Goal: Transaction & Acquisition: Purchase product/service

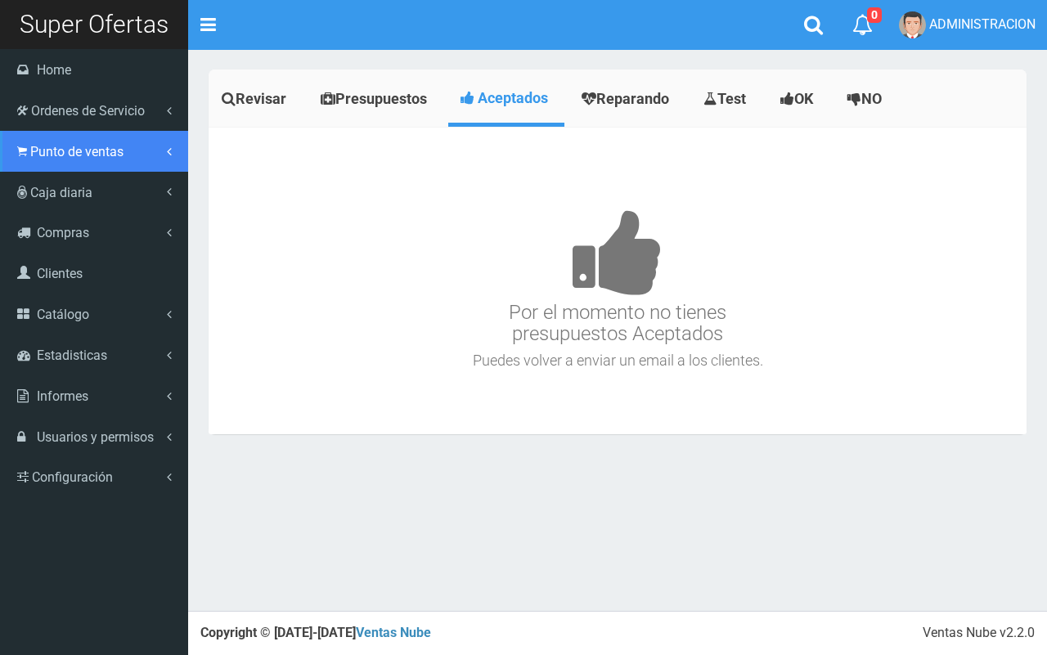
click at [43, 160] on link "Punto de ventas" at bounding box center [94, 151] width 188 height 41
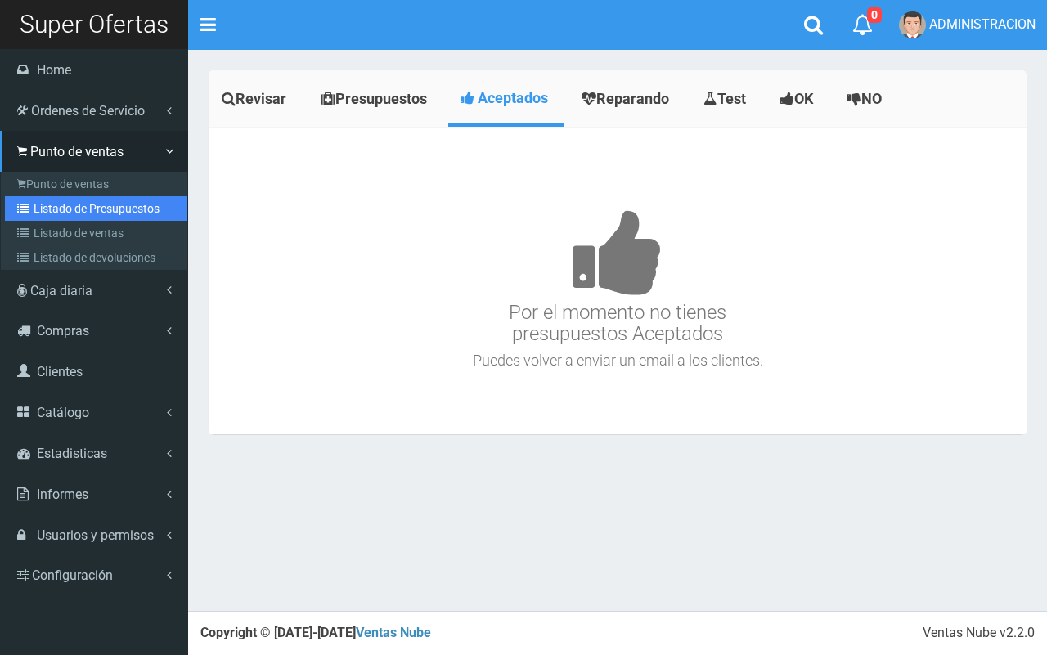
click at [60, 206] on link "Listado de Presupuestos" at bounding box center [96, 208] width 182 height 25
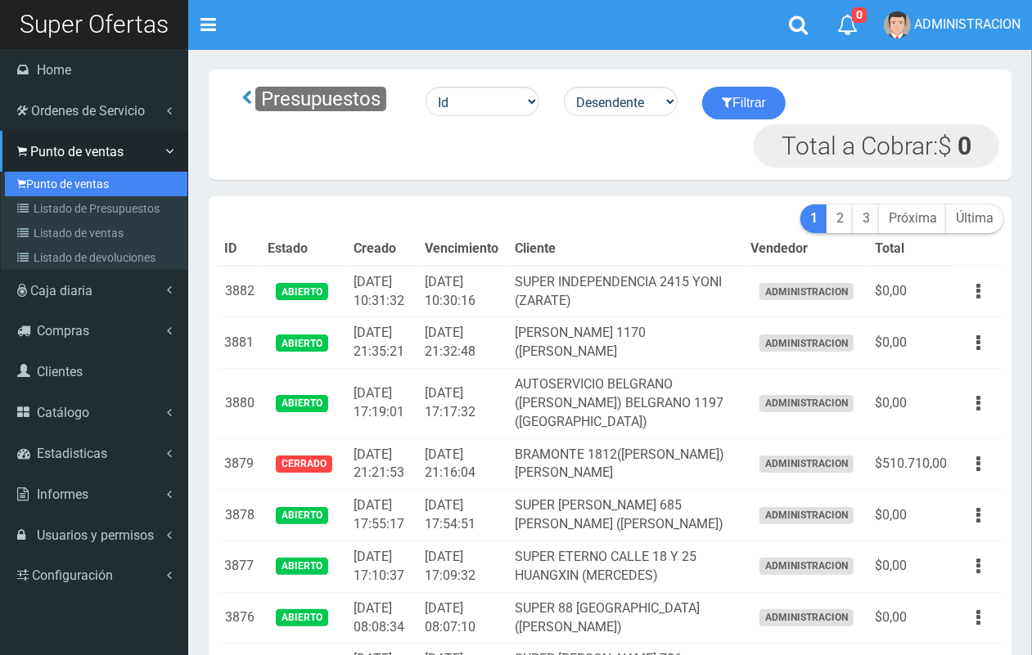
click at [53, 187] on link "Punto de ventas" at bounding box center [96, 184] width 182 height 25
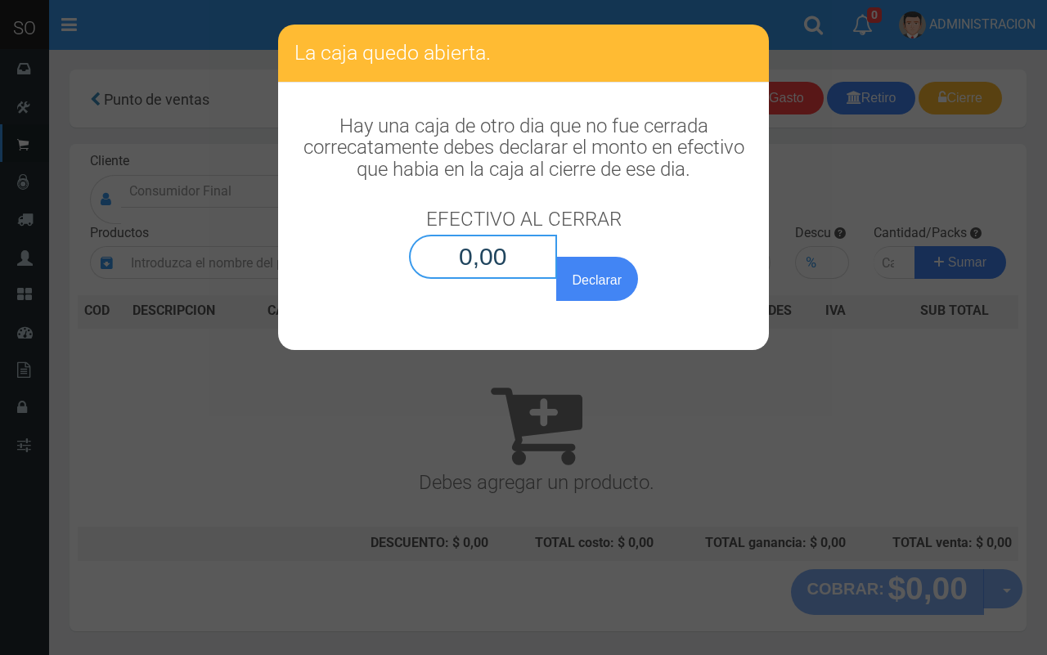
click at [533, 259] on input "0,00" at bounding box center [483, 257] width 148 height 44
type input "0,01"
click at [556, 257] on button "Declarar" at bounding box center [597, 279] width 82 height 44
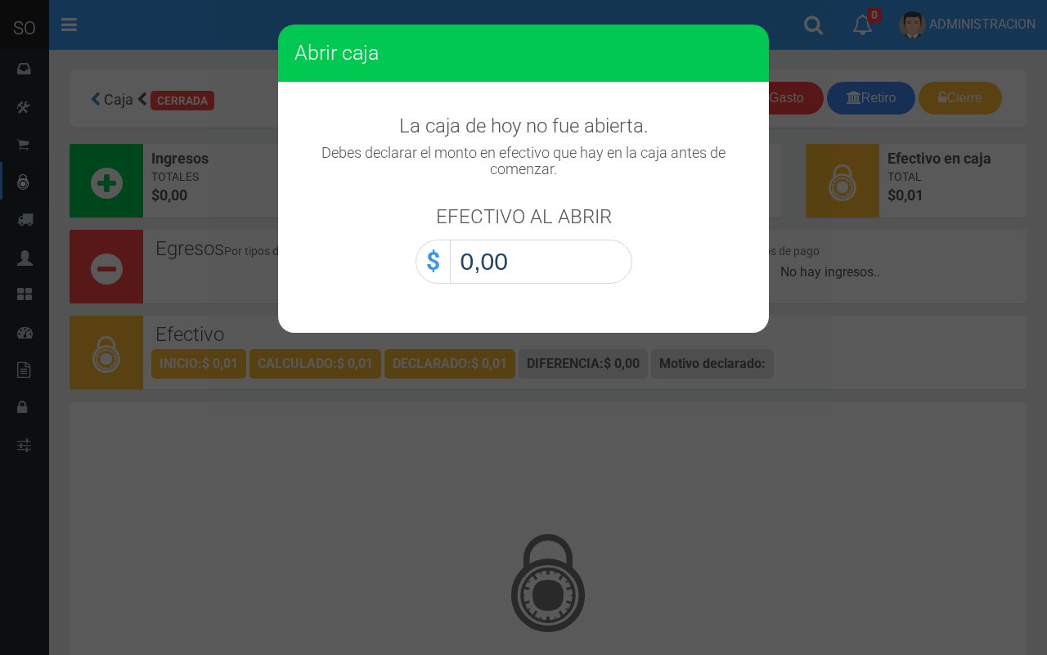
click at [573, 264] on input "0,00" at bounding box center [541, 262] width 182 height 44
type input "0,01"
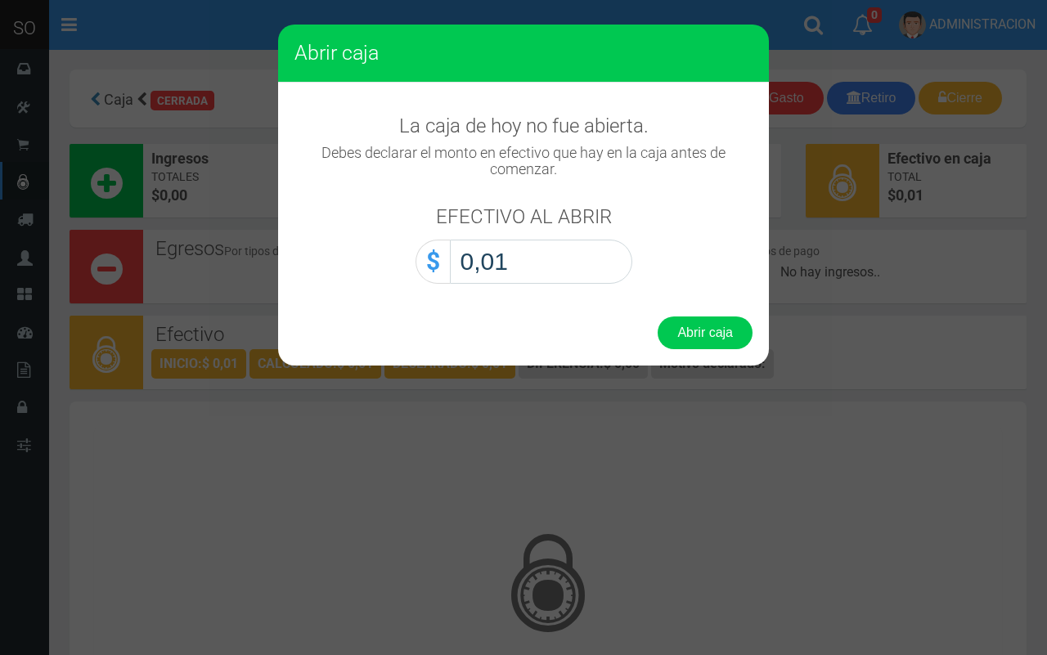
click at [658, 317] on button "Abrir caja" at bounding box center [705, 333] width 95 height 33
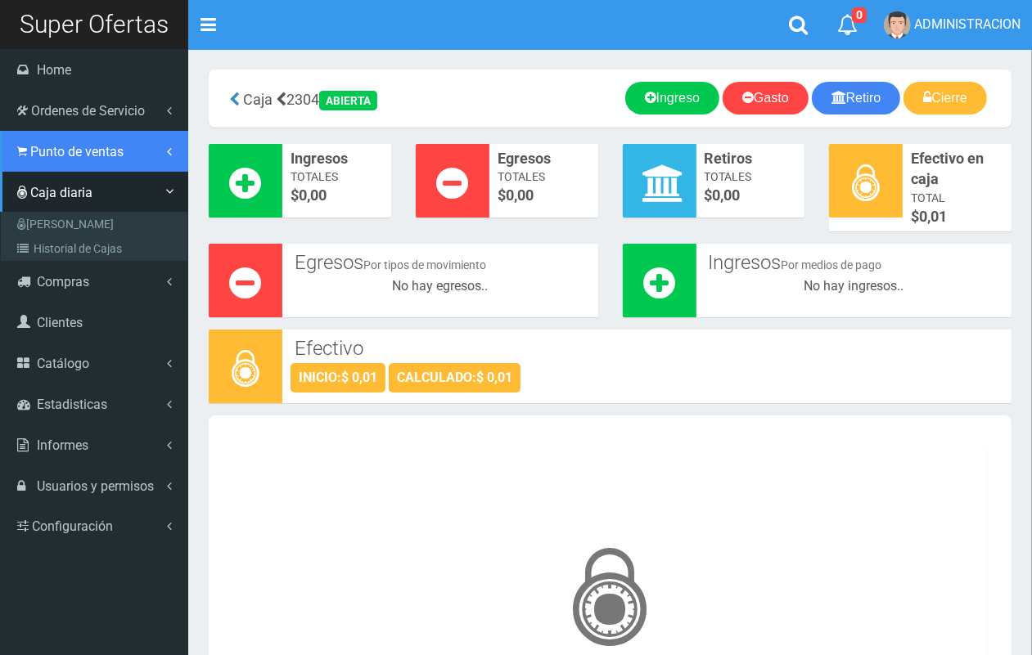
click at [35, 152] on span "Punto de ventas" at bounding box center [76, 152] width 93 height 16
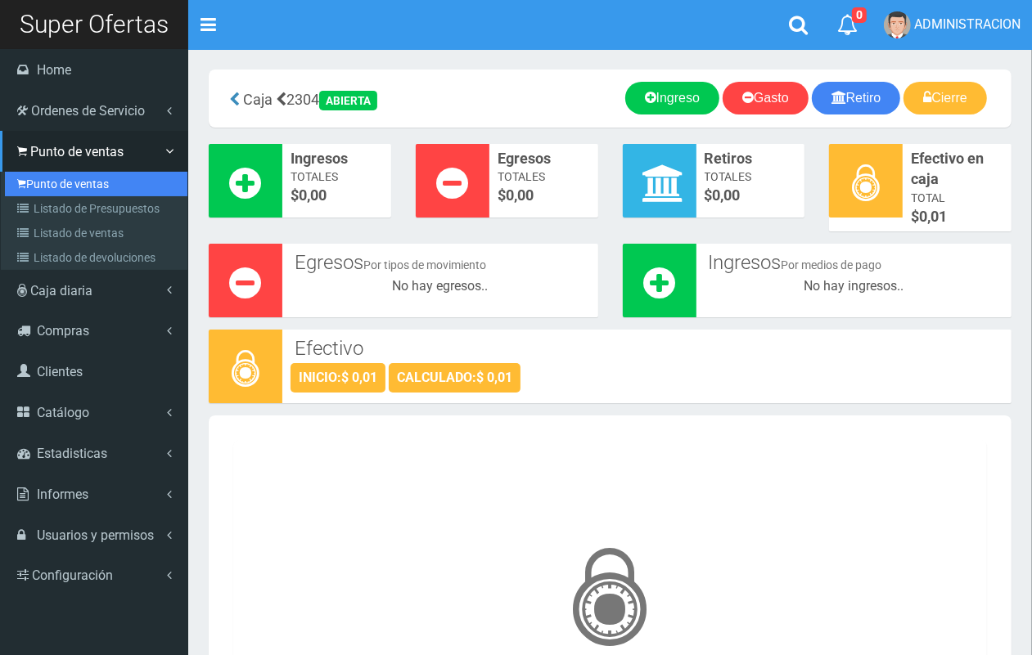
click at [53, 189] on link "Punto de ventas" at bounding box center [96, 184] width 182 height 25
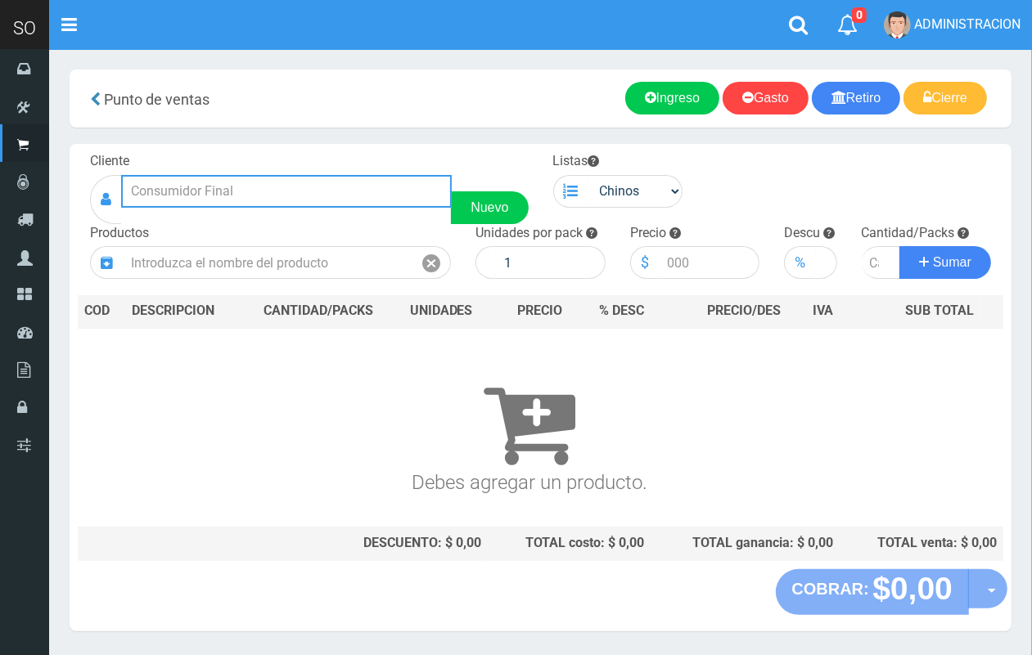
click at [268, 187] on input "text" at bounding box center [286, 191] width 331 height 33
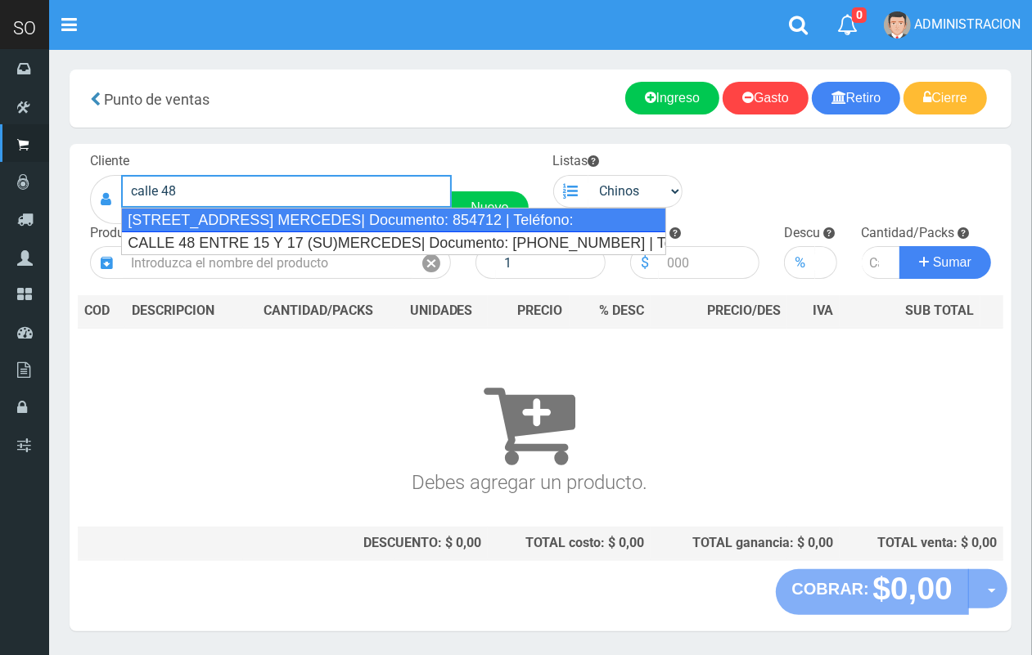
drag, startPoint x: 488, startPoint y: 229, endPoint x: 537, endPoint y: 214, distance: 50.5
click at [492, 226] on div "CALLE 48 E/15 Y 17 (SU) MERCEDES| Documento: 854712 | Teléfono:" at bounding box center [393, 220] width 545 height 25
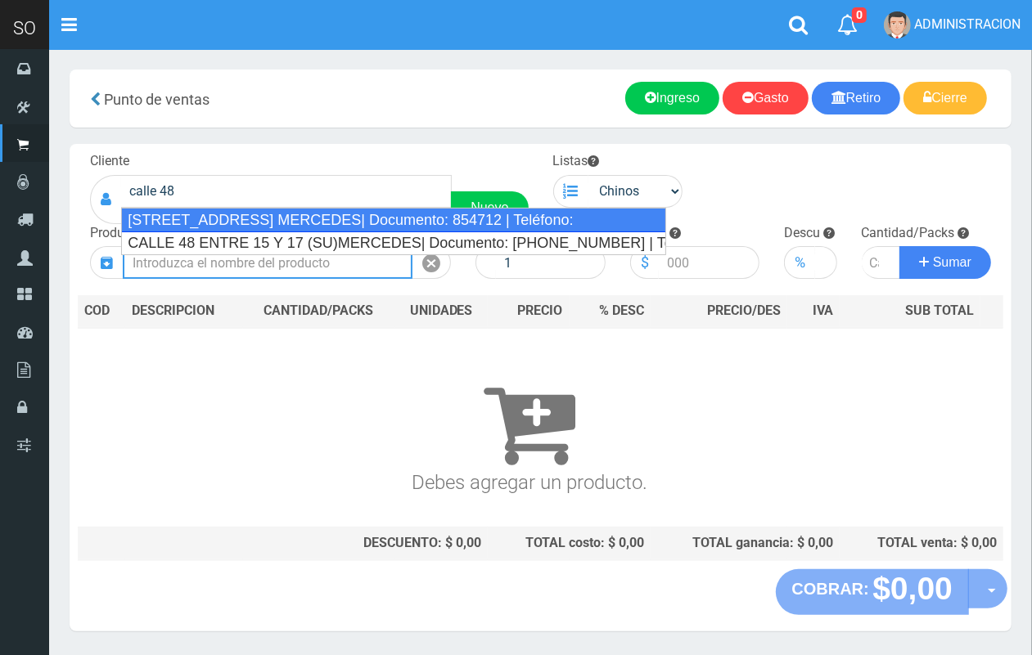
type input "CALLE 48 E/15 Y 17 (SU) MERCEDES| Documento: 854712 | Teléfono:"
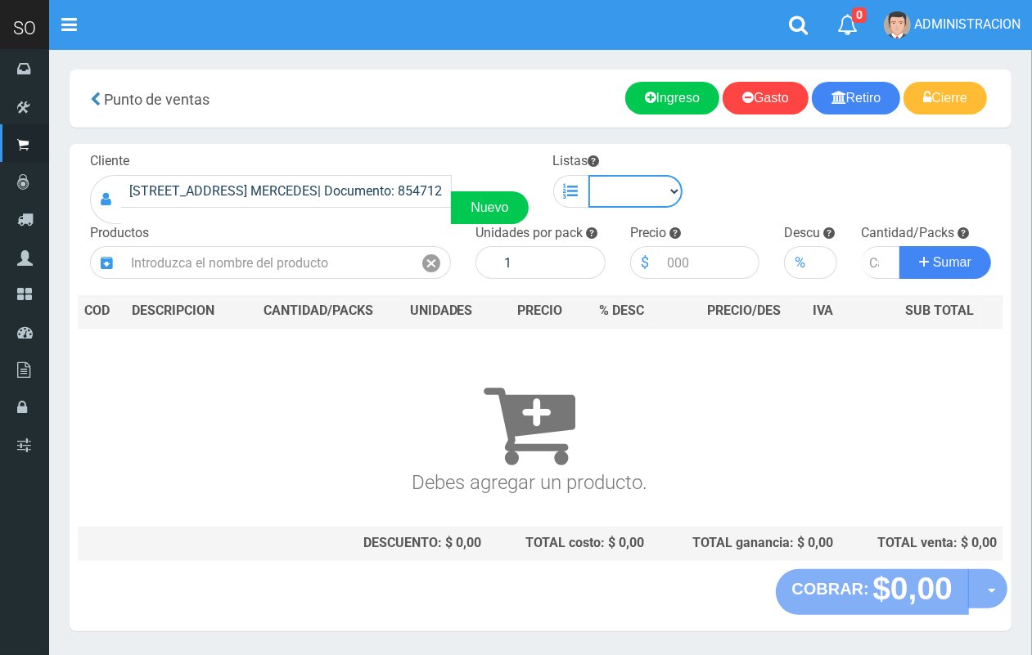
click at [644, 203] on select "Chinos . ." at bounding box center [635, 191] width 95 height 33
select select "1"
click at [588, 175] on select "Chinos . ." at bounding box center [635, 191] width 95 height 33
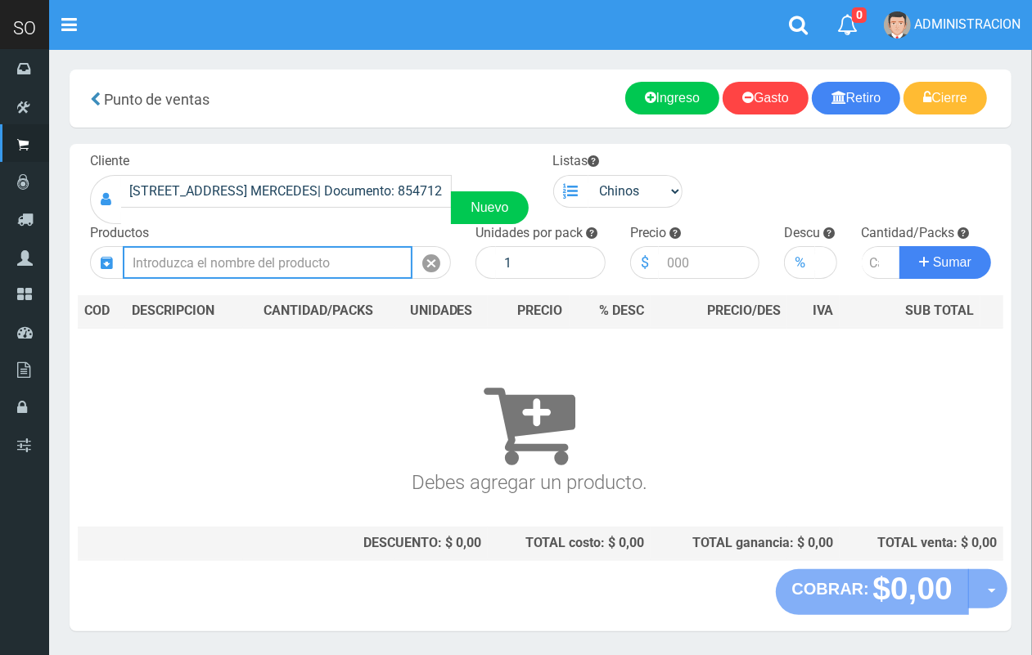
click at [295, 248] on input "text" at bounding box center [268, 262] width 290 height 33
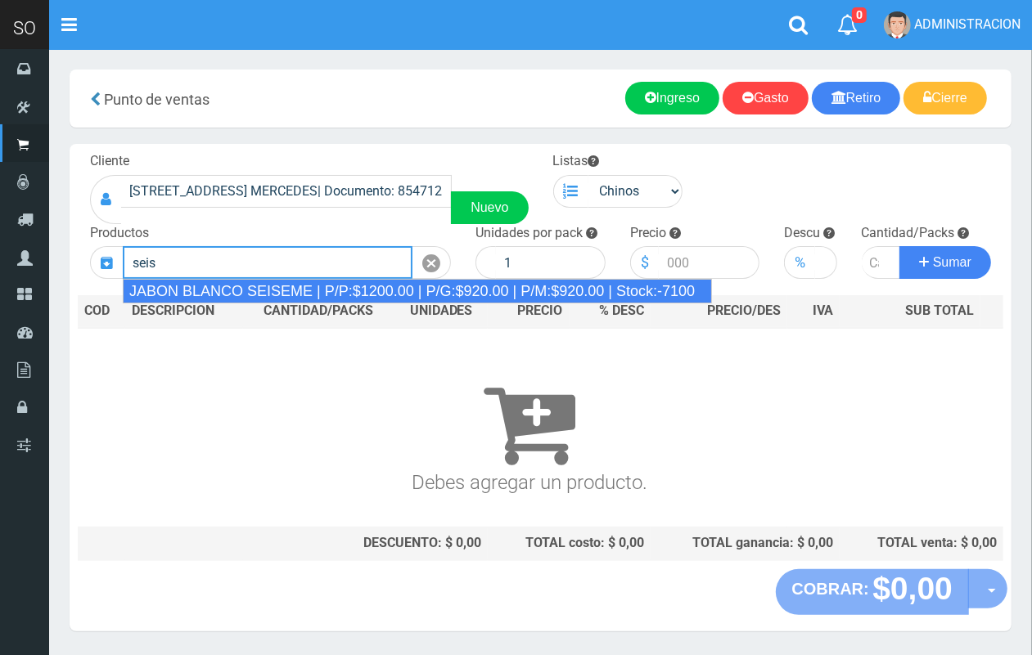
click at [250, 292] on div "JABON BLANCO SEISEME | P/P:$1200.00 | P/G:$920.00 | P/M:$920.00 | Stock:-7100" at bounding box center [417, 291] width 589 height 25
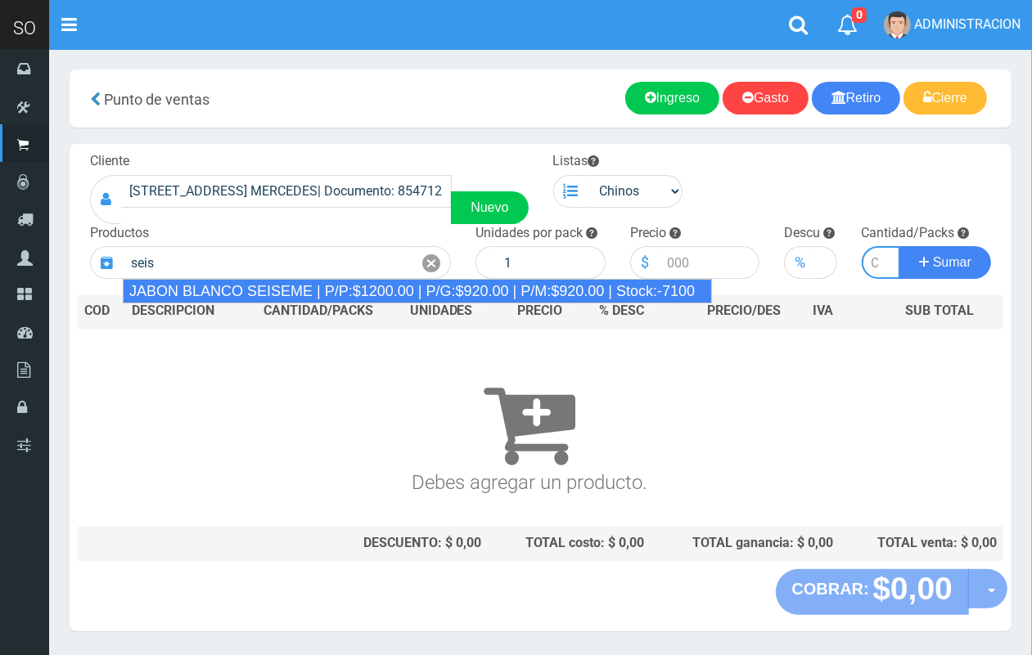
type input "JABON BLANCO SEISEME | P/P:$1200.00 | P/G:$920.00 | P/M:$920.00 | Stock:-7100"
type input "50"
type input "1200.00"
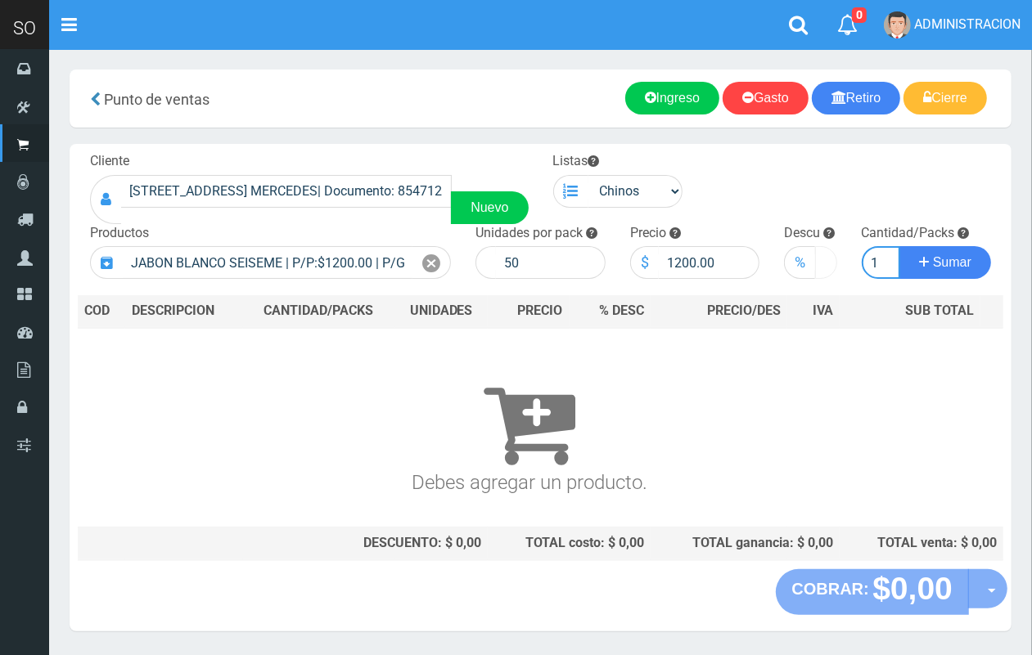
scroll to position [0, 2]
type input "1"
click at [899, 246] on button "Sumar" at bounding box center [945, 262] width 92 height 33
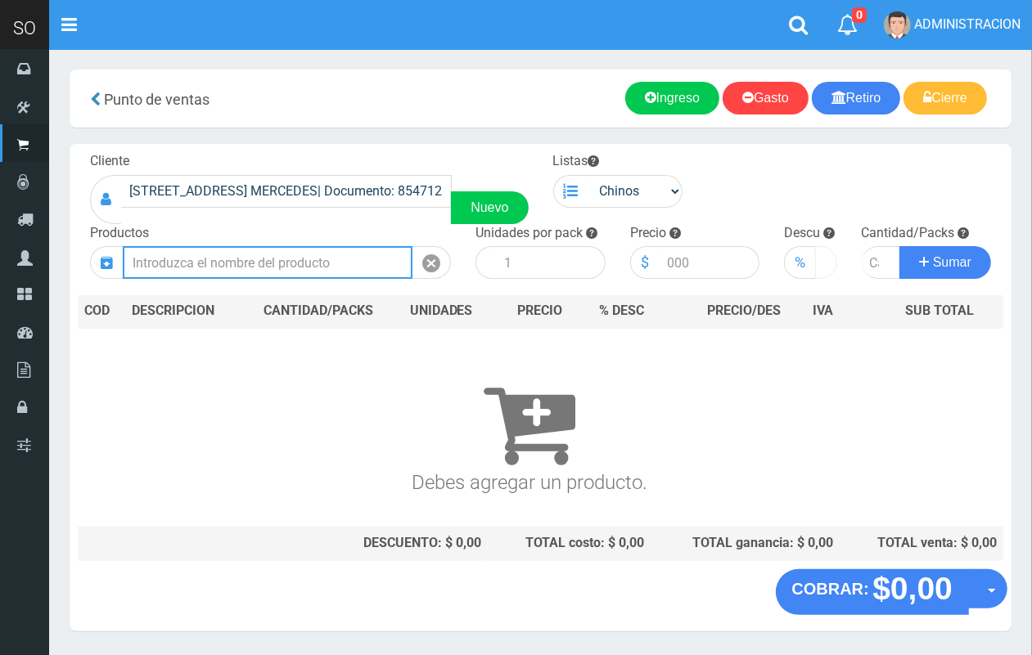
scroll to position [0, 0]
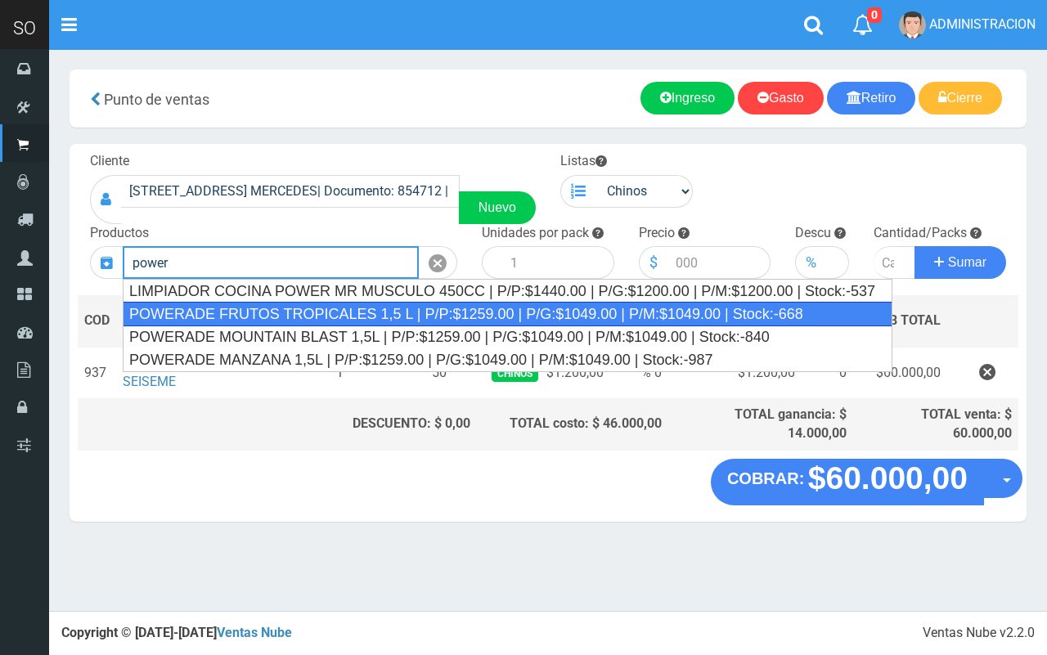
click at [448, 324] on div "POWERADE FRUTOS TROPICALES 1,5 L | P/P:$1259.00 | P/G:$1049.00 | P/M:$1049.00 |…" at bounding box center [508, 314] width 770 height 25
type input "POWERADE FRUTOS TROPICALES 1,5 L | P/P:$1259.00 | P/G:$1049.00 | P/M:$1049.00 |…"
type input "4"
type input "1259.00"
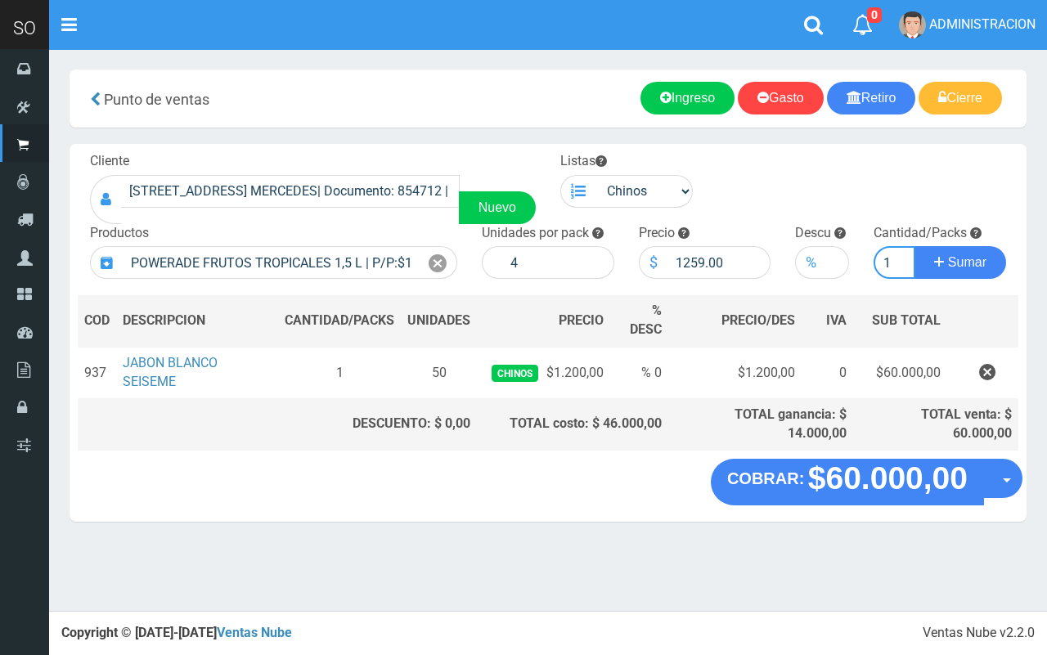
type input "1"
click at [915, 246] on button "Sumar" at bounding box center [961, 262] width 92 height 33
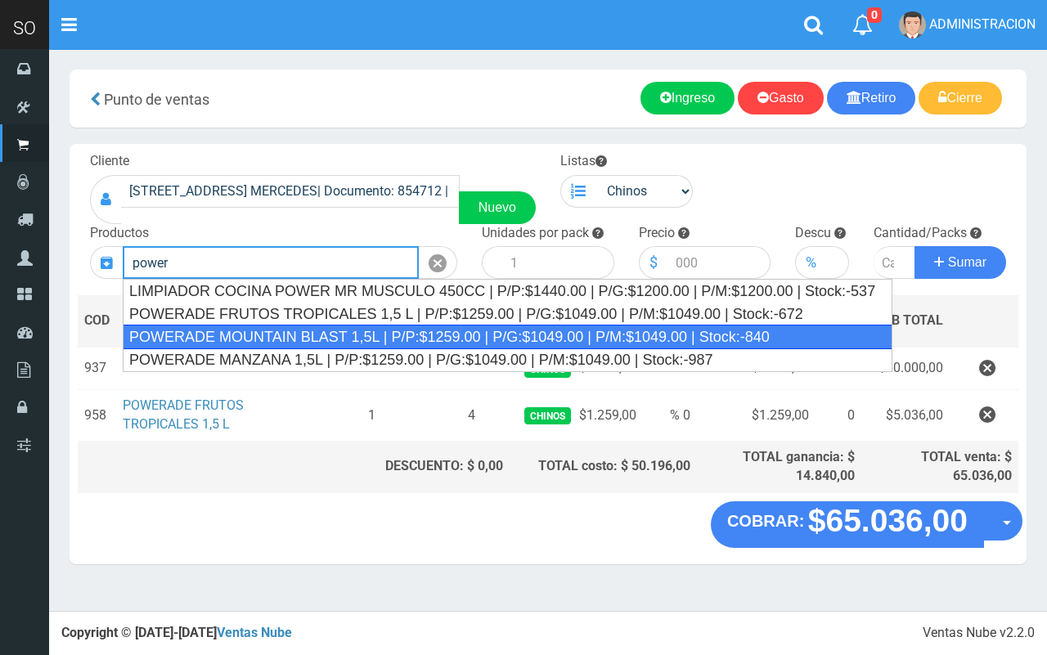
click at [354, 342] on div "POWERADE MOUNTAIN BLAST 1,5L | P/P:$1259.00 | P/G:$1049.00 | P/M:$1049.00 | Sto…" at bounding box center [508, 337] width 770 height 25
type input "POWERADE MOUNTAIN BLAST 1,5L | P/P:$1259.00 | P/G:$1049.00 | P/M:$1049.00 | Sto…"
type input "4"
type input "1259.00"
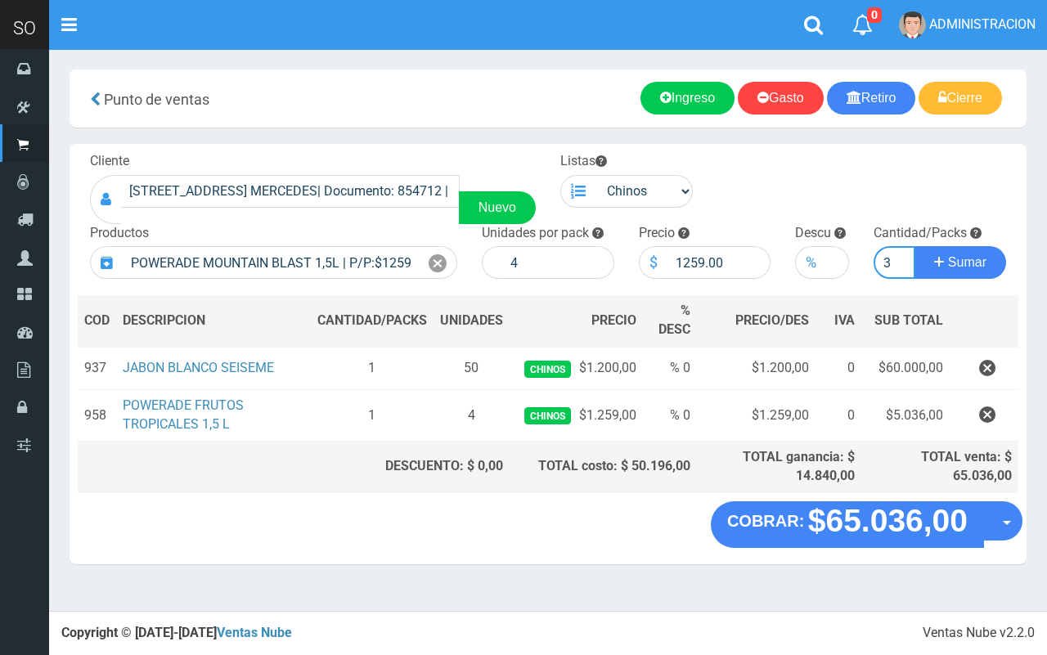
type input "3"
click at [915, 246] on button "Sumar" at bounding box center [961, 262] width 92 height 33
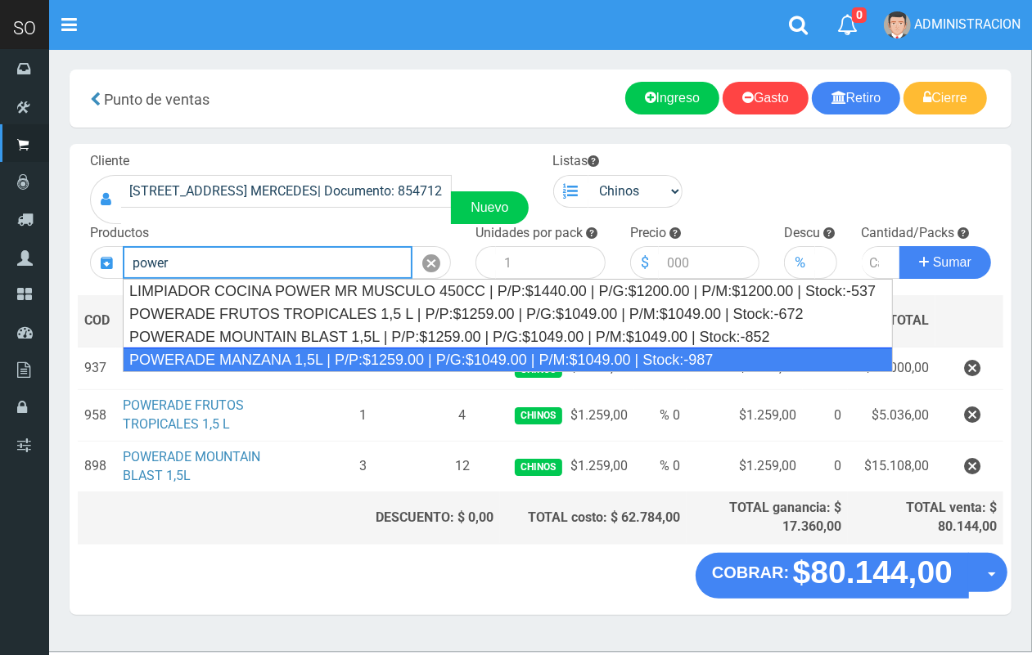
click at [372, 357] on div "POWERADE MANZANA 1,5L | P/P:$1259.00 | P/G:$1049.00 | P/M:$1049.00 | Stock:-987" at bounding box center [508, 360] width 770 height 25
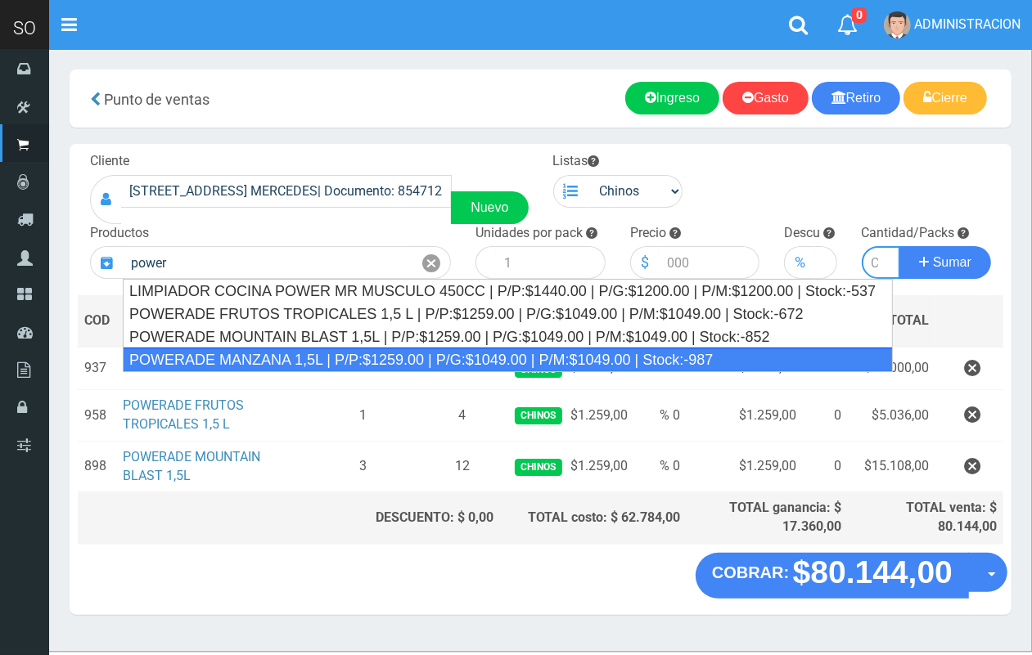
type input "POWERADE MANZANA 1,5L | P/P:$1259.00 | P/G:$1049.00 | P/M:$1049.00 | Stock:-987"
type input "4"
type input "1259.00"
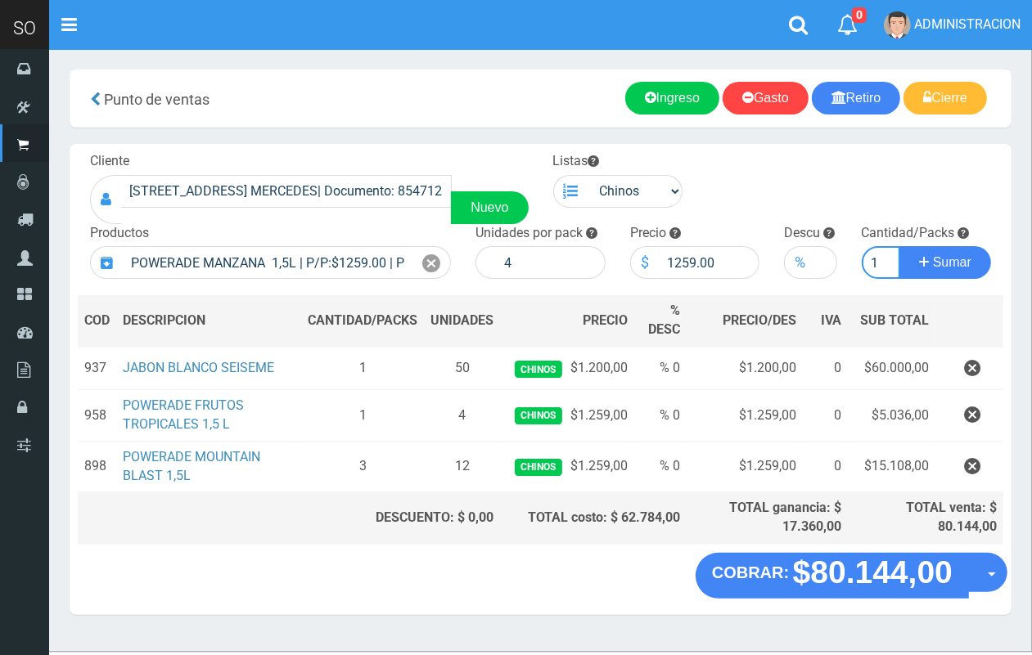
scroll to position [0, 2]
type input "1"
click at [899, 246] on button "Sumar" at bounding box center [945, 262] width 92 height 33
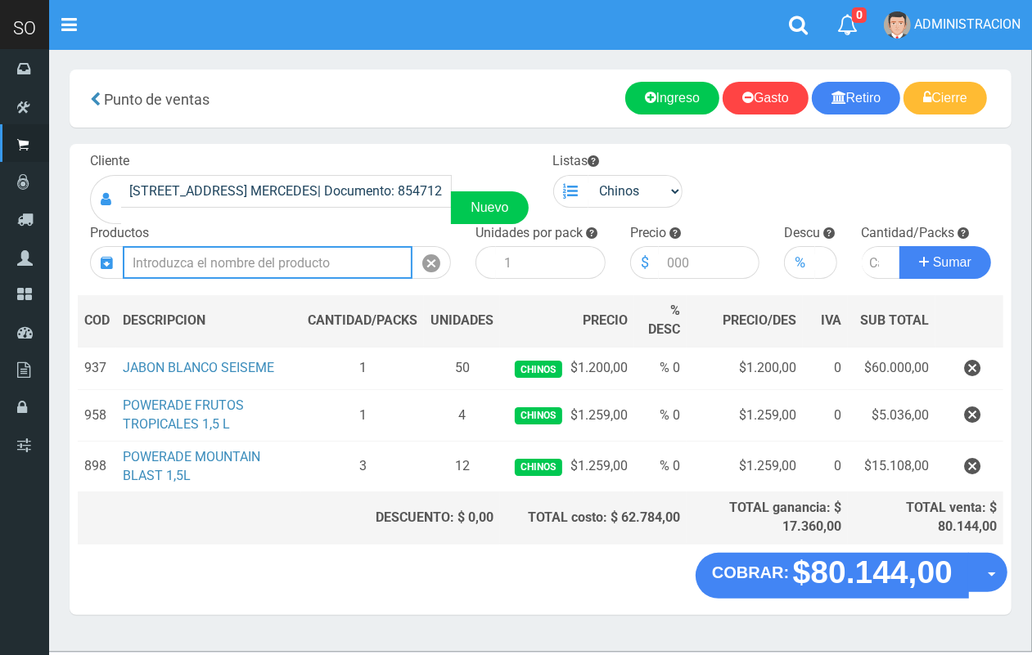
scroll to position [0, 0]
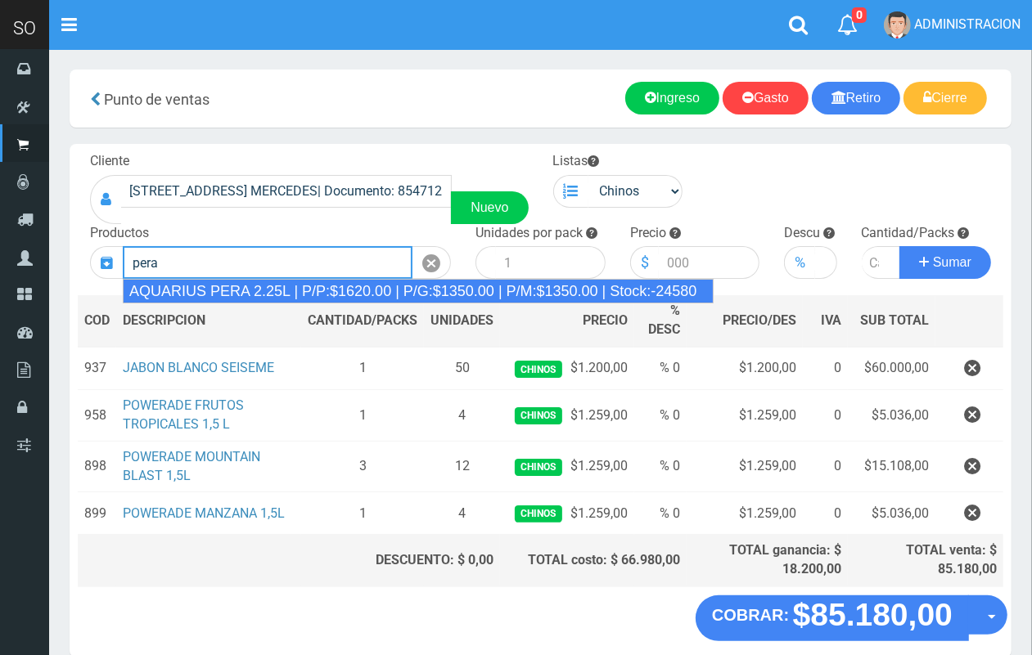
click at [435, 295] on div "AQUARIUS PERA 2.25L | P/P:$1620.00 | P/G:$1350.00 | P/M:$1350.00 | Stock:-24580" at bounding box center [418, 291] width 591 height 25
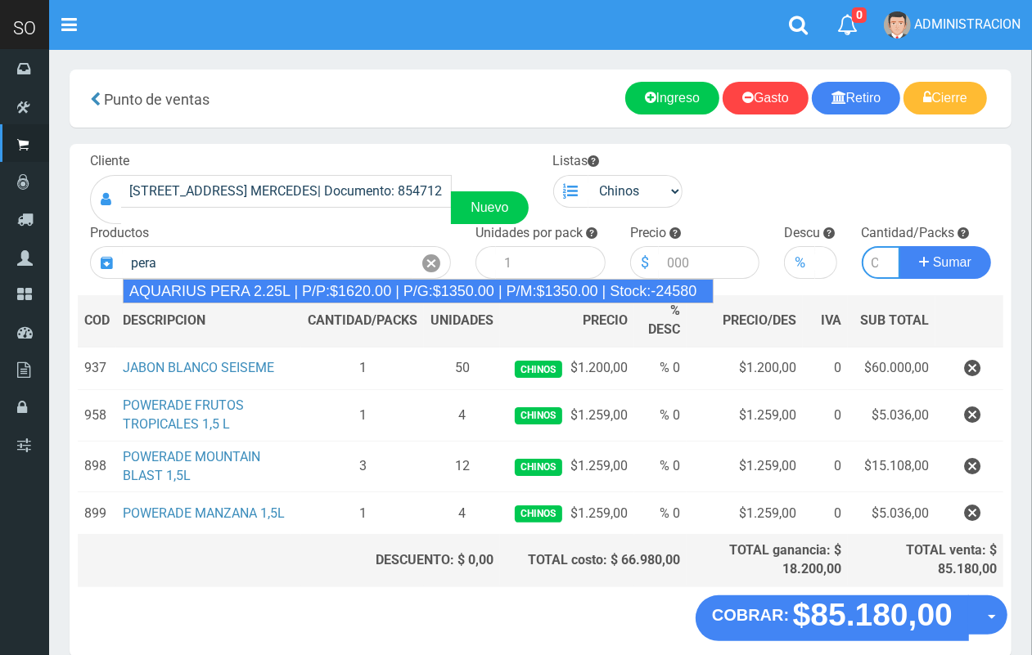
type input "AQUARIUS PERA 2.25L | P/P:$1620.00 | P/G:$1350.00 | P/M:$1350.00 | Stock:-24580"
type input "6"
type input "1620.00"
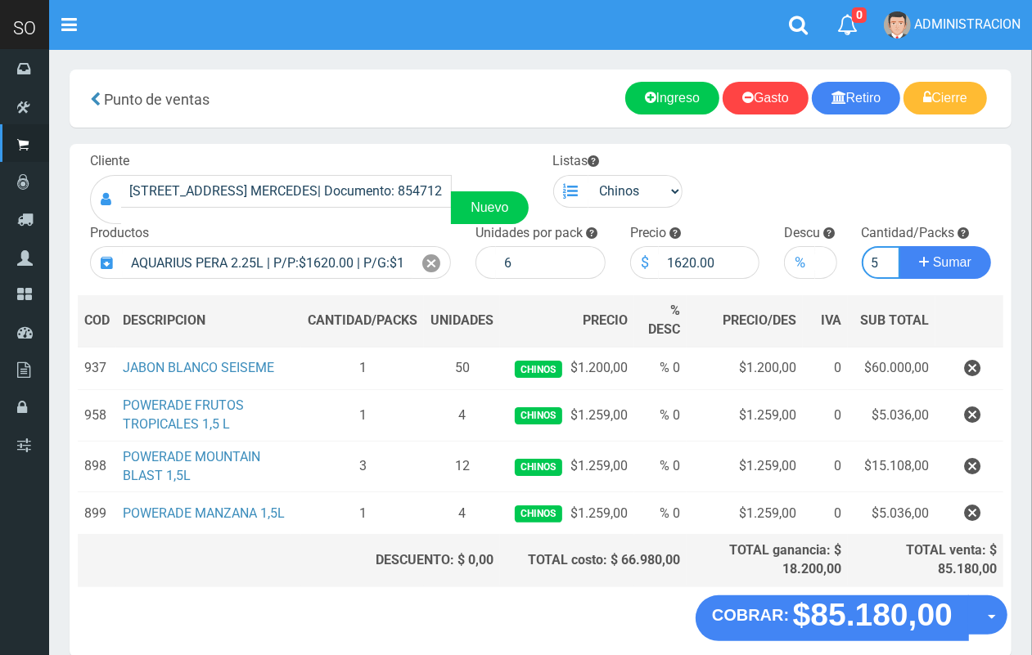
scroll to position [0, 2]
type input "5"
click at [899, 246] on button "Sumar" at bounding box center [945, 262] width 92 height 33
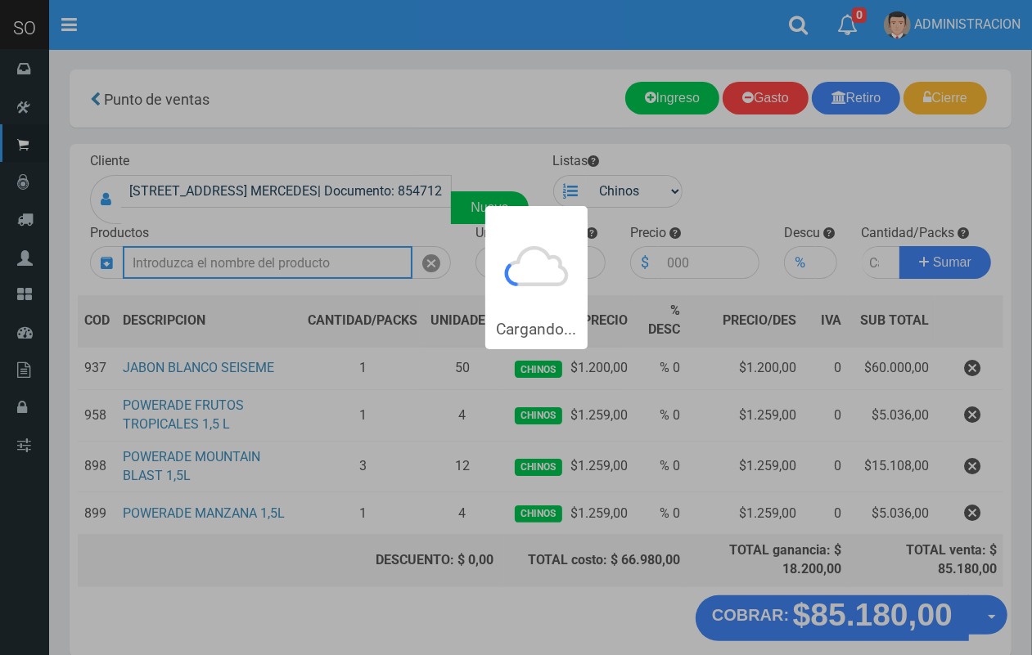
scroll to position [0, 0]
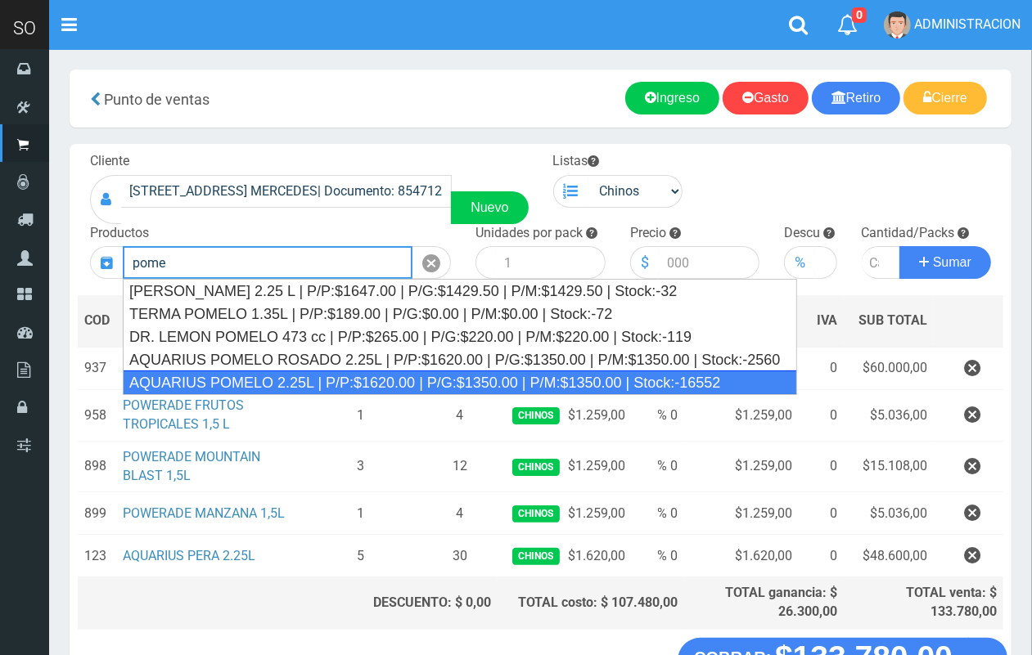
click at [452, 377] on div "AQUARIUS POMELO 2.25L | P/P:$1620.00 | P/G:$1350.00 | P/M:$1350.00 | Stock:-165…" at bounding box center [460, 383] width 674 height 25
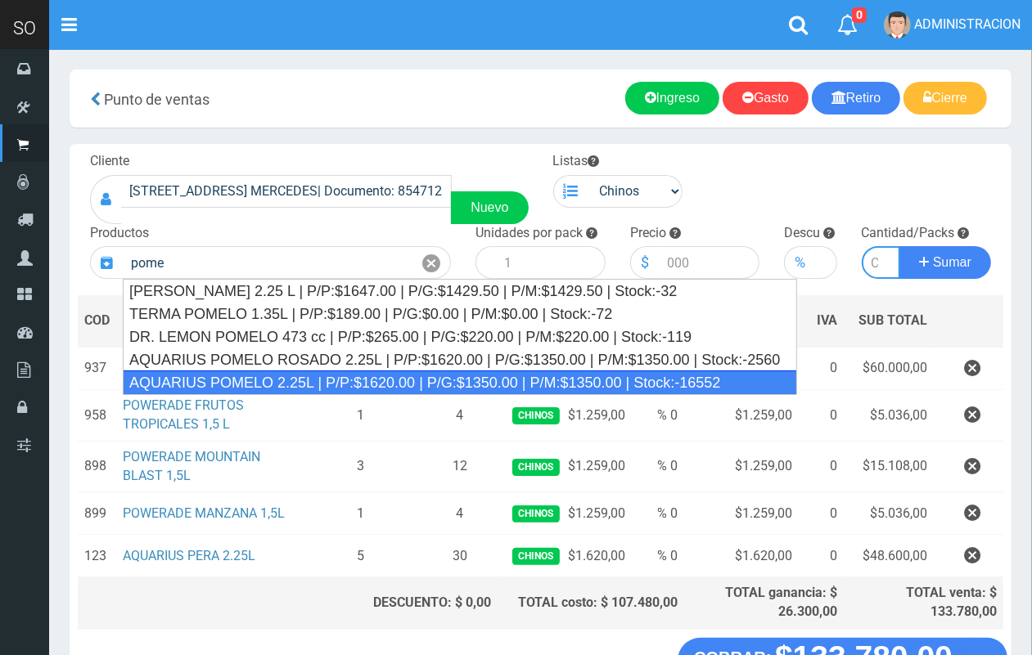
type input "AQUARIUS POMELO 2.25L | P/P:$1620.00 | P/G:$1350.00 | P/M:$1350.00 | Stock:-165…"
type input "6"
type input "1620.00"
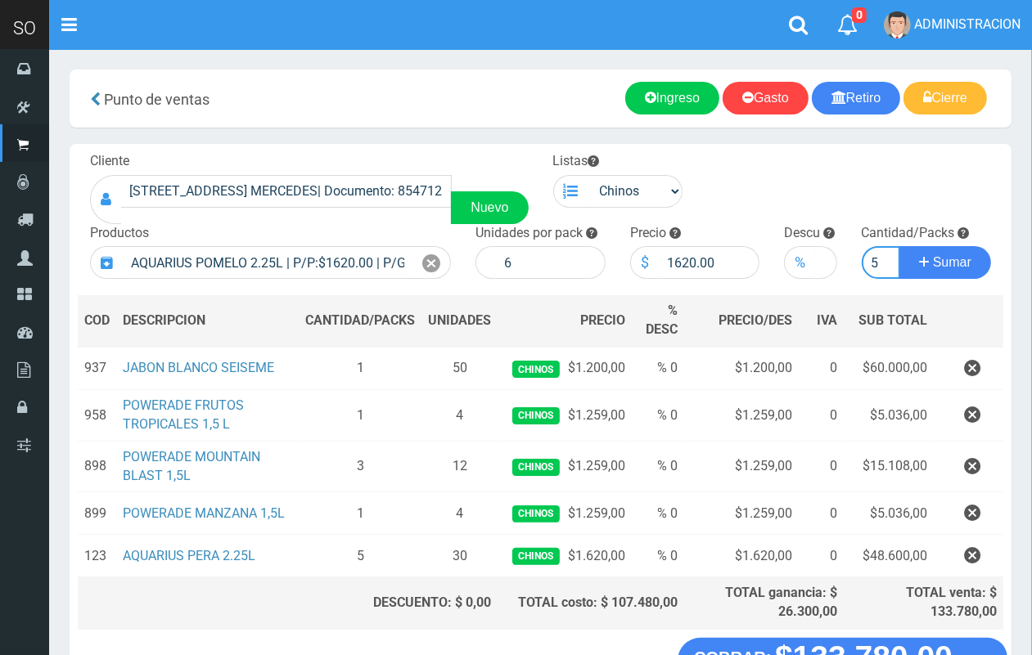
scroll to position [0, 2]
type input "5"
click at [899, 246] on button "Sumar" at bounding box center [945, 262] width 92 height 33
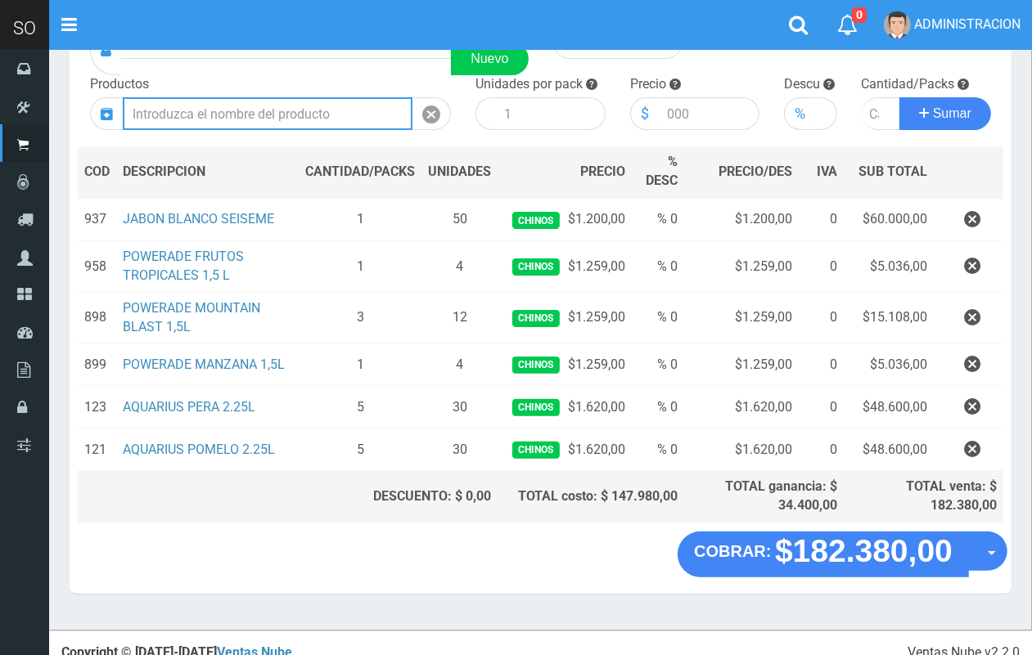
scroll to position [0, 0]
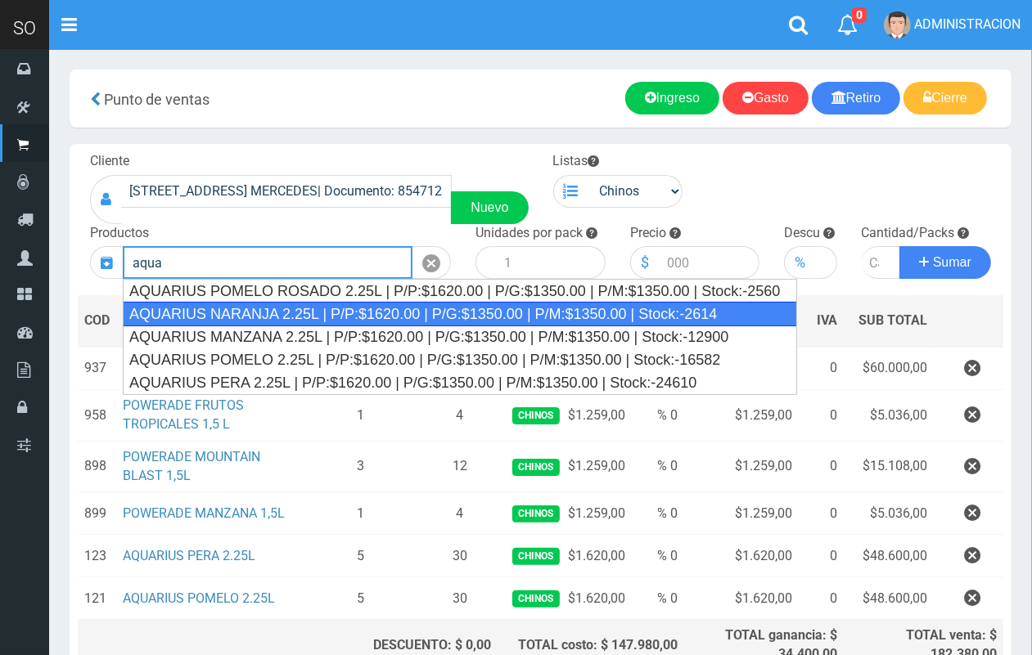
click at [401, 317] on div "AQUARIUS NARANJA 2.25L | P/P:$1620.00 | P/G:$1350.00 | P/M:$1350.00 | Stock:-26…" at bounding box center [460, 314] width 674 height 25
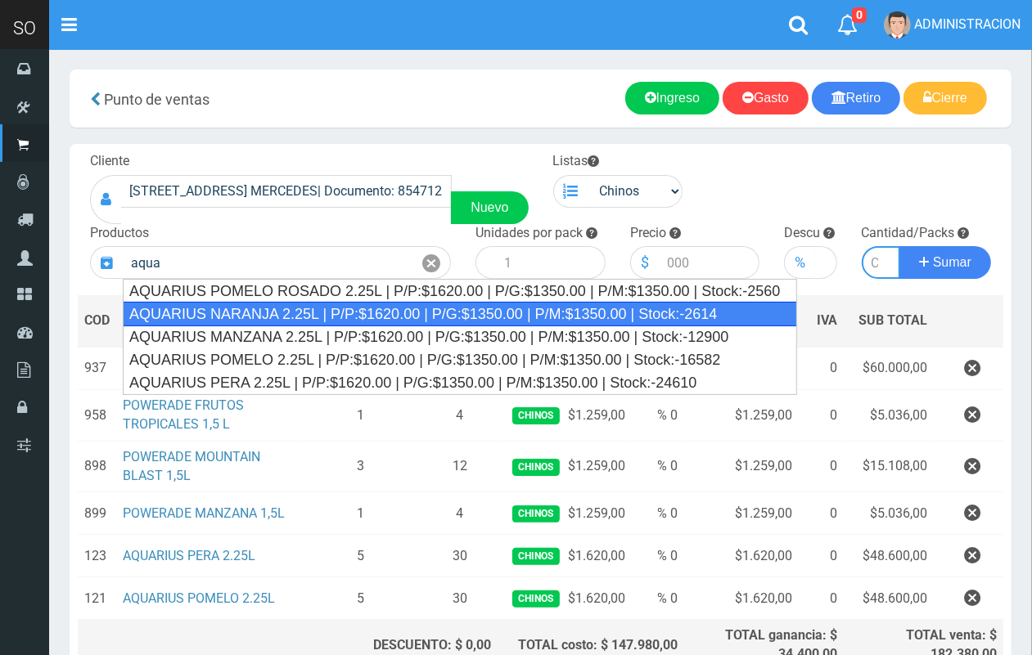
type input "AQUARIUS NARANJA 2.25L | P/P:$1620.00 | P/G:$1350.00 | P/M:$1350.00 | Stock:-26…"
type input "6"
type input "1620.00"
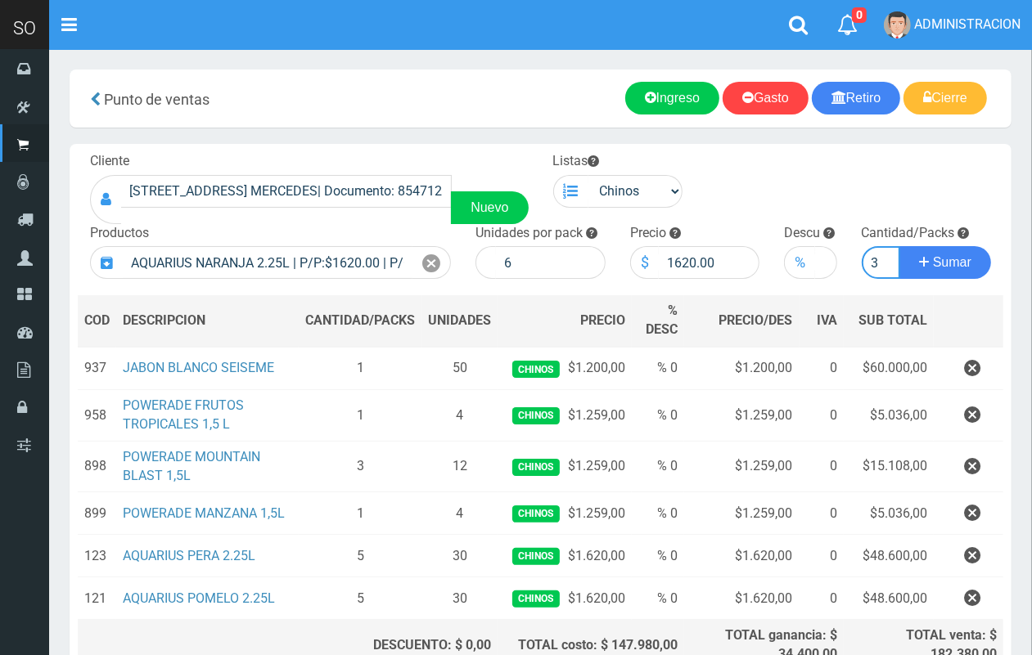
scroll to position [0, 2]
type input "3"
click at [899, 246] on button "Sumar" at bounding box center [945, 262] width 92 height 33
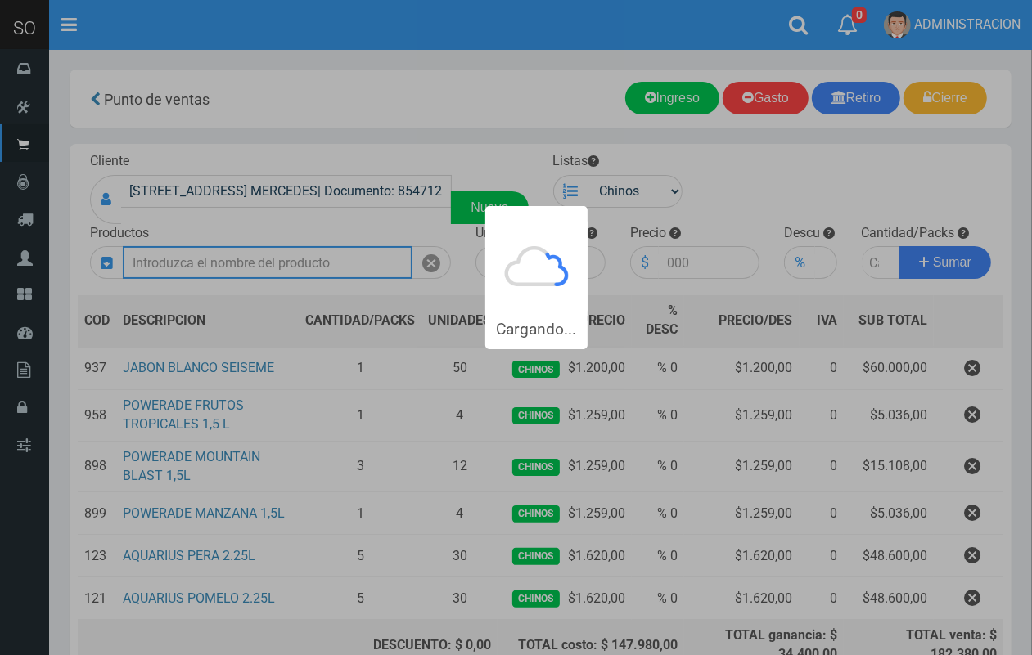
scroll to position [0, 0]
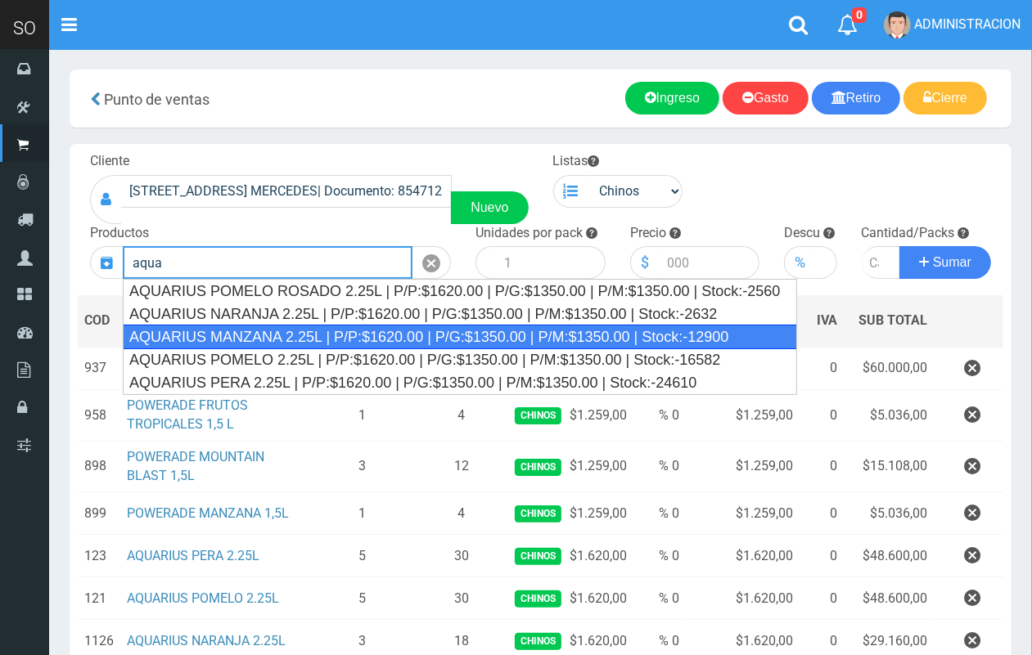
click at [661, 337] on div "AQUARIUS MANZANA 2.25L | P/P:$1620.00 | P/G:$1350.00 | P/M:$1350.00 | Stock:-12…" at bounding box center [460, 337] width 674 height 25
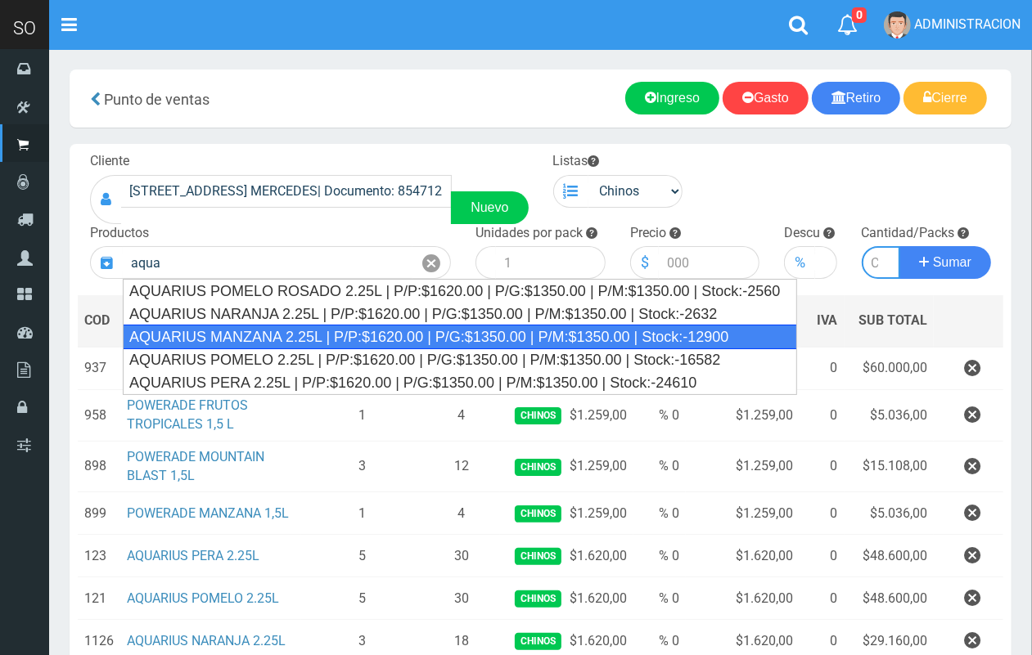
type input "AQUARIUS MANZANA 2.25L | P/P:$1620.00 | P/G:$1350.00 | P/M:$1350.00 | Stock:-12…"
type input "6"
type input "1620.00"
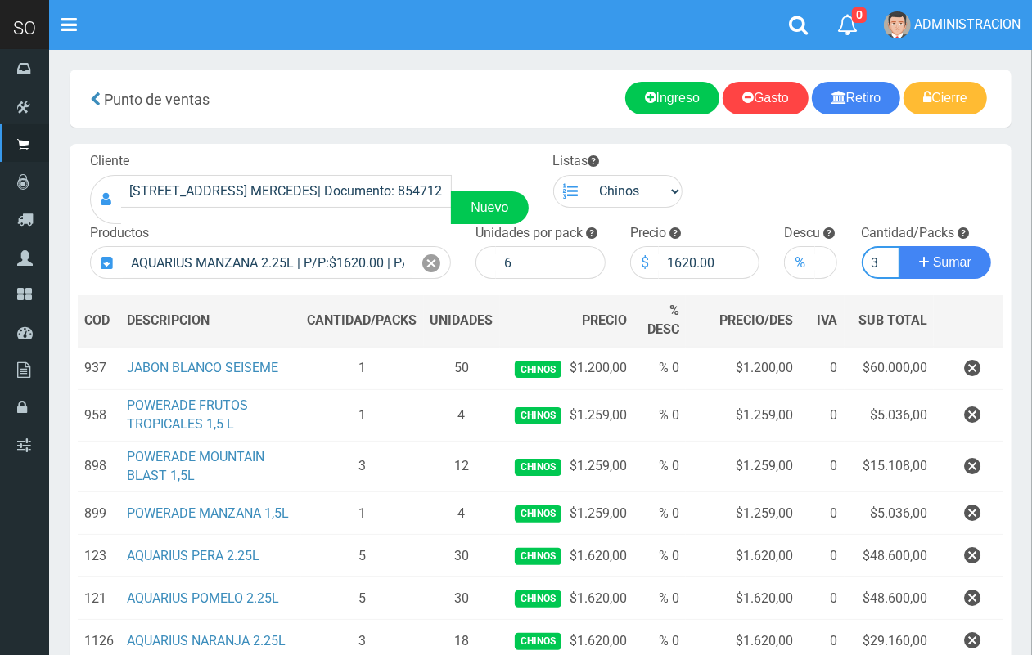
scroll to position [0, 2]
type input "3"
click at [899, 246] on button "Sumar" at bounding box center [945, 262] width 92 height 33
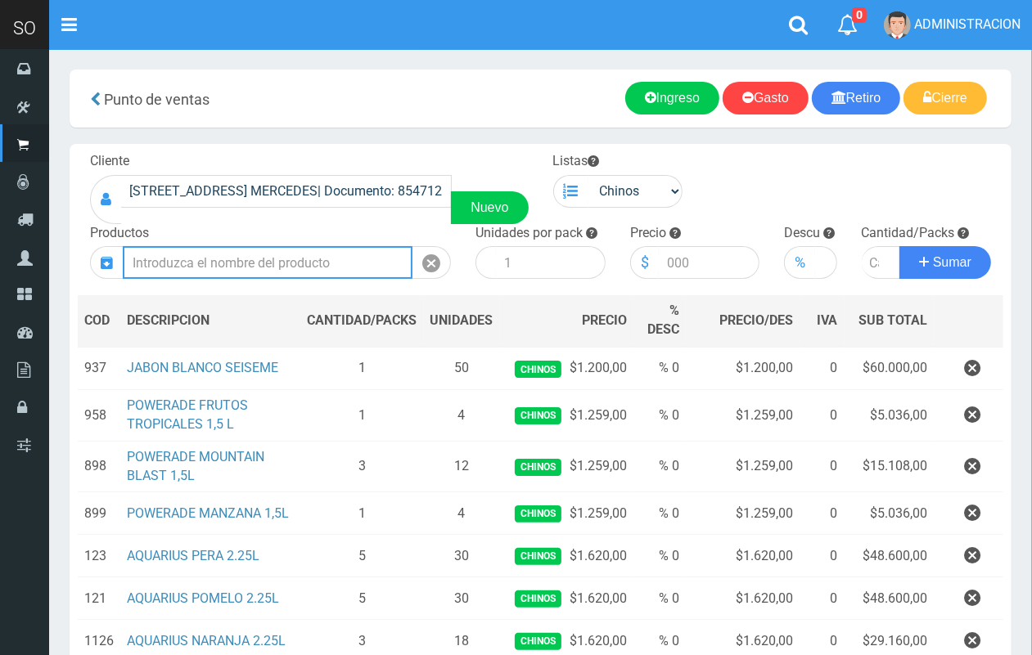
scroll to position [0, 0]
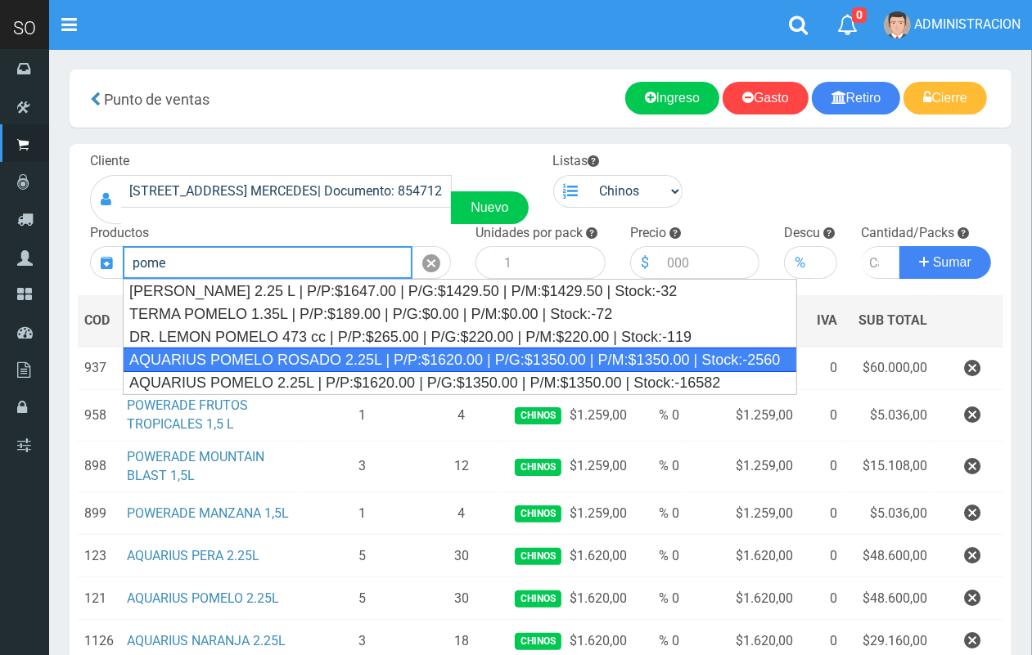
click at [382, 368] on div "AQUARIUS POMELO ROSADO 2.25L | P/P:$1620.00 | P/G:$1350.00 | P/M:$1350.00 | Sto…" at bounding box center [460, 360] width 674 height 25
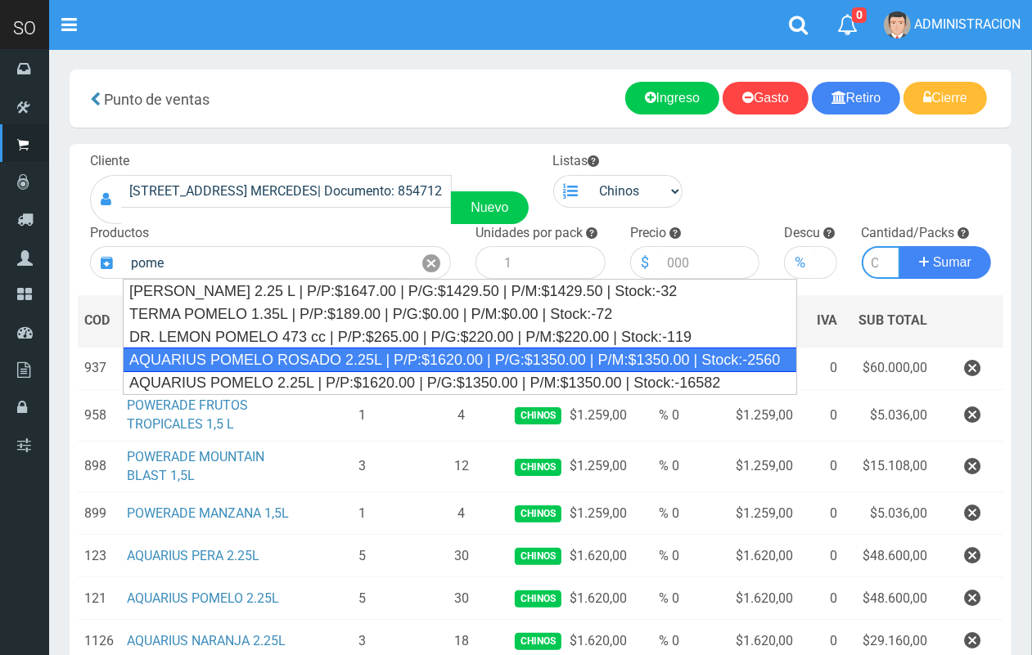
type input "AQUARIUS POMELO ROSADO 2.25L | P/P:$1620.00 | P/G:$1350.00 | P/M:$1350.00 | Sto…"
type input "6"
type input "1620.00"
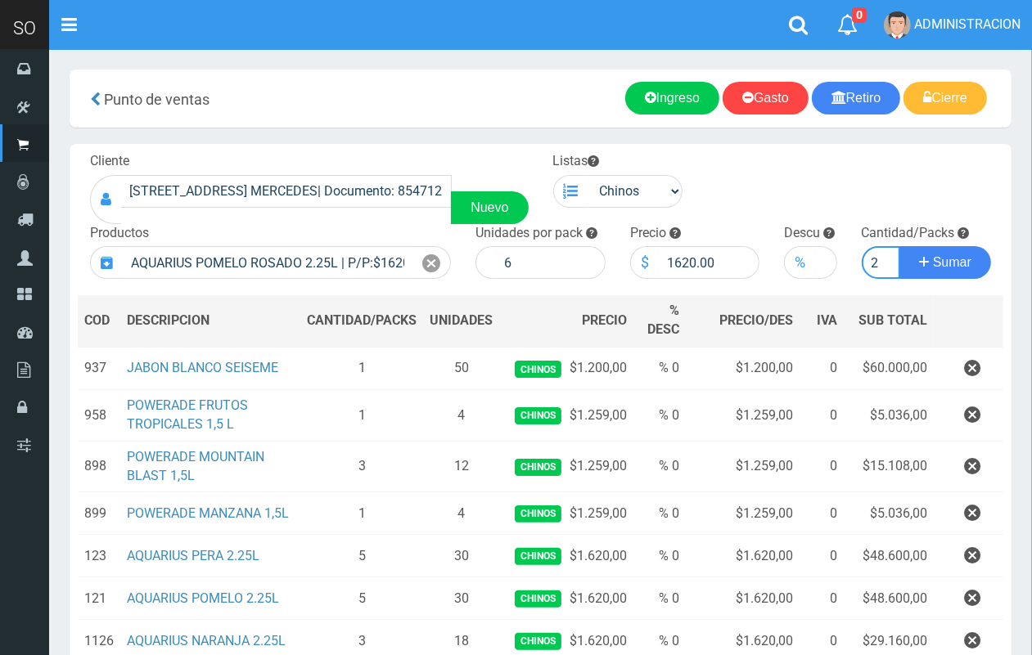
scroll to position [0, 2]
type input "2"
click at [899, 246] on button "Sumar" at bounding box center [945, 262] width 92 height 33
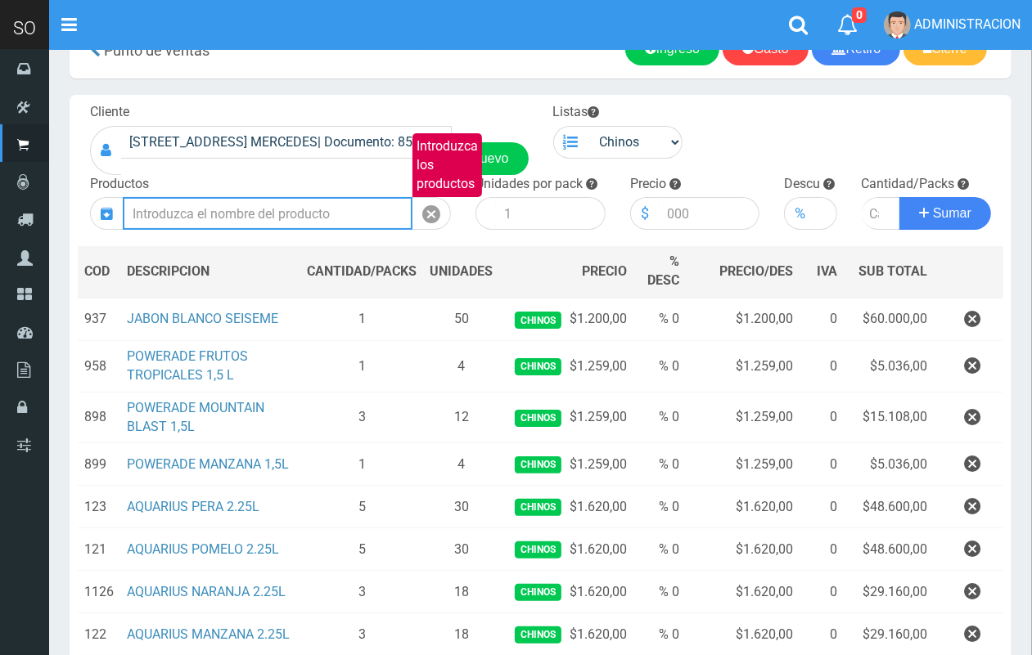
scroll to position [0, 0]
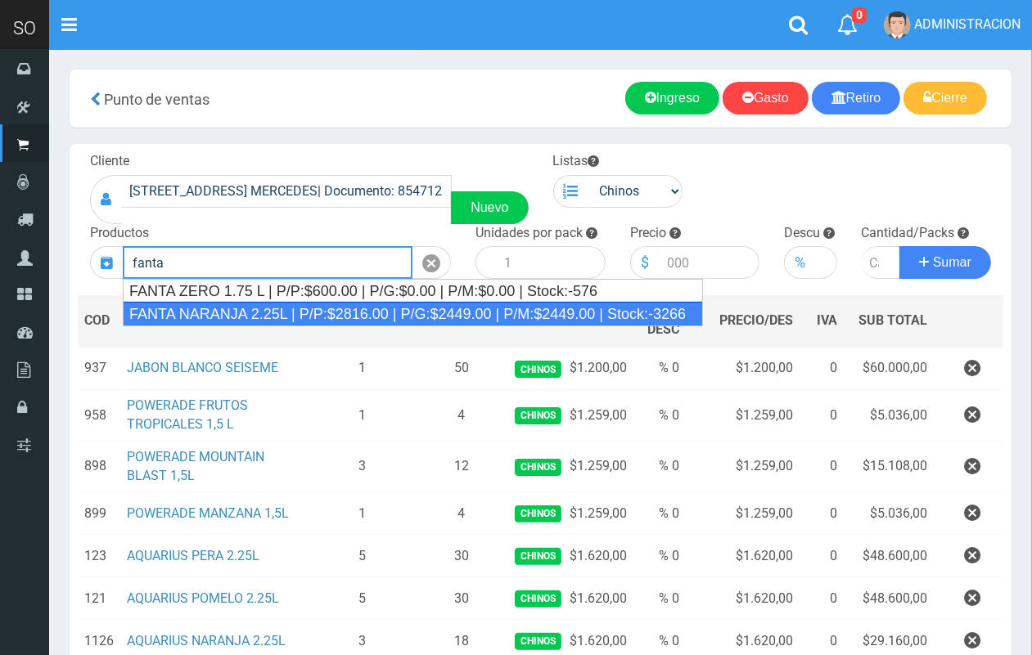
click at [344, 317] on div "FANTA NARANJA 2.25L | P/P:$2816.00 | P/G:$2449.00 | P/M:$2449.00 | Stock:-3266" at bounding box center [413, 314] width 580 height 25
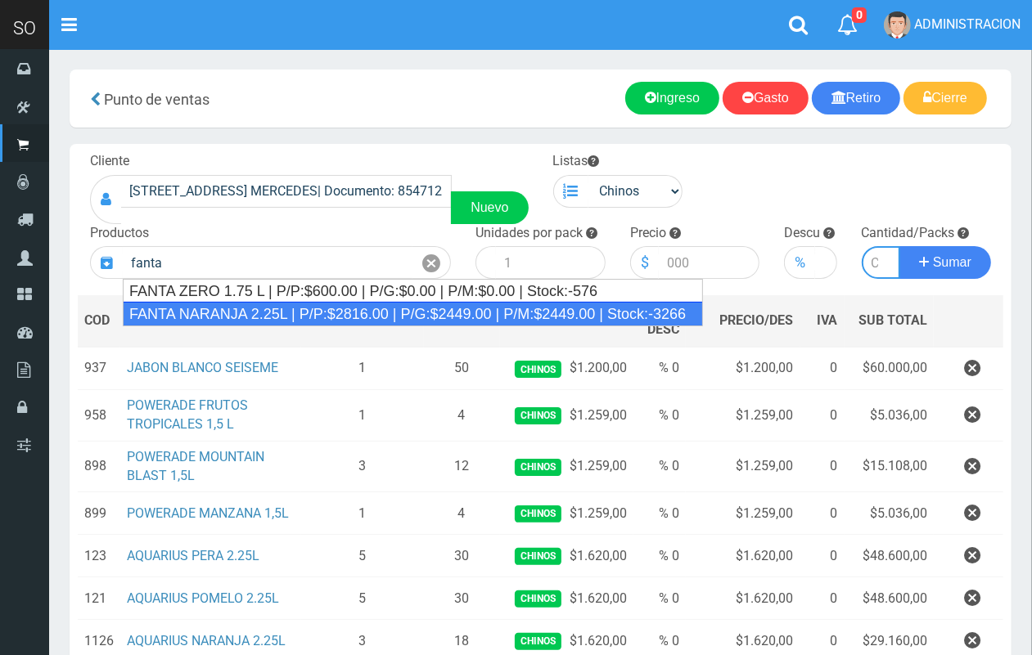
type input "FANTA NARANJA 2.25L | P/P:$2816.00 | P/G:$2449.00 | P/M:$2449.00 | Stock:-3266"
type input "8"
type input "2816.00"
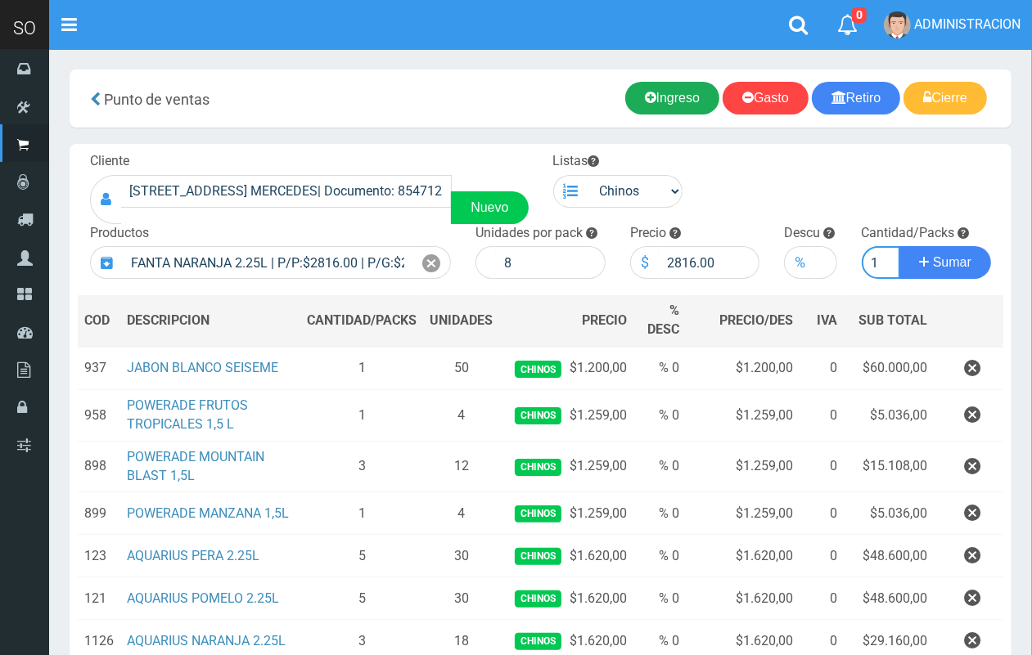
scroll to position [0, 2]
type input "1"
click at [899, 246] on button "Sumar" at bounding box center [945, 262] width 92 height 33
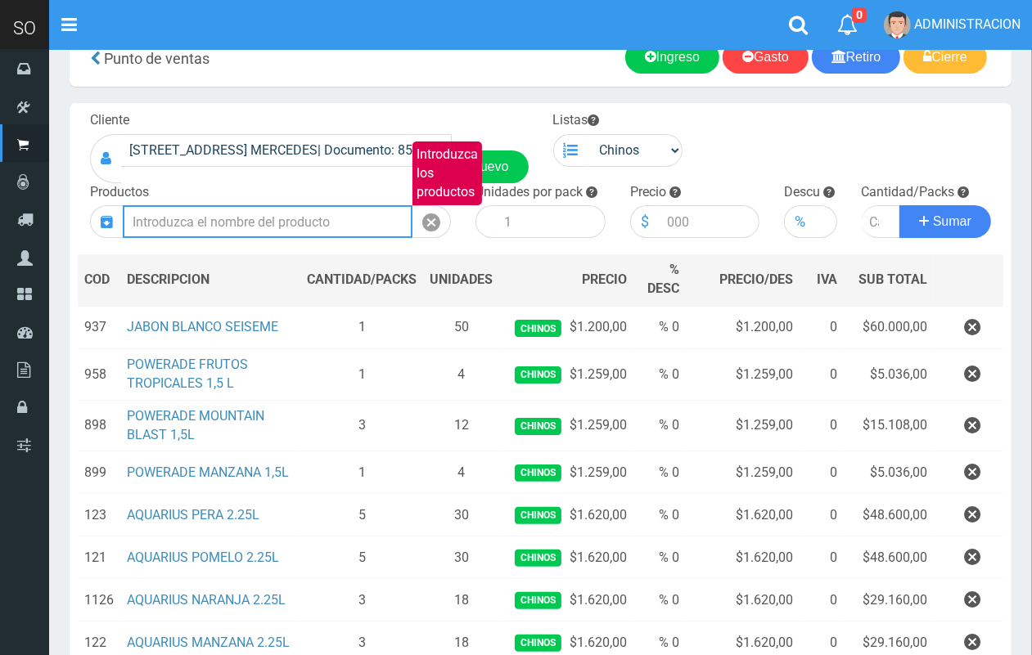
scroll to position [19, 0]
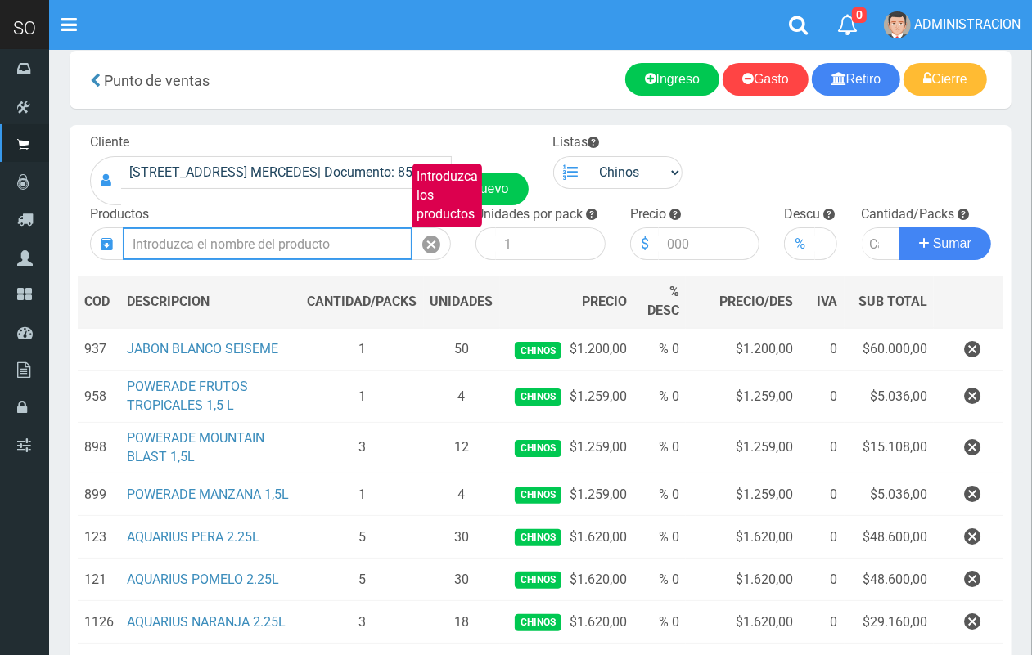
type input "c"
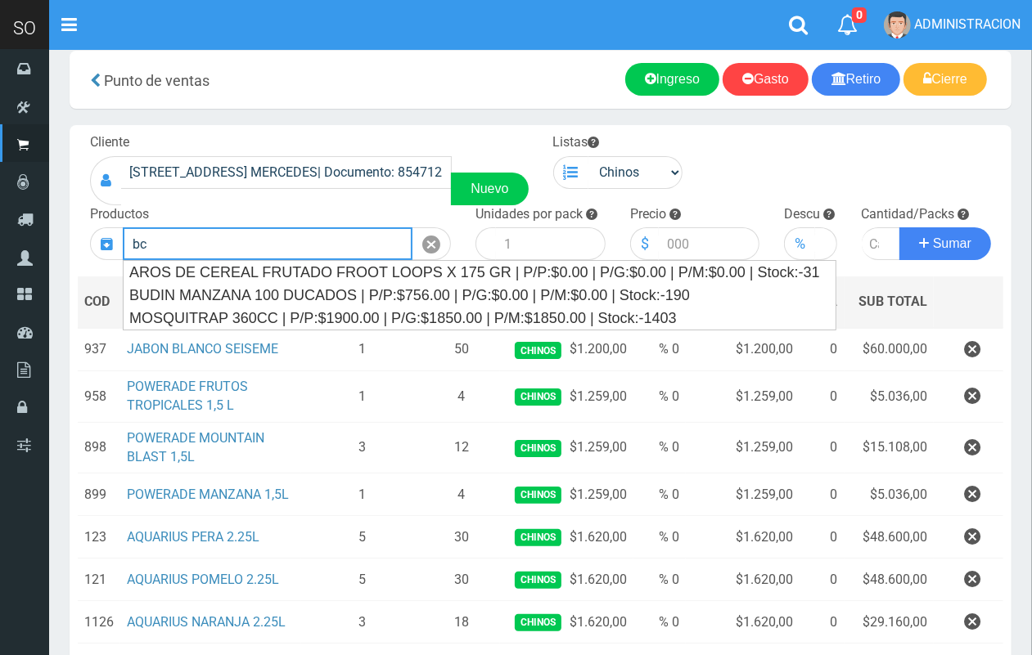
type input "b"
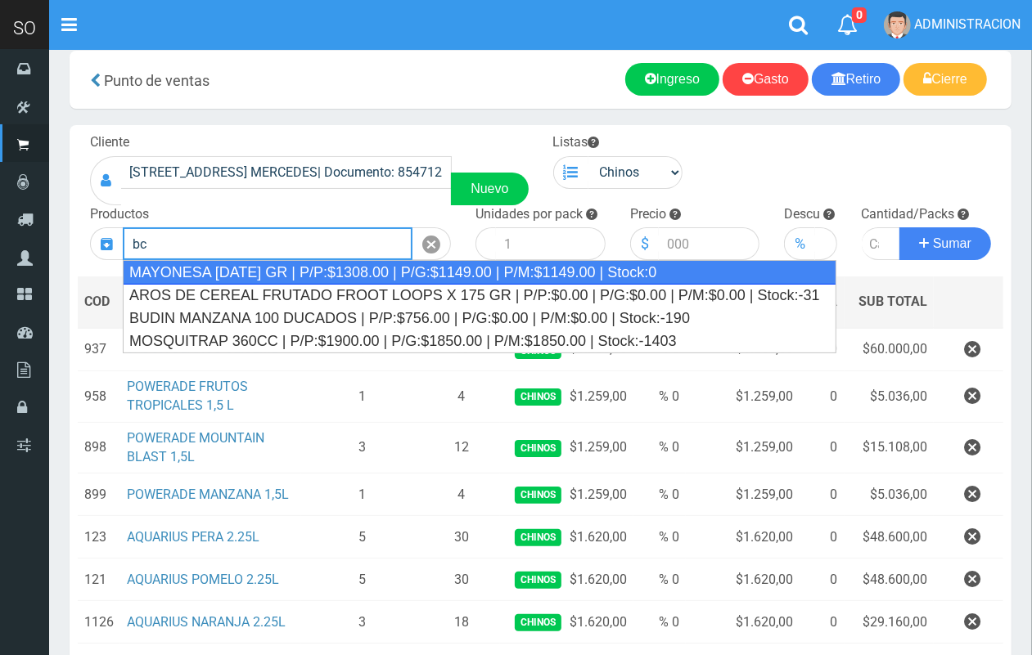
click at [483, 276] on div "MAYONESA BC 500 GR | P/P:$1308.00 | P/G:$1149.00 | P/M:$1149.00 | Stock:0" at bounding box center [479, 272] width 713 height 25
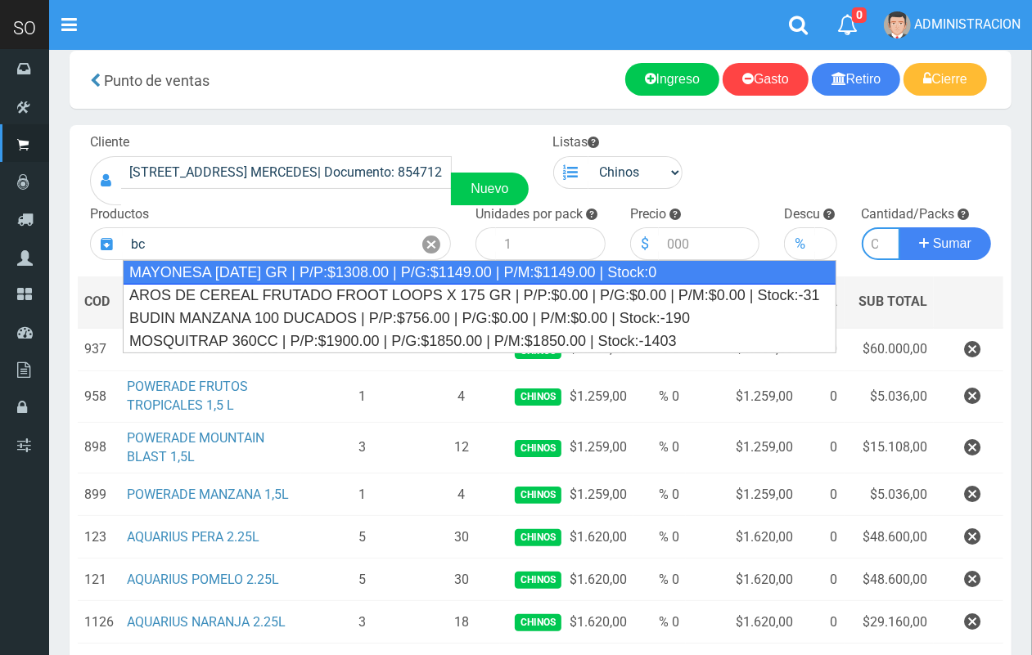
type input "MAYONESA BC 500 GR | P/P:$1308.00 | P/G:$1149.00 | P/M:$1149.00 | Stock:0"
type input "12"
type input "1308.00"
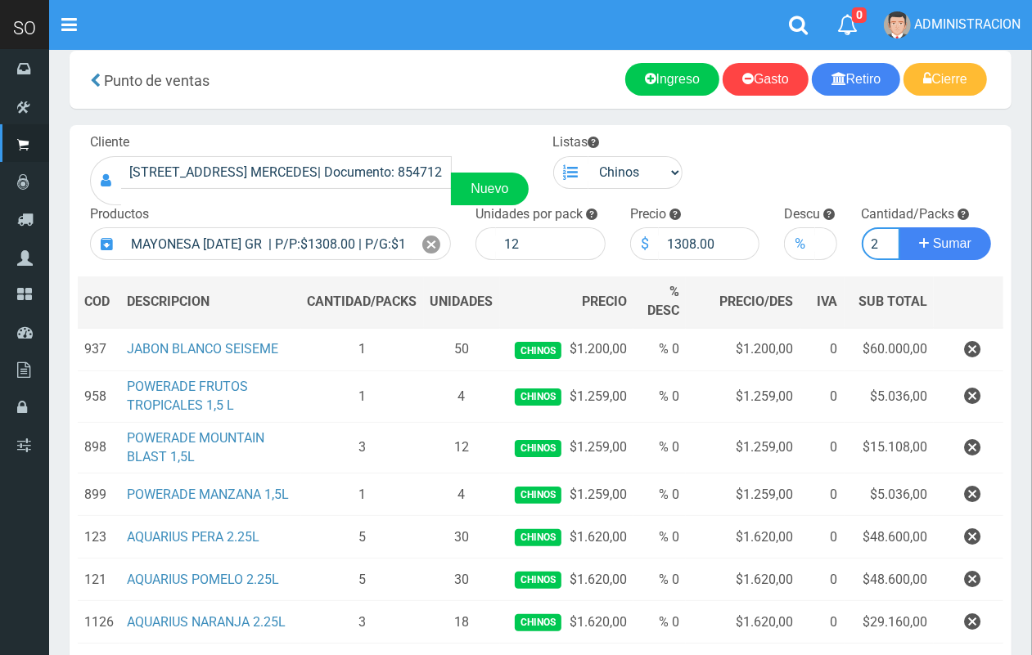
scroll to position [0, 2]
type input "2"
click at [899, 227] on button "Sumar" at bounding box center [945, 243] width 92 height 33
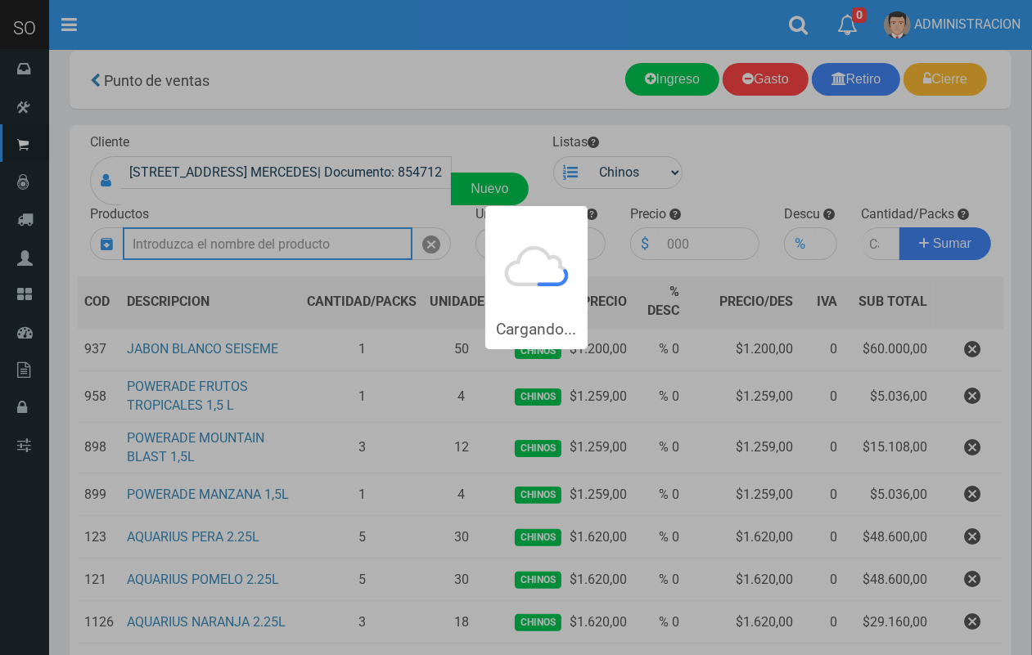
scroll to position [0, 0]
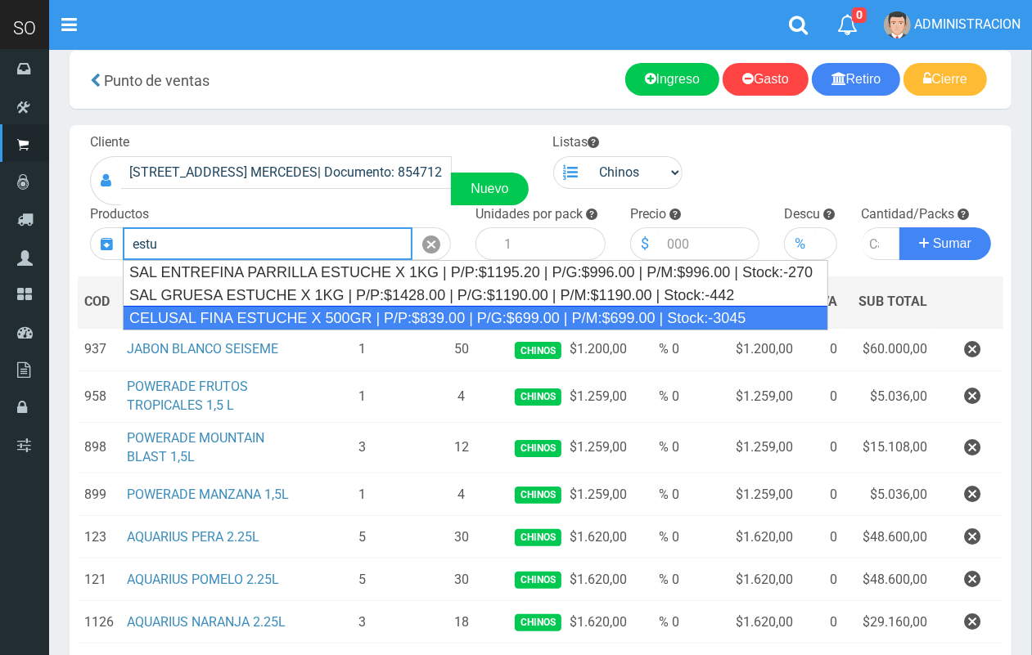
click at [374, 313] on div "CELUSAL FINA ESTUCHE X 500GR | P/P:$839.00 | P/G:$699.00 | P/M:$699.00 | Stock:…" at bounding box center [475, 318] width 705 height 25
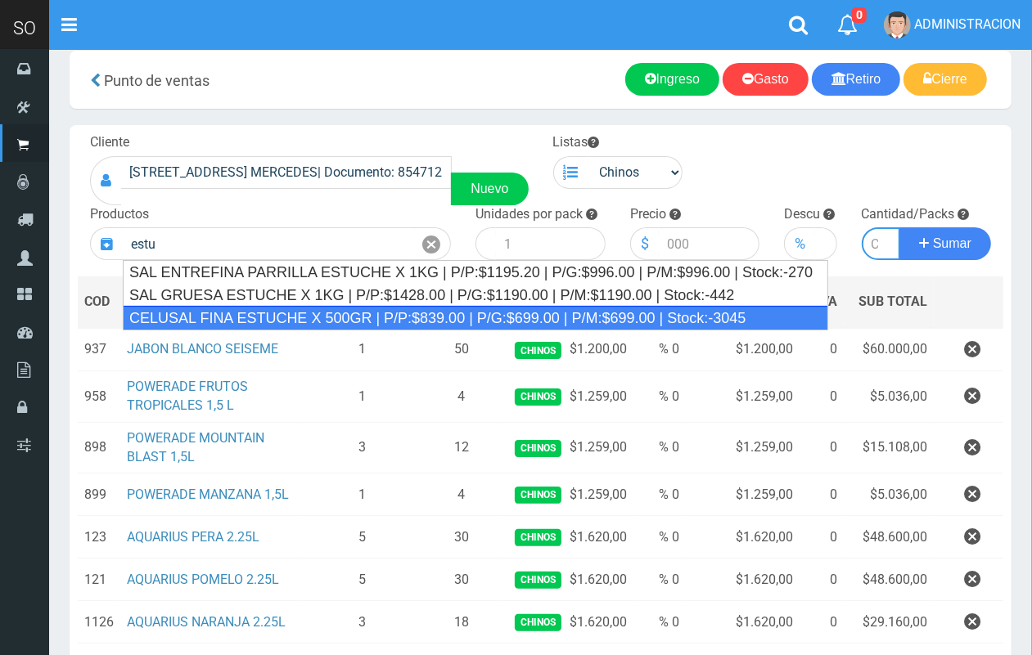
type input "CELUSAL FINA ESTUCHE X 500GR | P/P:$839.00 | P/G:$699.00 | P/M:$699.00 | Stock:…"
type input "24"
type input "839.00"
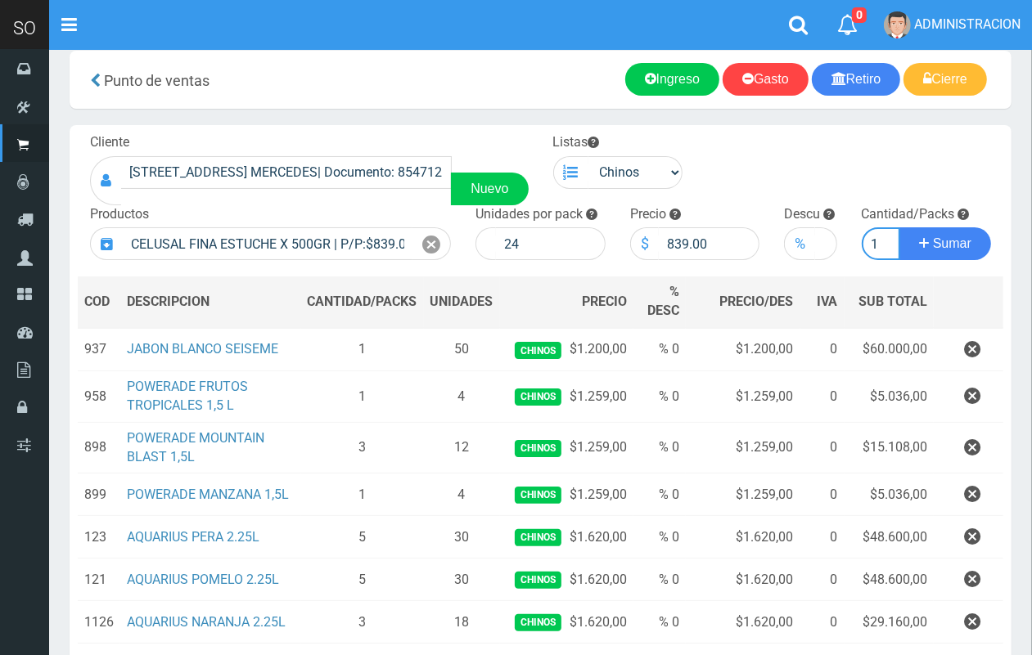
scroll to position [0, 2]
type input "1"
click at [899, 227] on button "Sumar" at bounding box center [945, 243] width 92 height 33
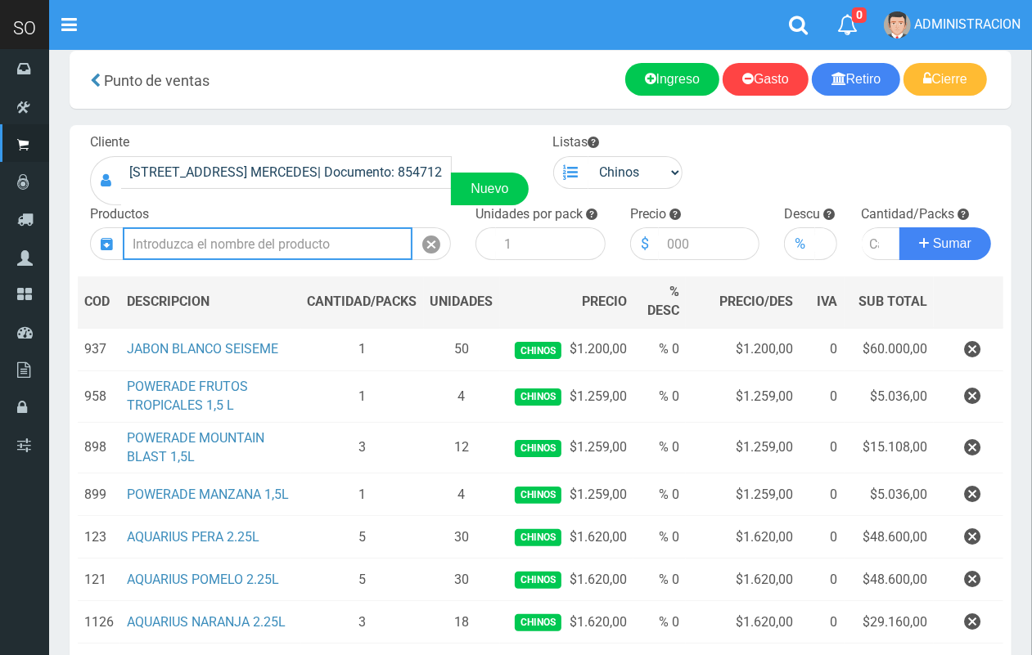
scroll to position [0, 0]
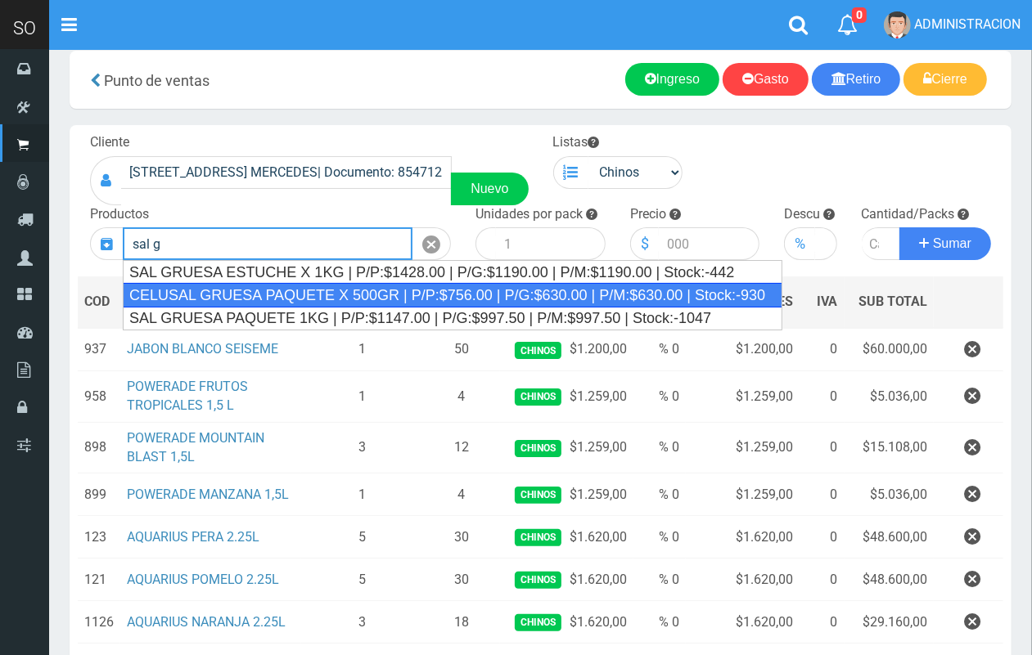
click at [316, 300] on div "CELUSAL GRUESA PAQUETE X 500GR | P/P:$756.00 | P/G:$630.00 | P/M:$630.00 | Stoc…" at bounding box center [452, 295] width 659 height 25
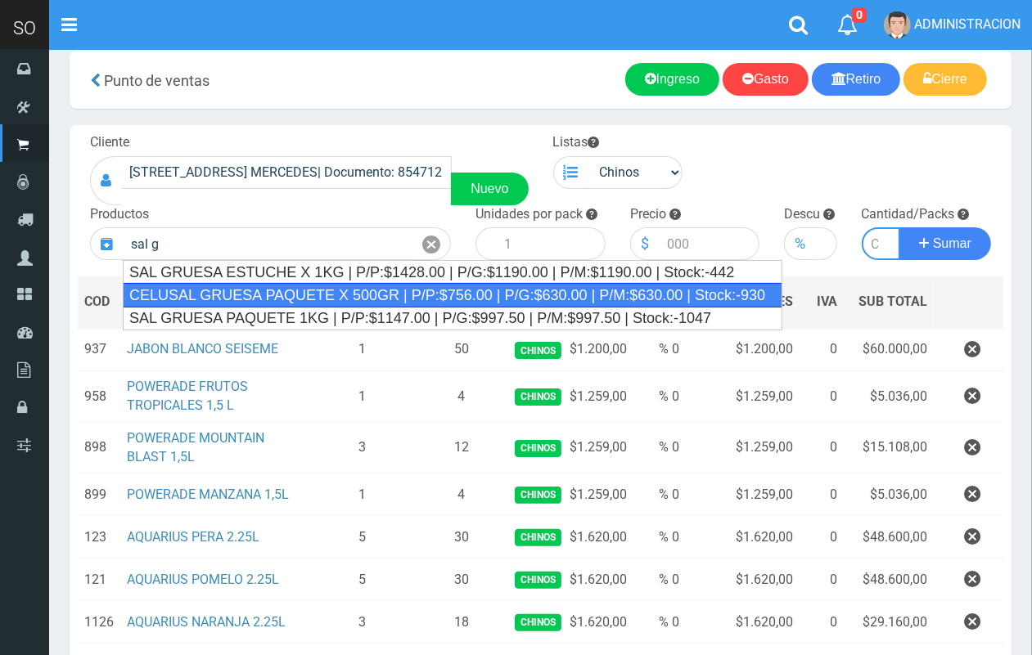
type input "CELUSAL GRUESA PAQUETE X 500GR | P/P:$756.00 | P/G:$630.00 | P/M:$630.00 | Stoc…"
type input "30"
type input "756.00"
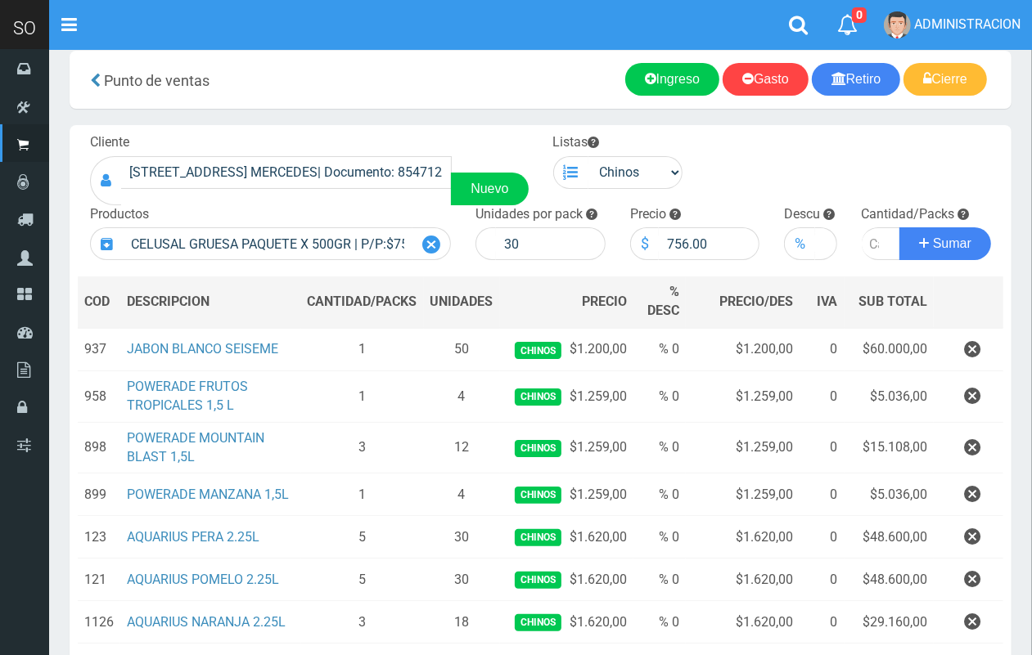
click at [434, 238] on icon at bounding box center [431, 245] width 18 height 24
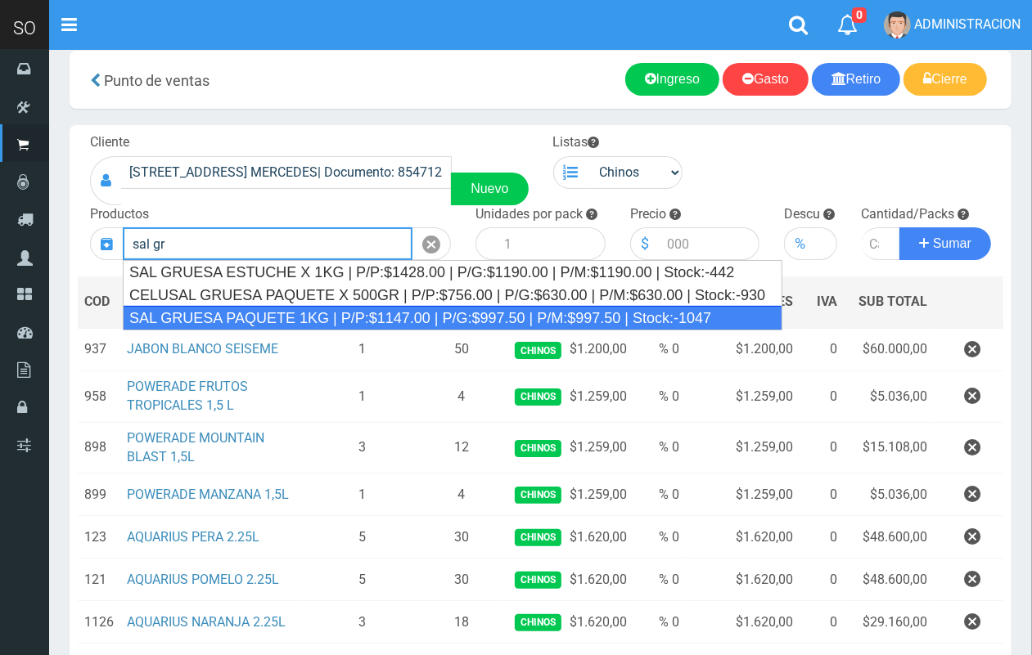
click at [461, 313] on div "SAL GRUESA PAQUETE 1KG | P/P:$1147.00 | P/G:$997.50 | P/M:$997.50 | Stock:-1047" at bounding box center [452, 318] width 659 height 25
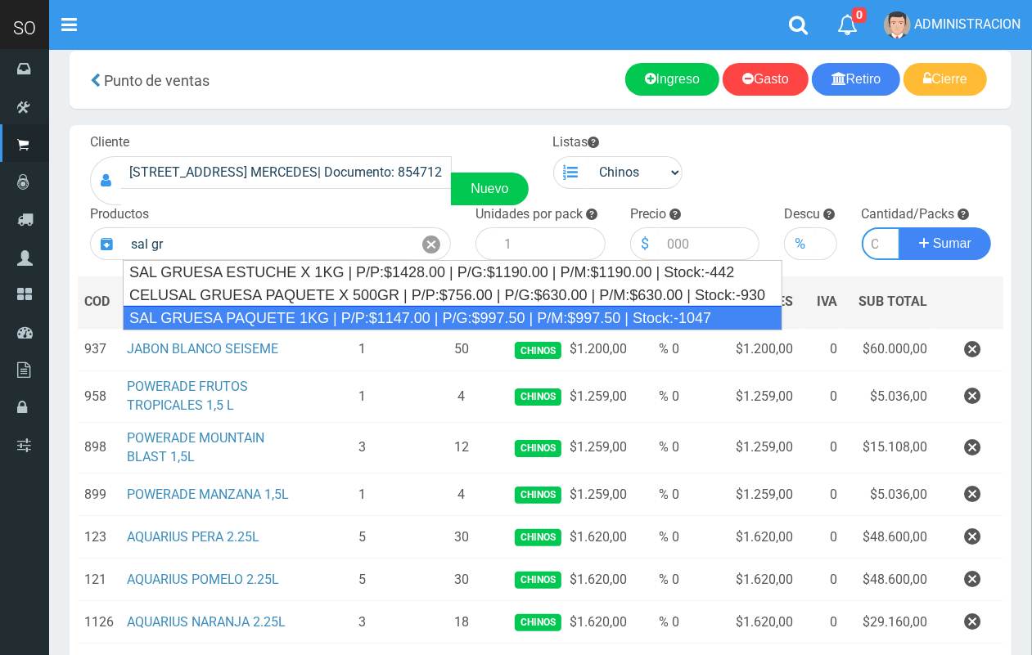
type input "SAL GRUESA PAQUETE 1KG | P/P:$1147.00 | P/G:$997.50 | P/M:$997.50 | Stock:-1047"
type input "12"
type input "1147.00"
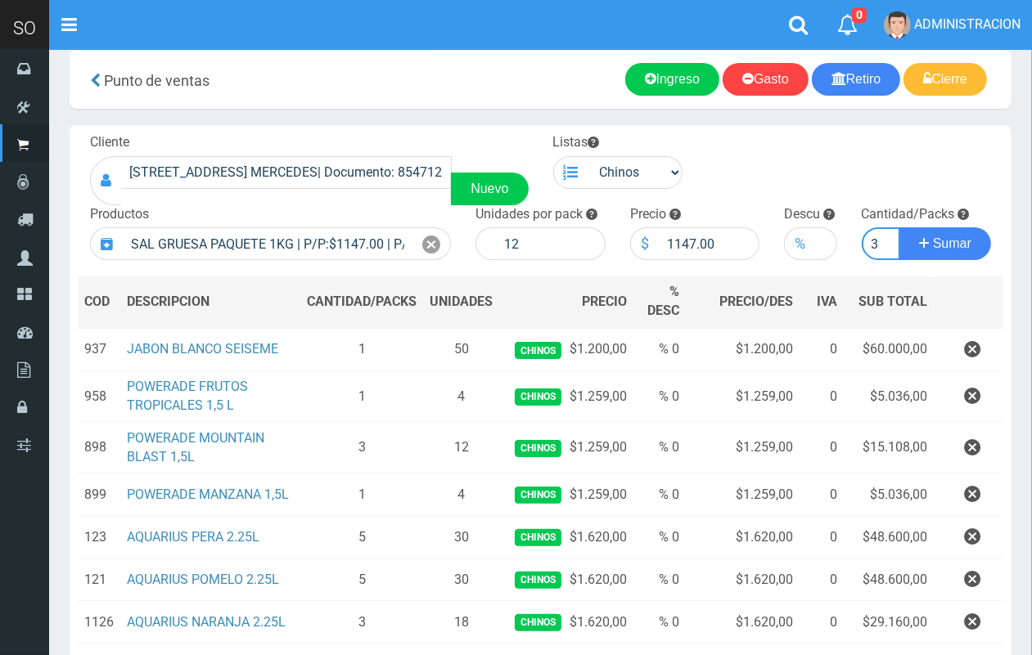
scroll to position [0, 2]
type input "3"
click at [899, 227] on button "Sumar" at bounding box center [945, 243] width 92 height 33
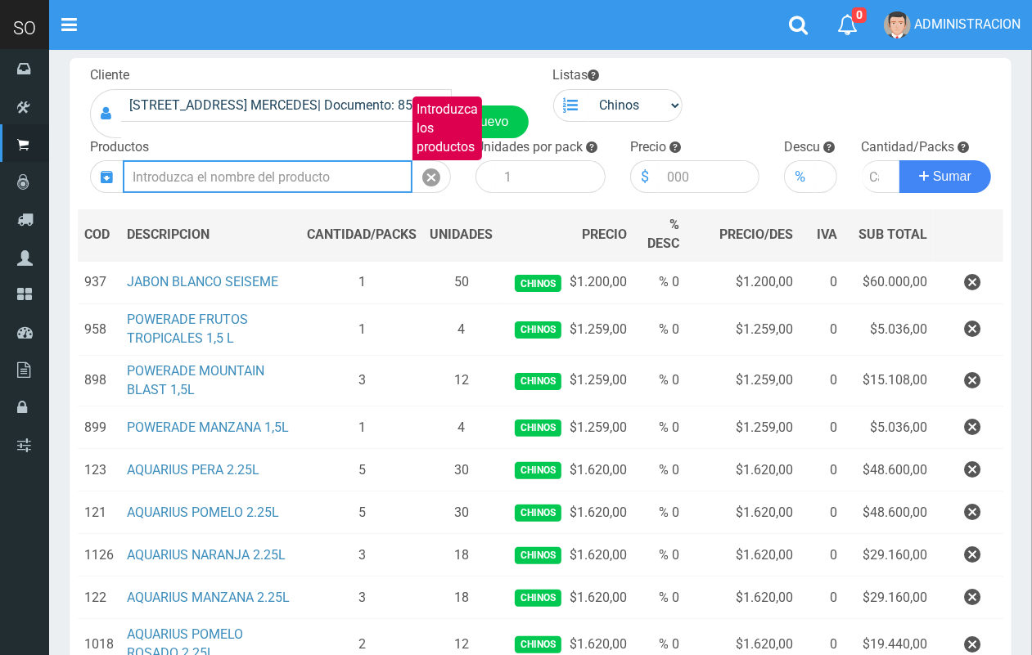
scroll to position [0, 0]
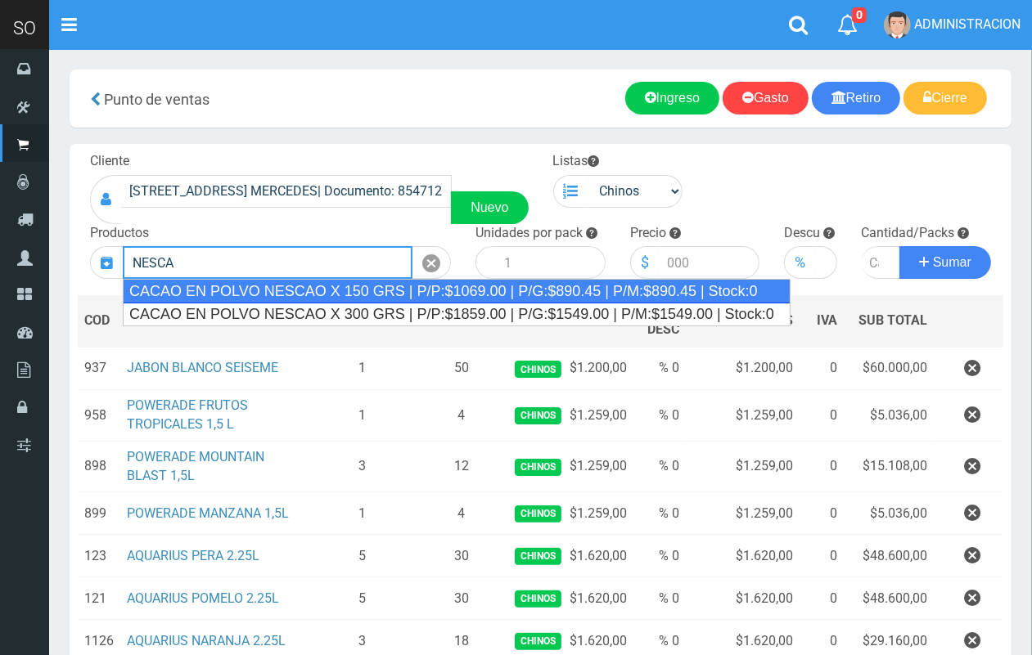
click at [266, 297] on div "CACAO EN POLVO NESCAO X 150 GRS | P/P:$1069.00 | P/G:$890.45 | P/M:$890.45 | St…" at bounding box center [457, 291] width 668 height 25
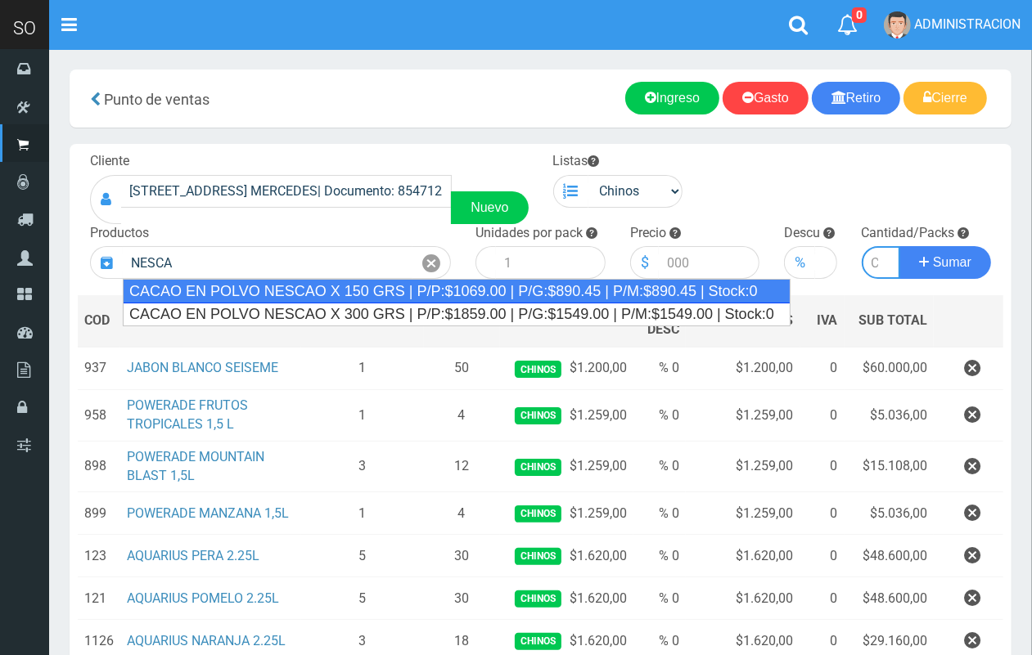
type input "CACAO EN POLVO NESCAO X 150 GRS | P/P:$1069.00 | P/G:$890.45 | P/M:$890.45 | St…"
type input "12"
type input "1069.00"
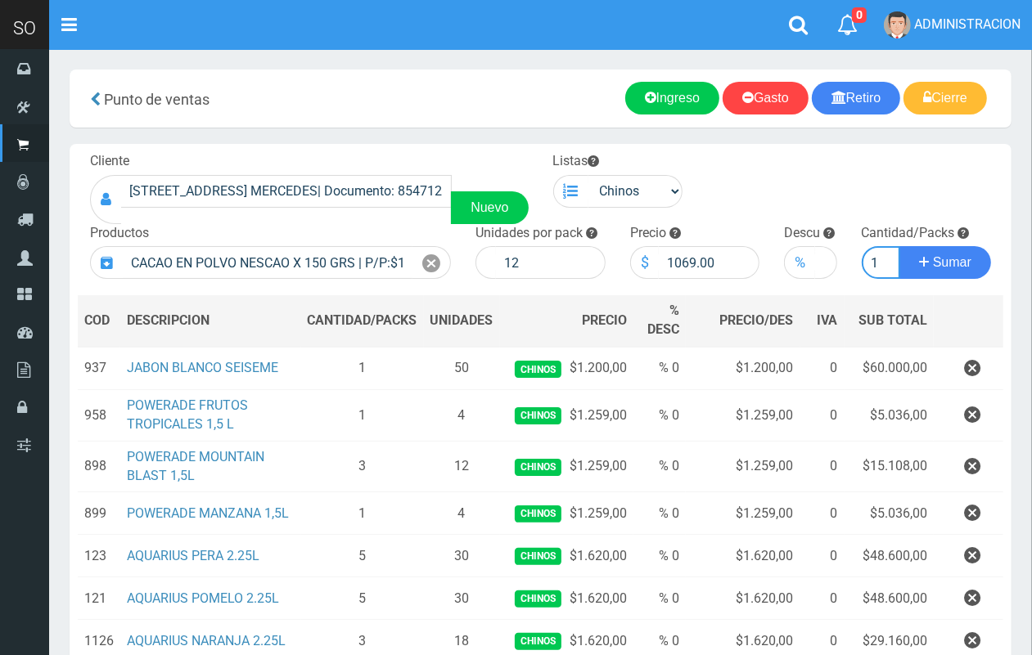
scroll to position [0, 2]
type input "1"
click at [899, 246] on button "Sumar" at bounding box center [945, 262] width 92 height 33
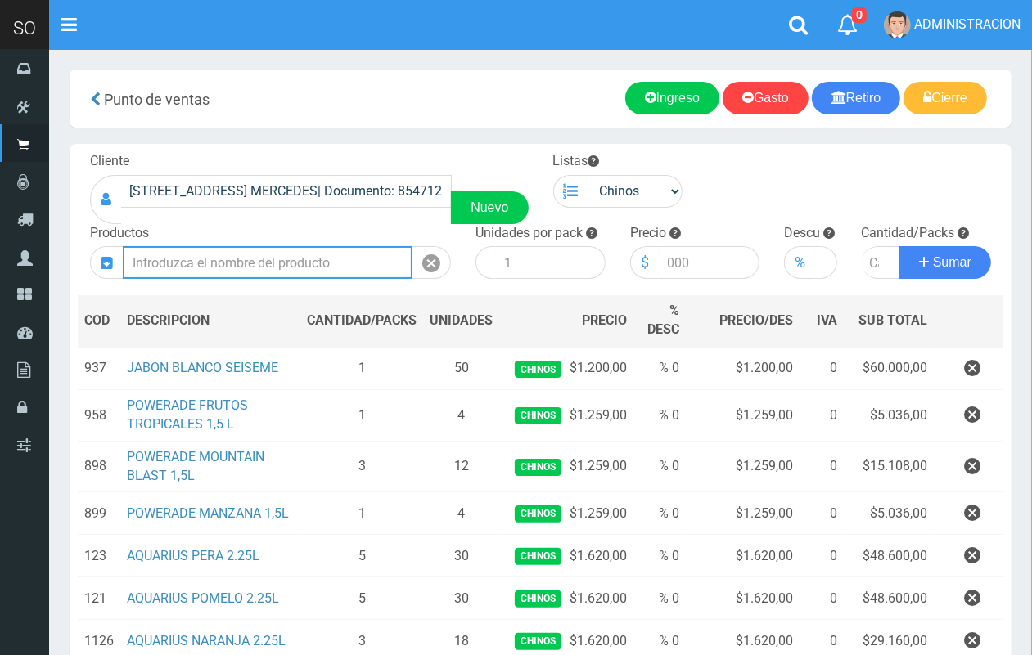
scroll to position [0, 0]
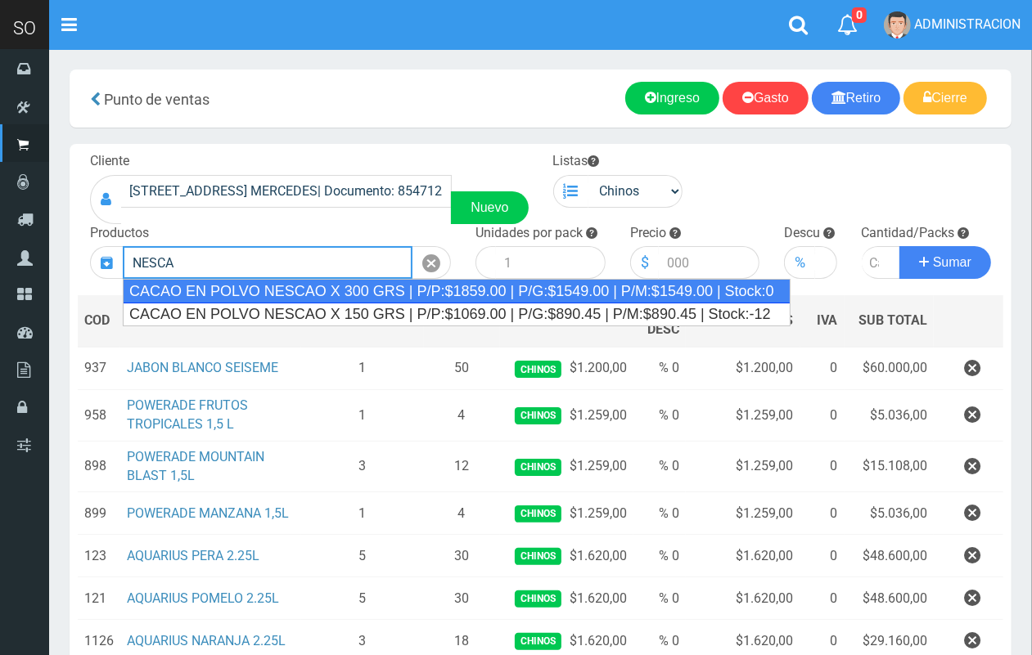
click at [270, 293] on div "CACAO EN POLVO NESCAO X 300 GRS | P/P:$1859.00 | P/G:$1549.00 | P/M:$1549.00 | …" at bounding box center [457, 291] width 668 height 25
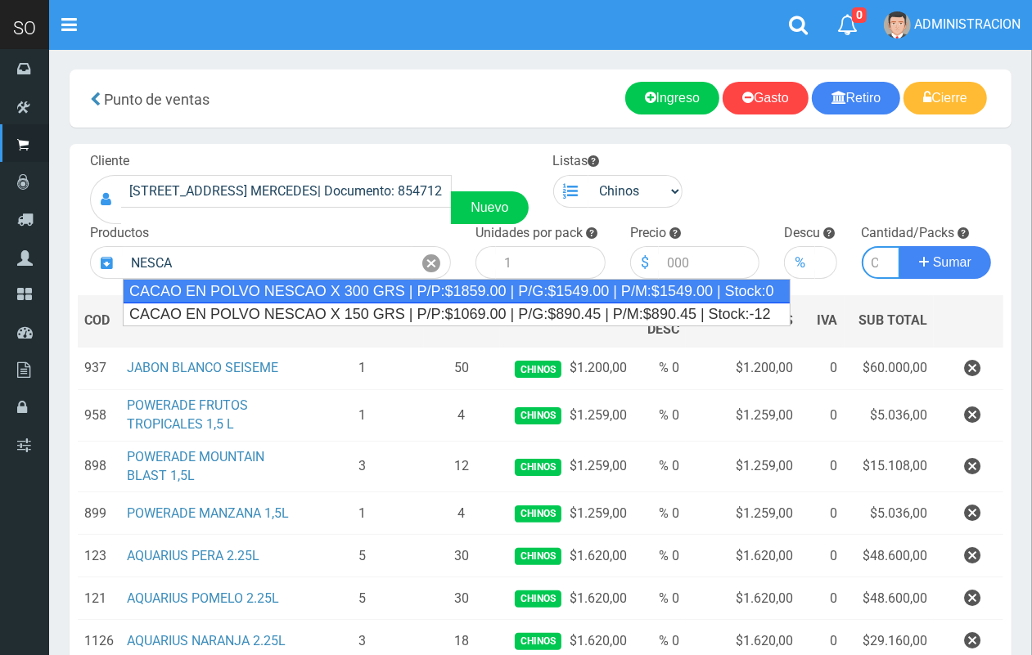
type input "CACAO EN POLVO NESCAO X 300 GRS | P/P:$1859.00 | P/G:$1549.00 | P/M:$1549.00 | …"
type input "12"
type input "1859.00"
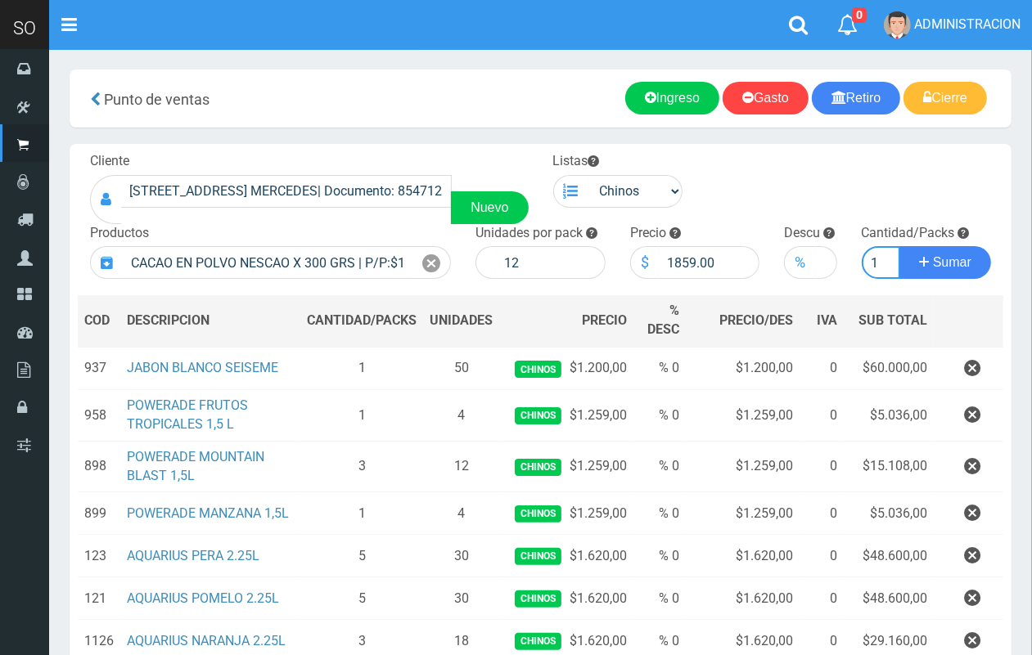
scroll to position [0, 2]
type input "1"
click at [899, 246] on button "Sumar" at bounding box center [945, 262] width 92 height 33
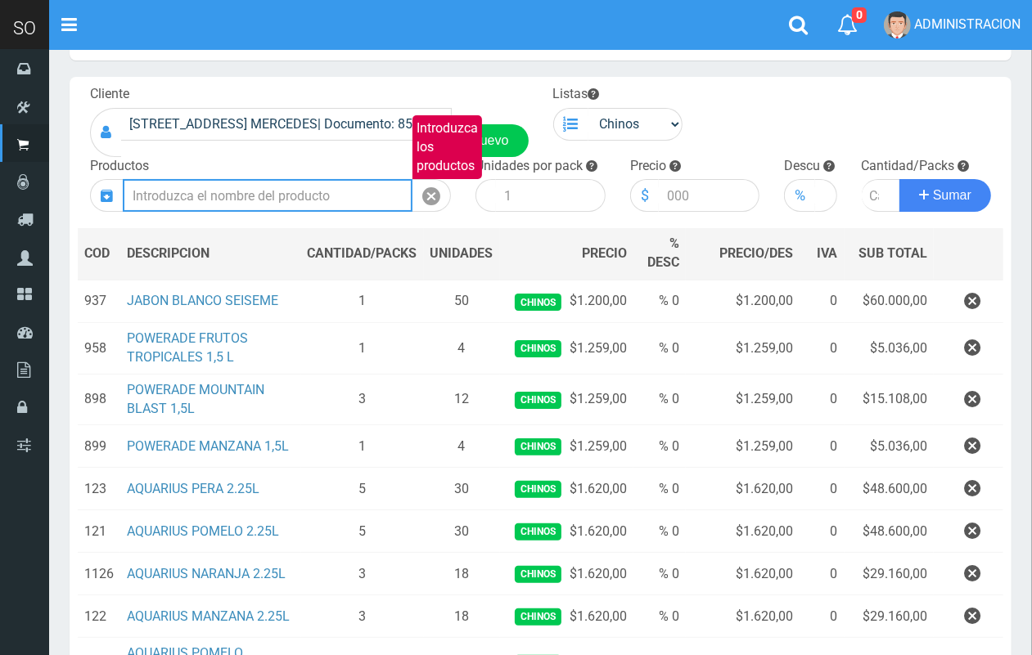
scroll to position [26, 0]
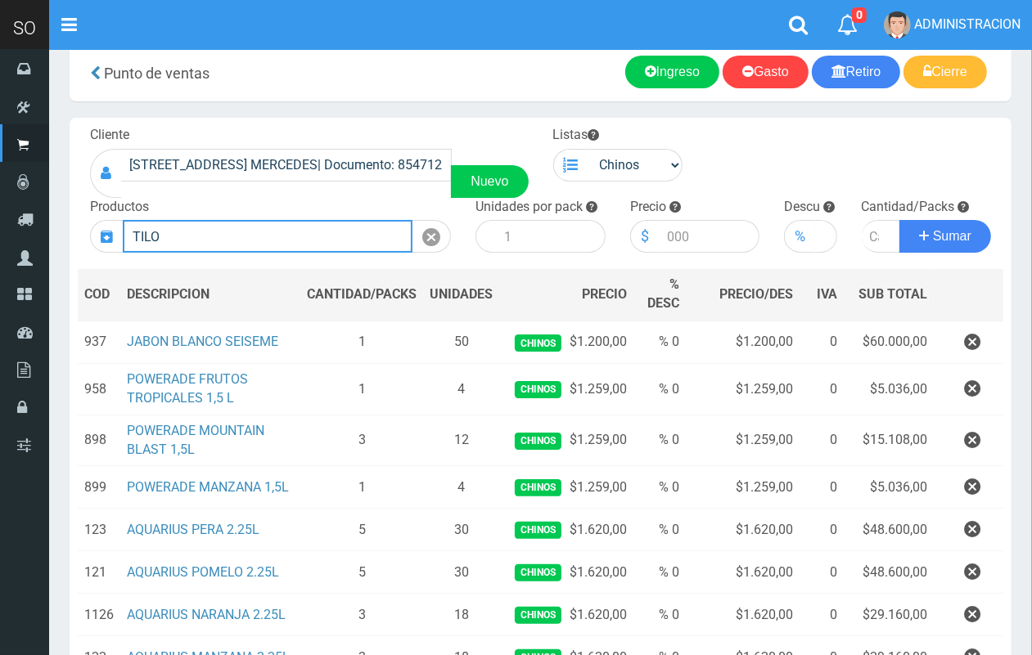
drag, startPoint x: 157, startPoint y: 241, endPoint x: 104, endPoint y: 236, distance: 53.5
click at [108, 236] on div "TILO Introduzca los productos" at bounding box center [270, 236] width 361 height 33
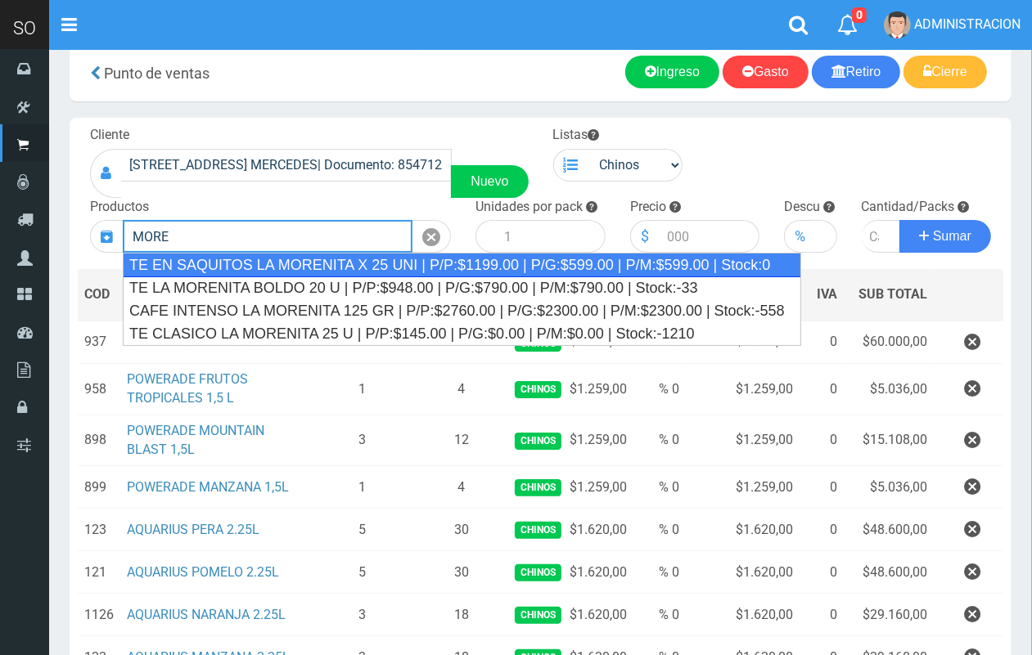
click at [178, 274] on div "TE EN SAQUITOS LA MORENITA X 25 UNI | P/P:$1199.00 | P/G:$599.00 | P/M:$599.00 …" at bounding box center [462, 265] width 678 height 25
type input "TE EN SAQUITOS LA MORENITA X 25 UNI | P/P:$1199.00 | P/G:$599.00 | P/M:$599.00 …"
type input "12"
type input "1199.00"
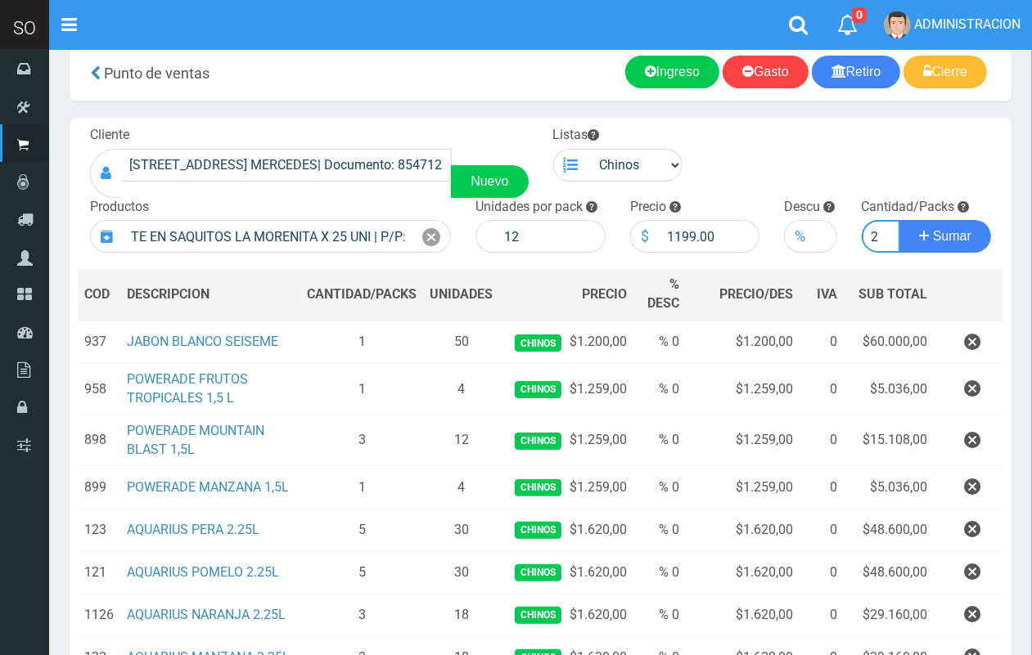
scroll to position [0, 2]
type input "2"
click at [899, 220] on button "Sumar" at bounding box center [945, 236] width 92 height 33
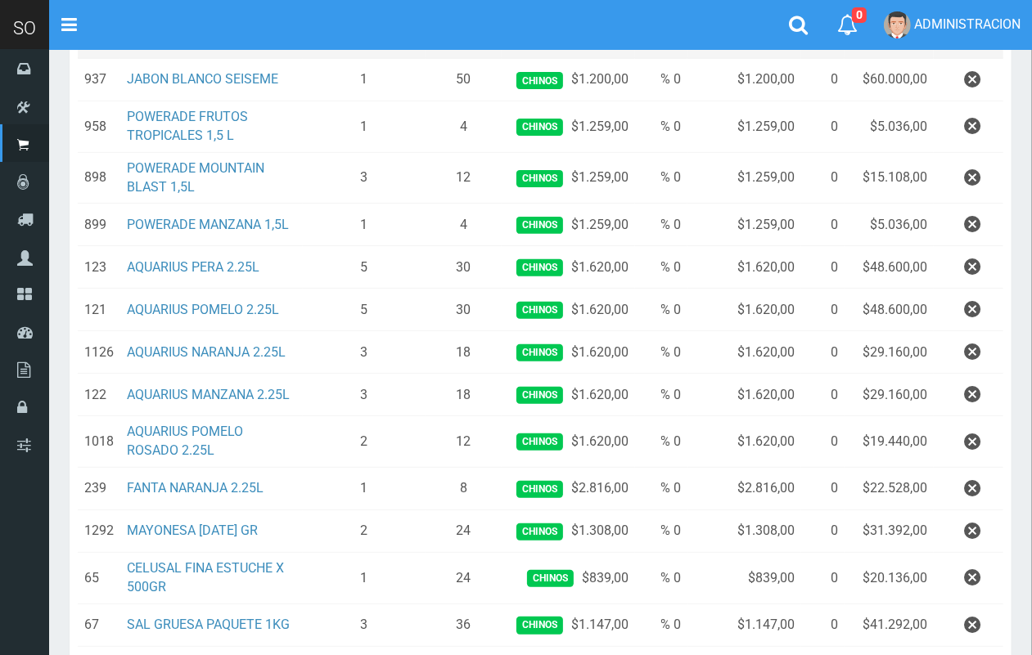
scroll to position [0, 0]
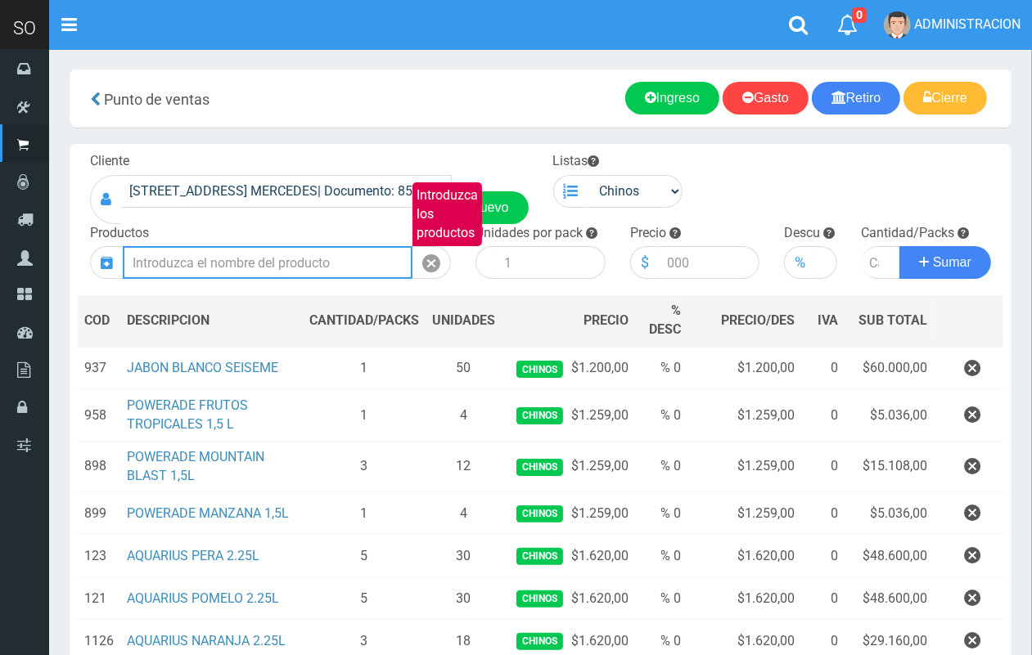
type input "5"
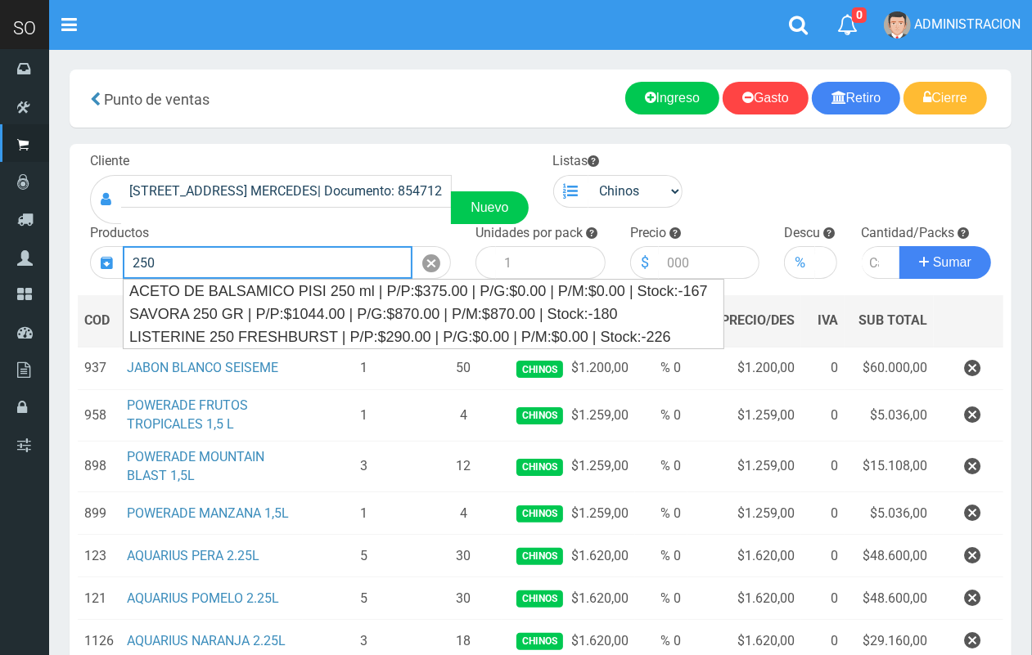
click at [210, 272] on input "250" at bounding box center [268, 262] width 290 height 33
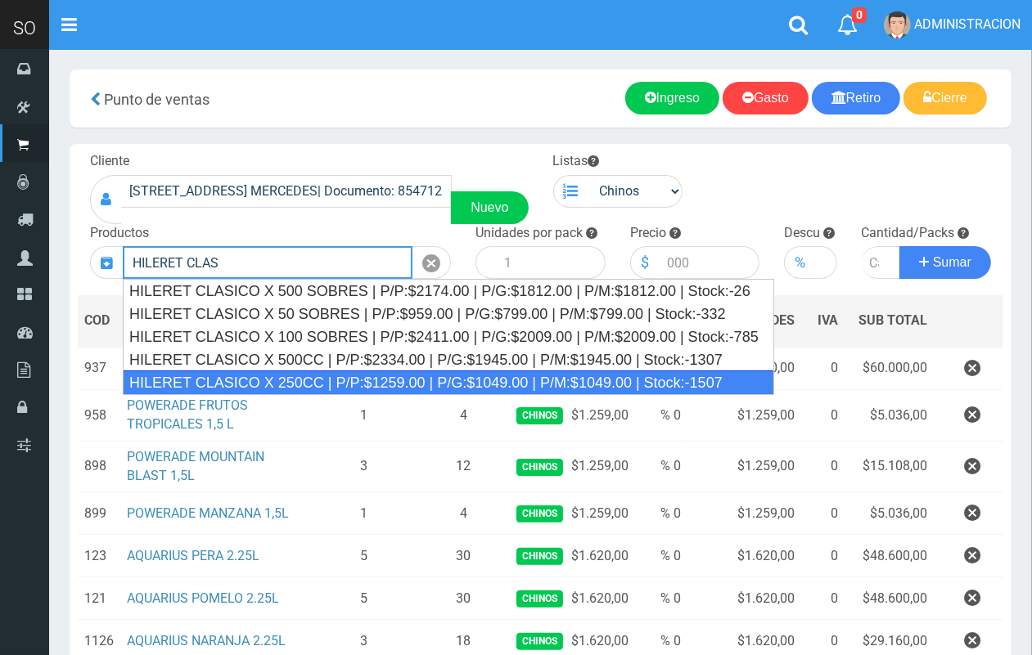
click at [292, 385] on div "HILERET CLASICO X 250CC | P/P:$1259.00 | P/G:$1049.00 | P/M:$1049.00 | Stock:-1…" at bounding box center [448, 383] width 651 height 25
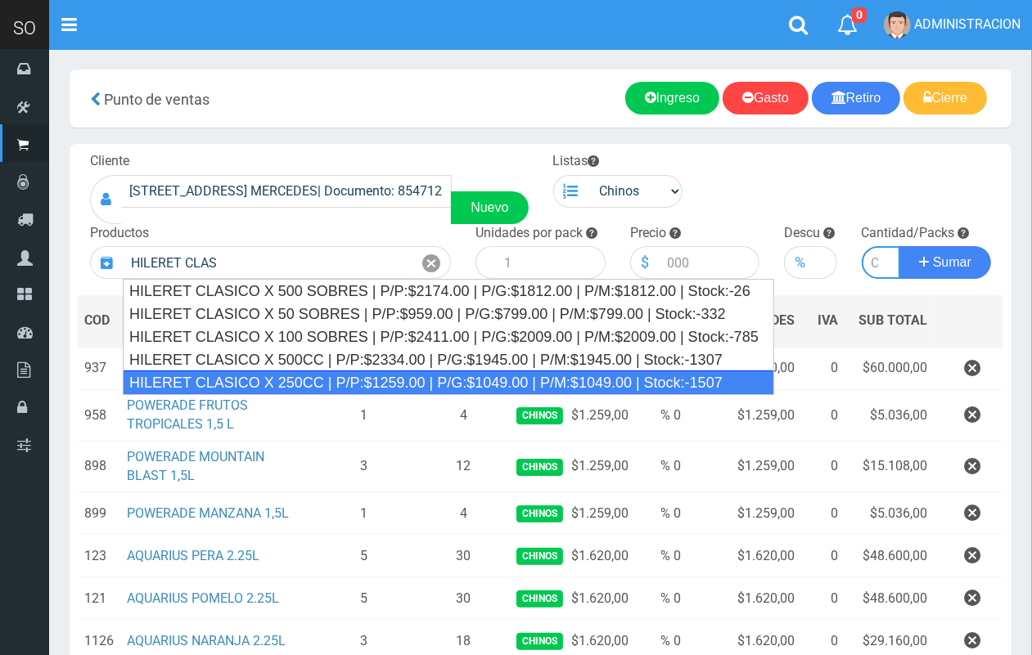
type input "HILERET CLASICO X 250CC | P/P:$1259.00 | P/G:$1049.00 | P/M:$1049.00 | Stock:-1…"
type input "9"
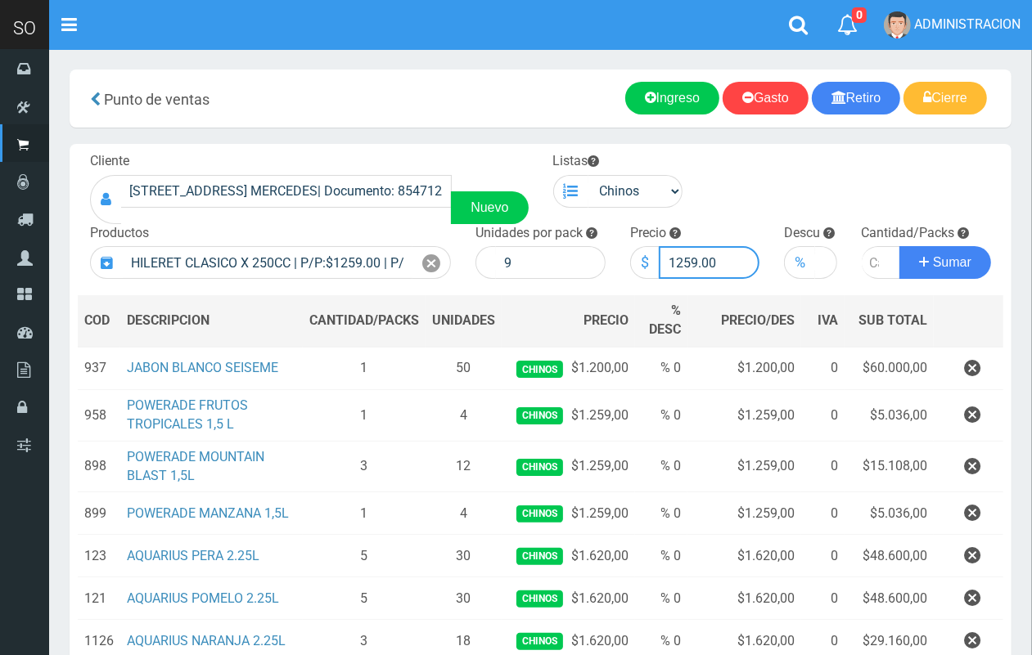
click at [694, 270] on input "1259.00" at bounding box center [709, 262] width 101 height 33
type input "1258.00"
click at [866, 259] on input "number" at bounding box center [880, 262] width 39 height 33
type input "3"
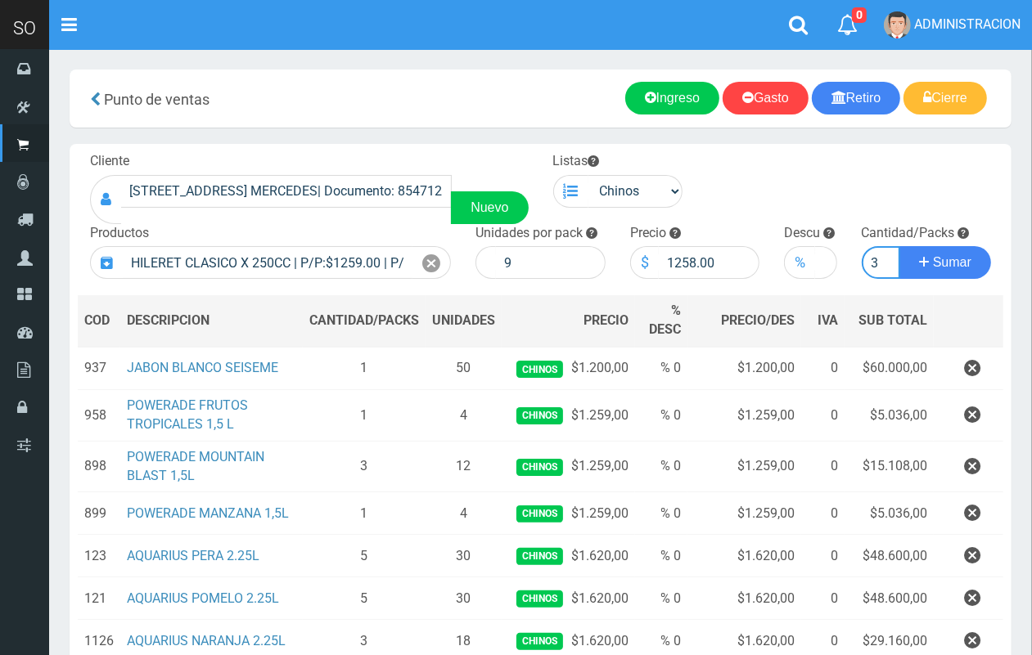
click at [899, 246] on button "Sumar" at bounding box center [945, 262] width 92 height 33
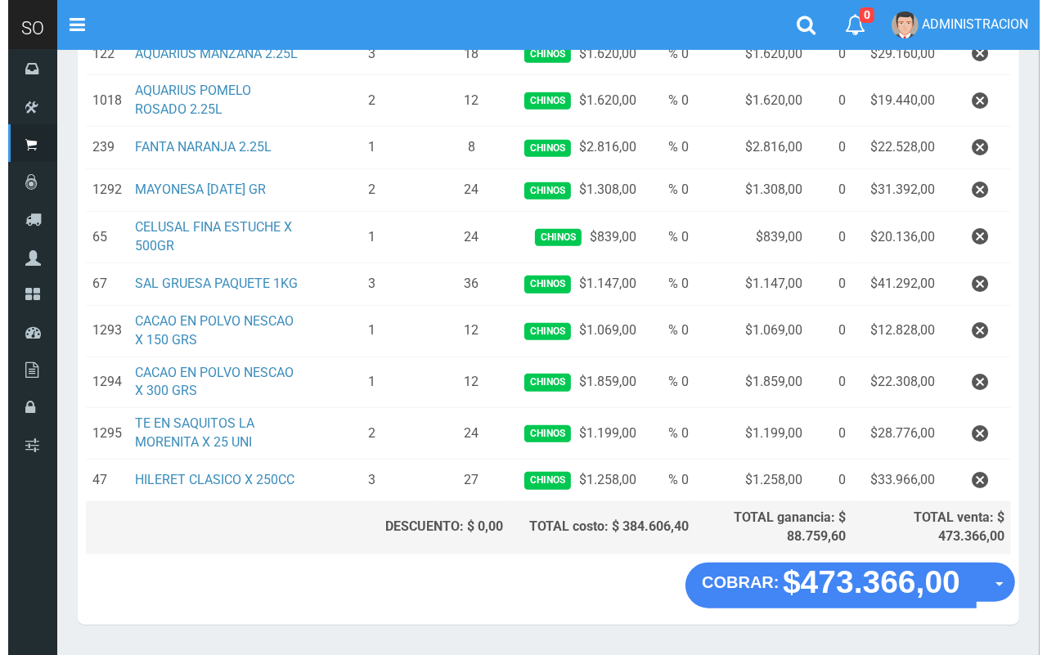
scroll to position [676, 0]
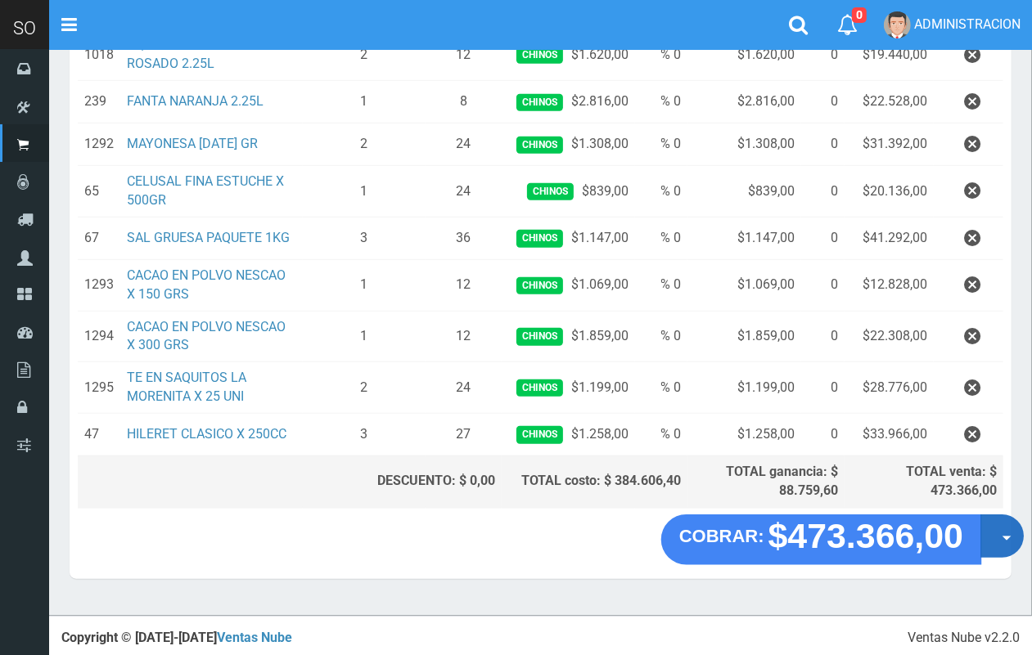
click at [1000, 542] on button "Opciones" at bounding box center [1001, 536] width 43 height 43
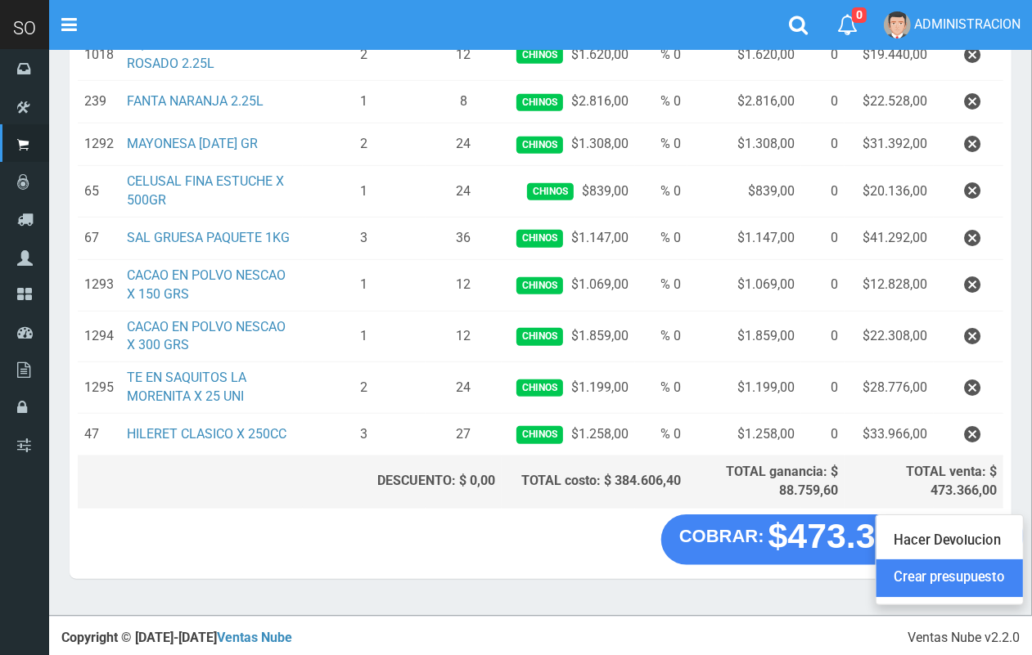
click at [991, 583] on link "Crear presupuesto" at bounding box center [949, 579] width 146 height 38
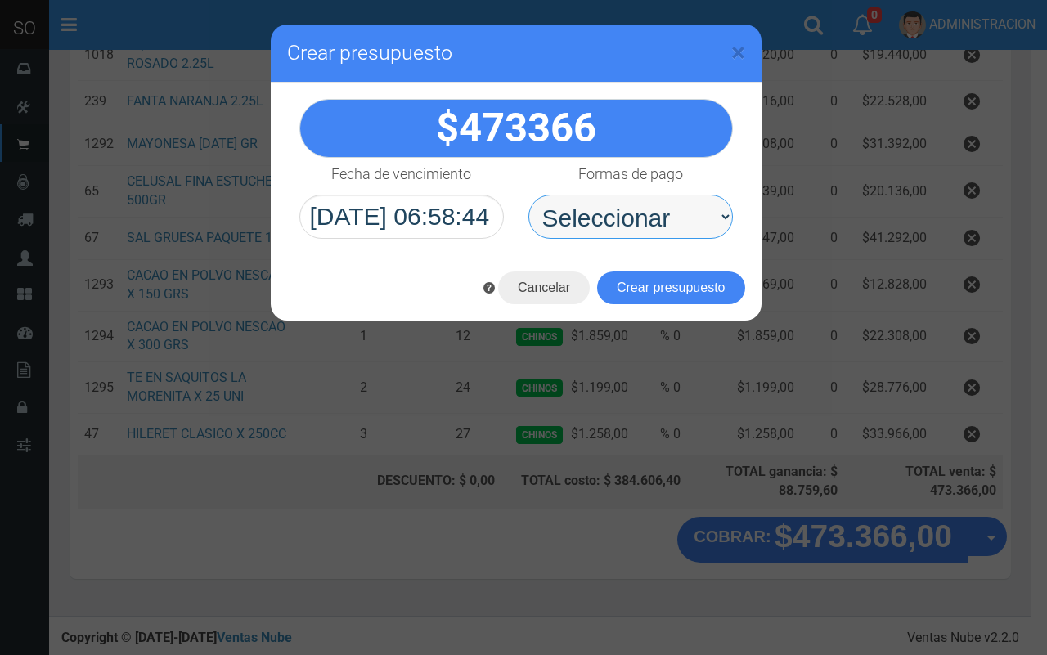
click at [601, 210] on select "Seleccionar Efectivo Tarjeta de Crédito Depósito Débito" at bounding box center [631, 217] width 205 height 44
select select "Efectivo"
click at [529, 195] on select "Seleccionar Efectivo Tarjeta de Crédito Depósito Débito" at bounding box center [631, 217] width 205 height 44
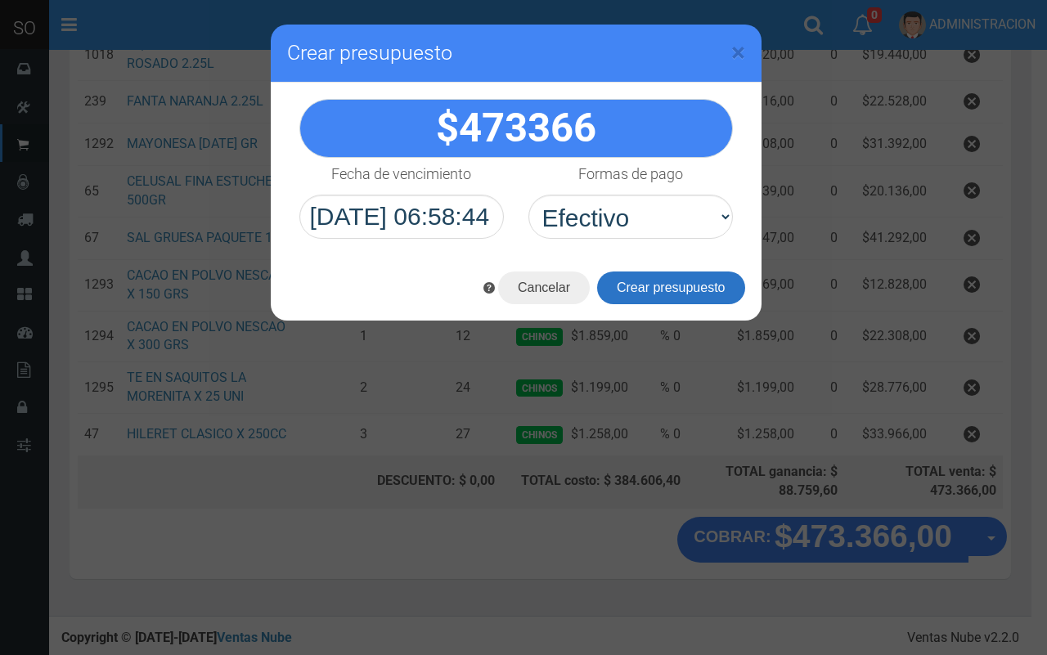
click at [627, 295] on button "Crear presupuesto" at bounding box center [671, 288] width 148 height 33
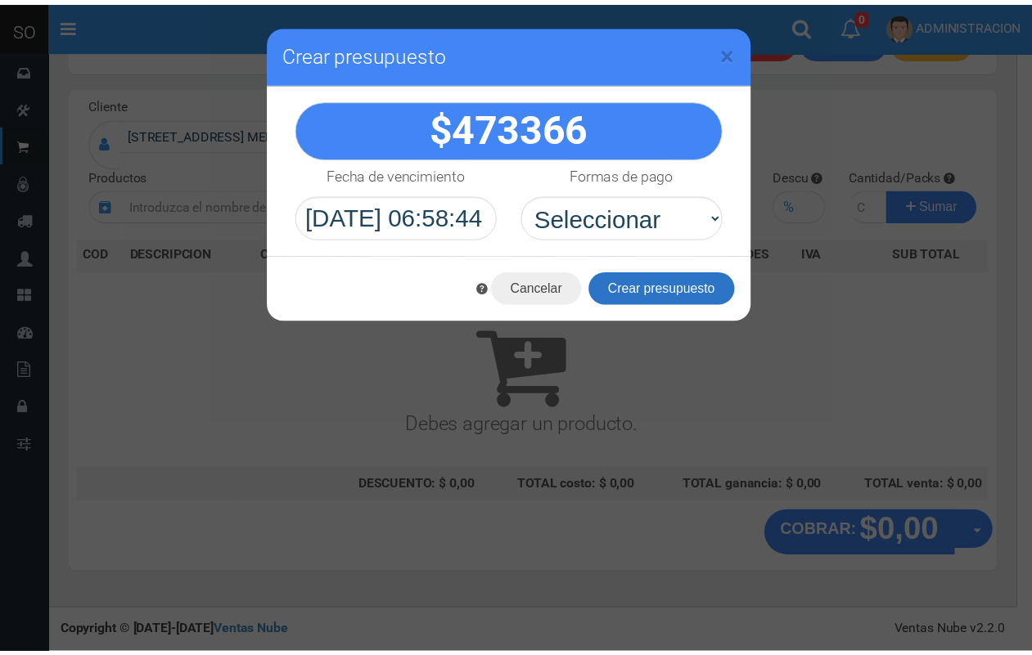
scroll to position [0, 0]
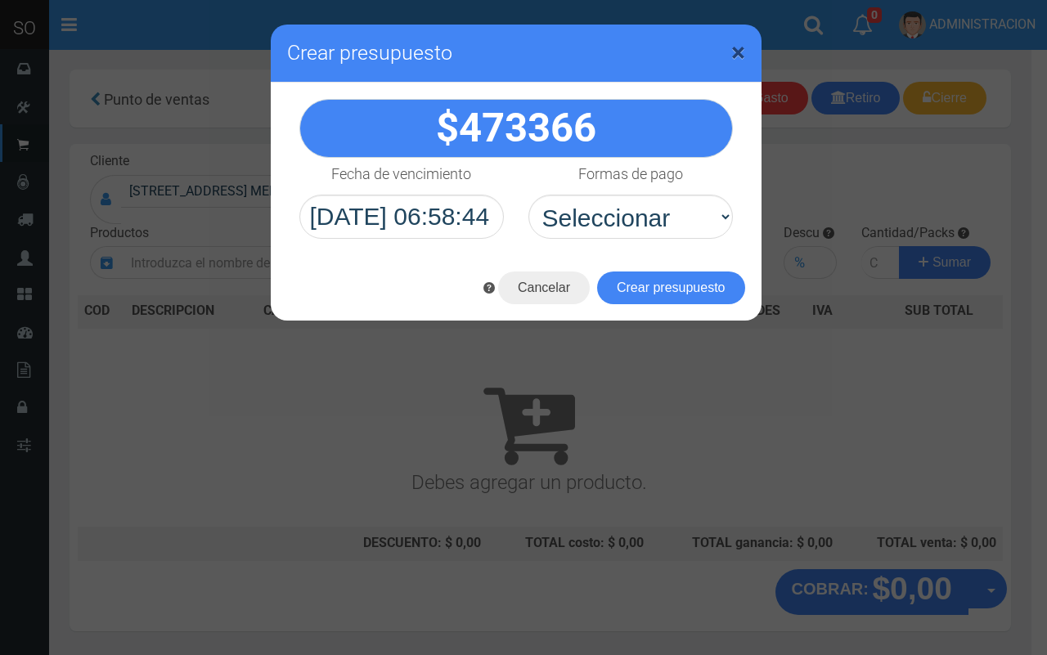
drag, startPoint x: 733, startPoint y: 61, endPoint x: 464, endPoint y: 5, distance: 275.0
click at [731, 60] on span "×" at bounding box center [738, 52] width 14 height 31
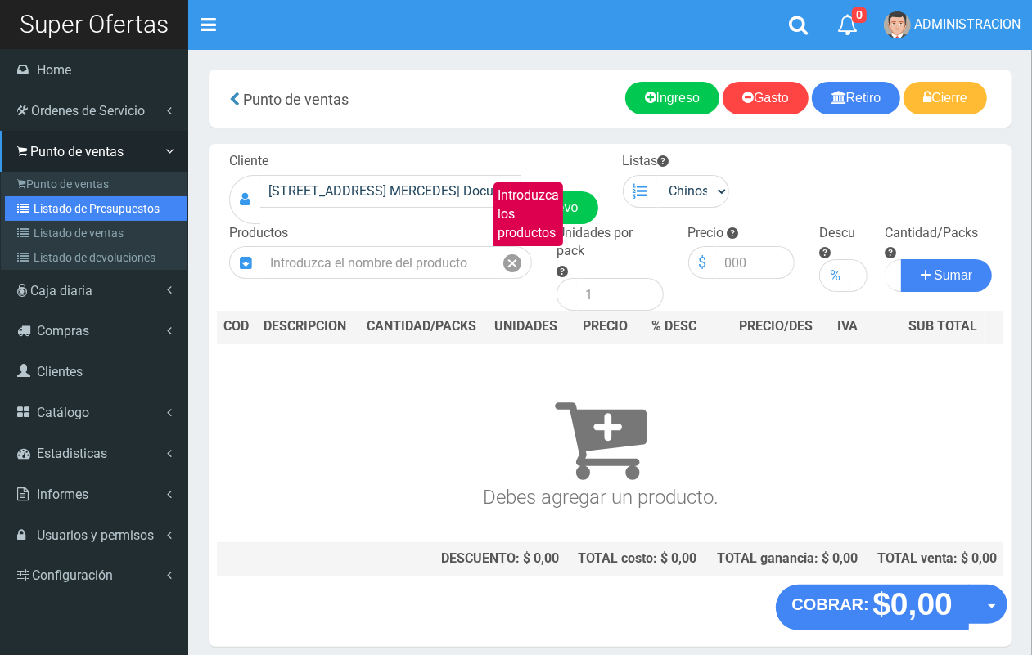
click at [56, 206] on link "Listado de Presupuestos" at bounding box center [96, 208] width 182 height 25
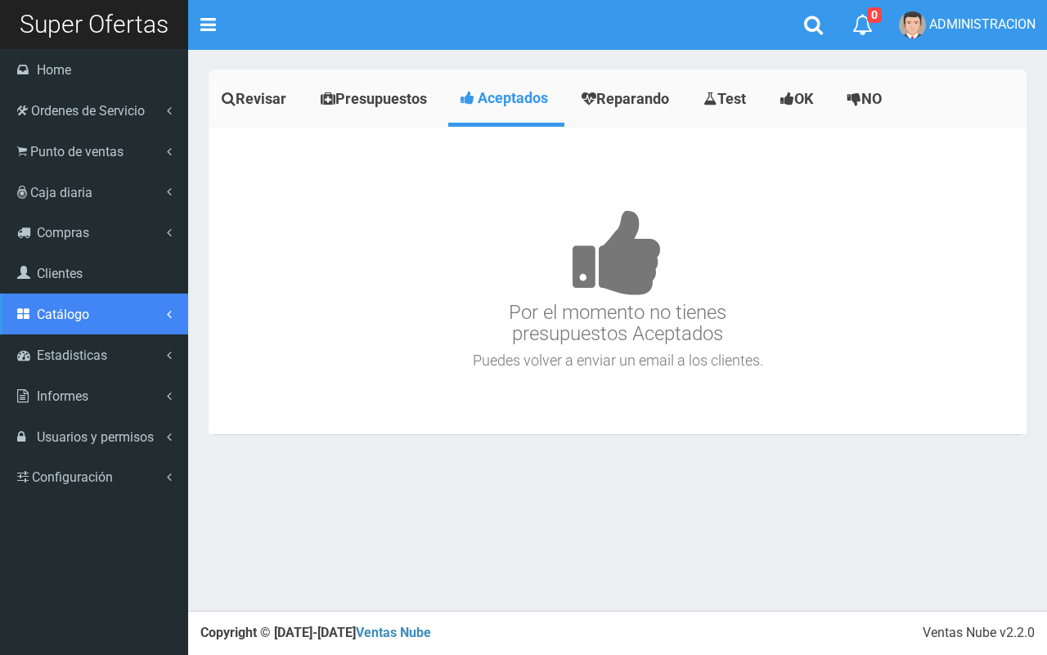
click at [112, 317] on link "Catálogo" at bounding box center [94, 314] width 188 height 41
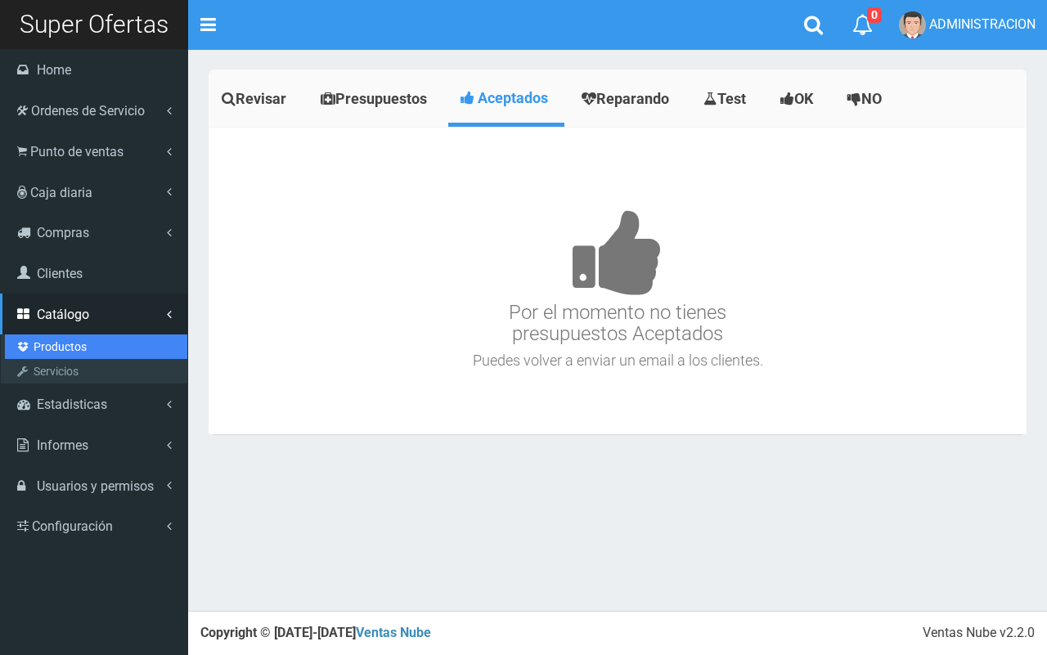
click at [84, 336] on link "Productos" at bounding box center [96, 347] width 182 height 25
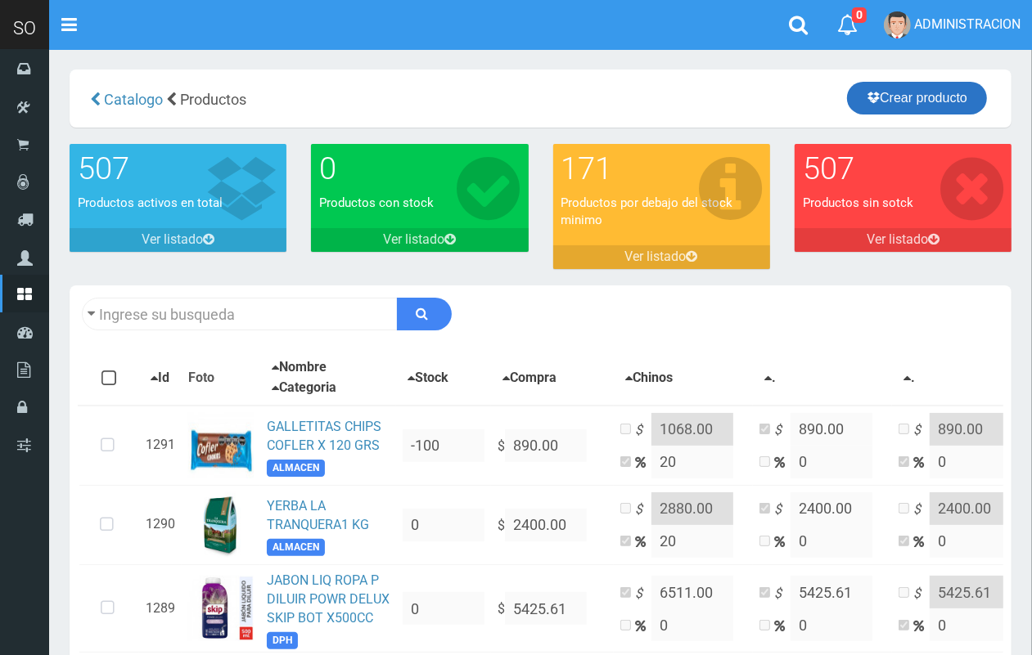
click at [921, 88] on link "Crear producto" at bounding box center [917, 98] width 140 height 33
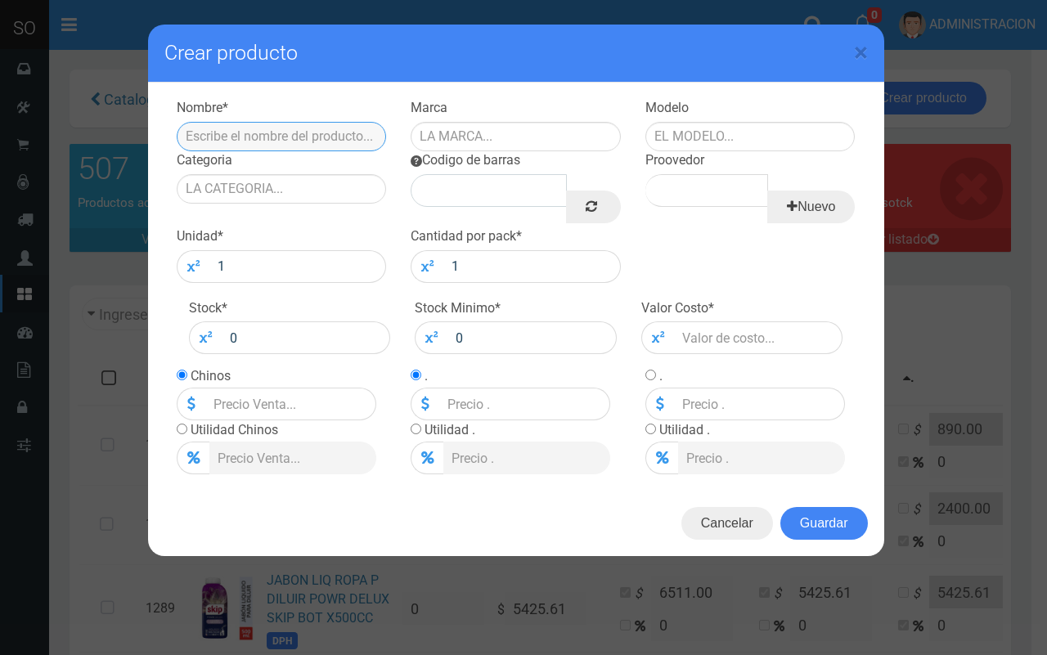
click at [286, 136] on input "text" at bounding box center [282, 136] width 210 height 29
type input "MAYONESA [DATE] GR"
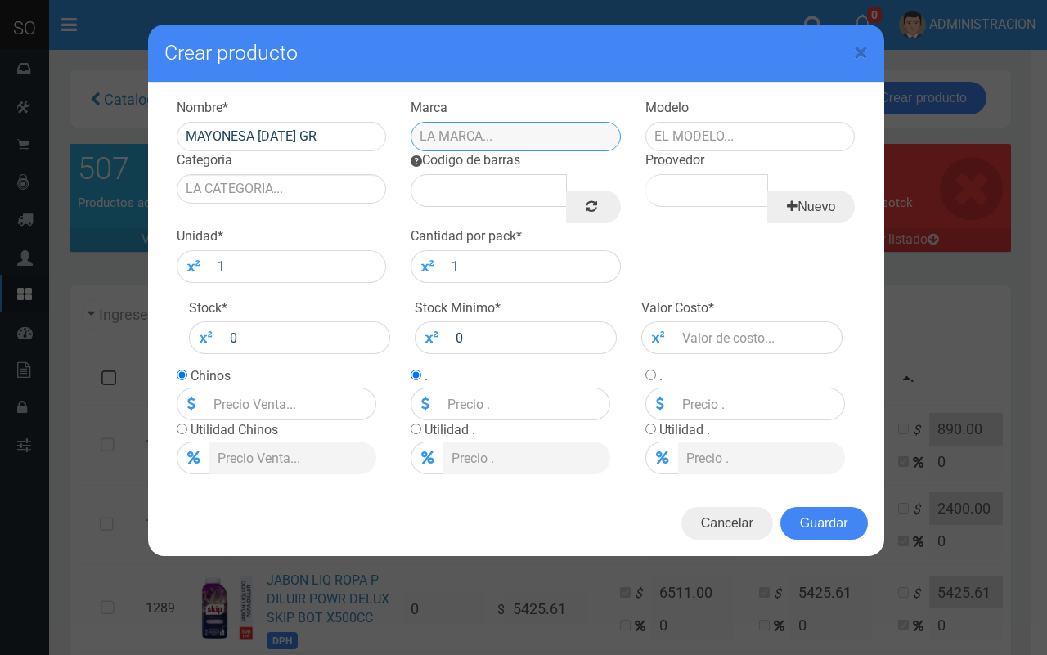
click at [496, 135] on input "text" at bounding box center [516, 136] width 210 height 29
type input "BC"
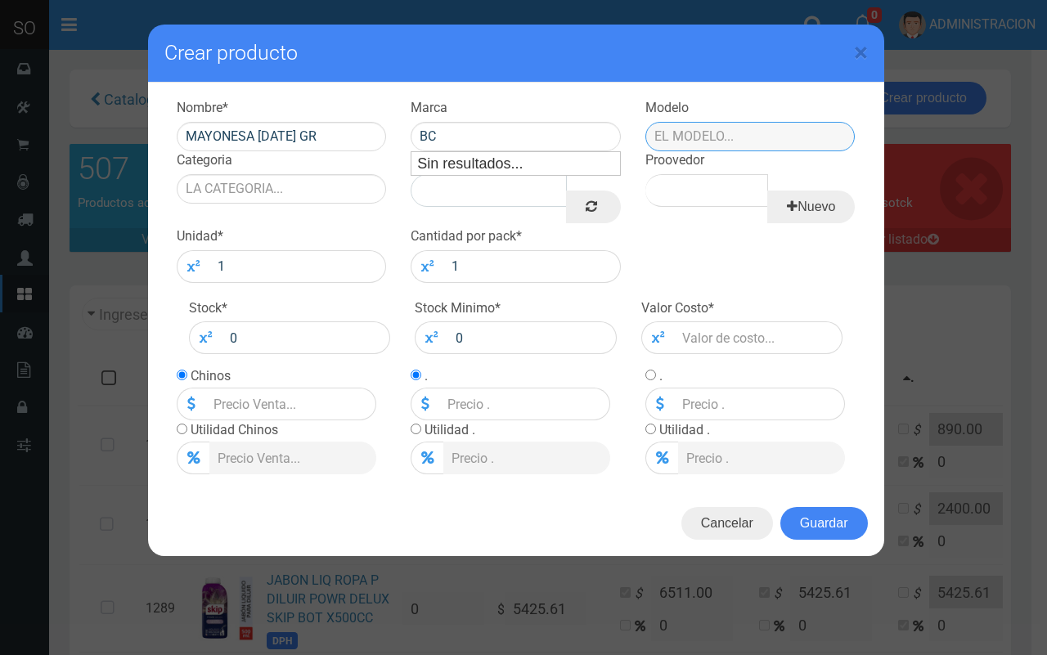
click at [717, 131] on input "text" at bounding box center [751, 136] width 210 height 29
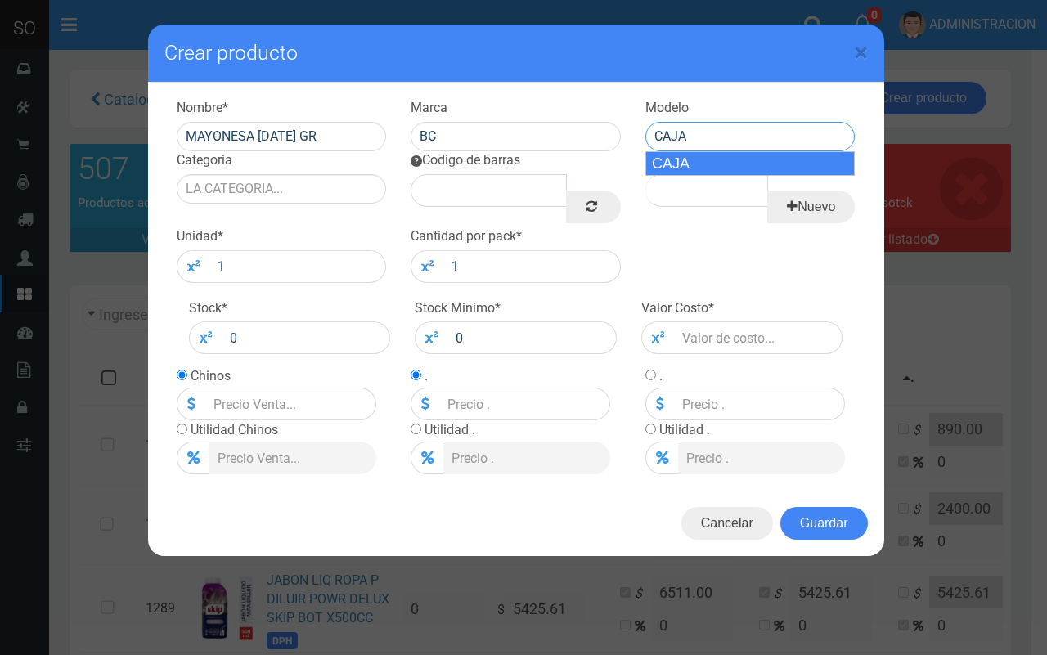
click at [693, 164] on div "CAJA" at bounding box center [751, 163] width 210 height 25
type input "CAJA"
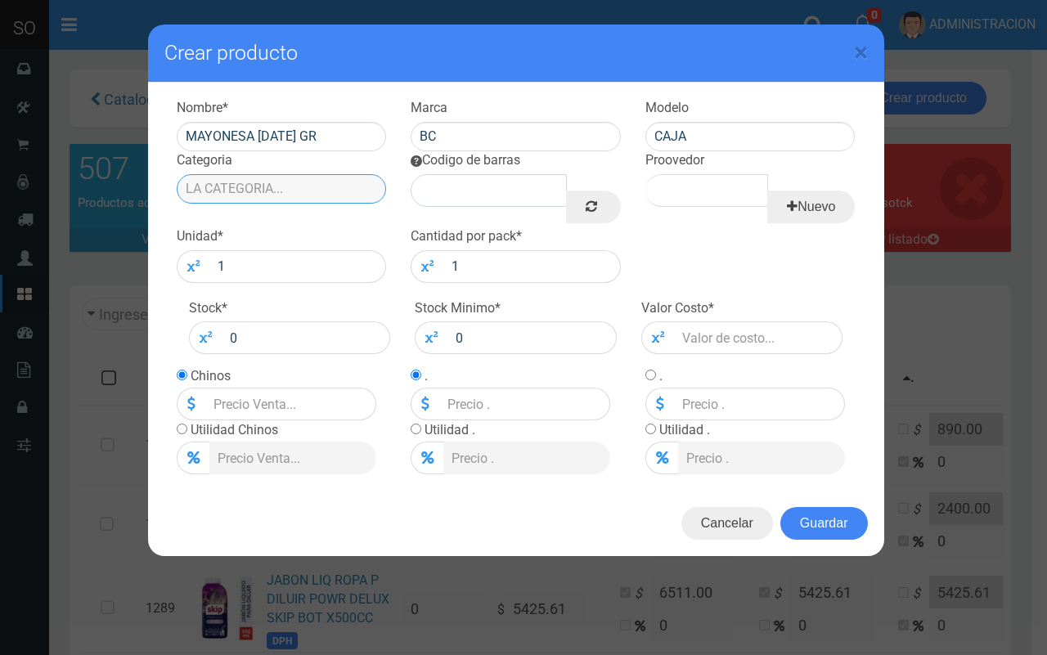
click at [242, 174] on input "Categoria" at bounding box center [282, 188] width 210 height 29
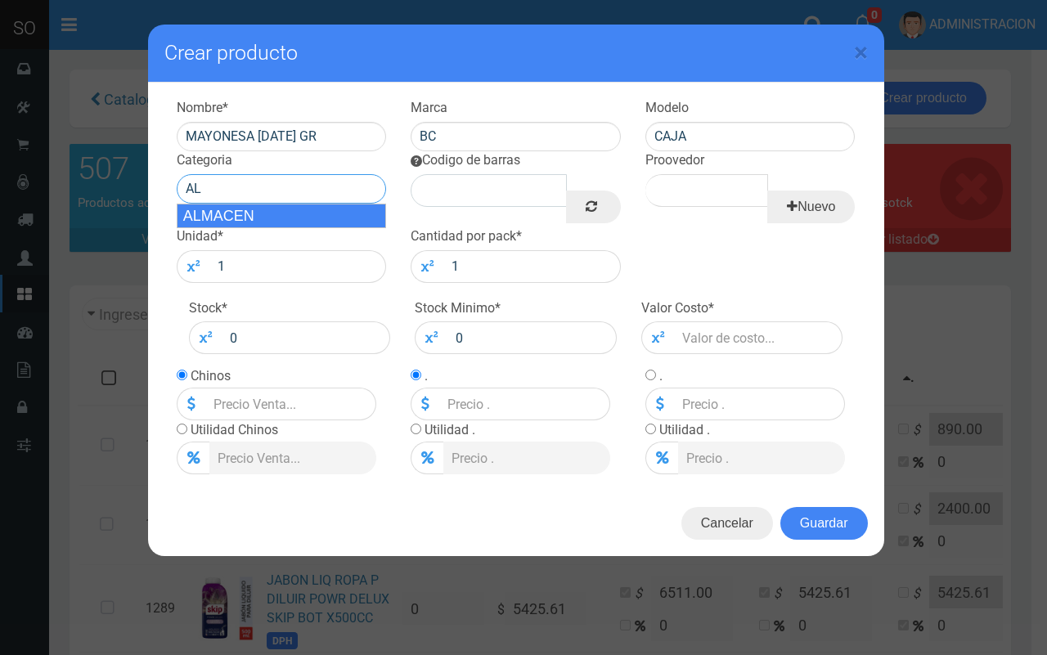
click at [254, 213] on div "ALMACEN" at bounding box center [282, 216] width 210 height 25
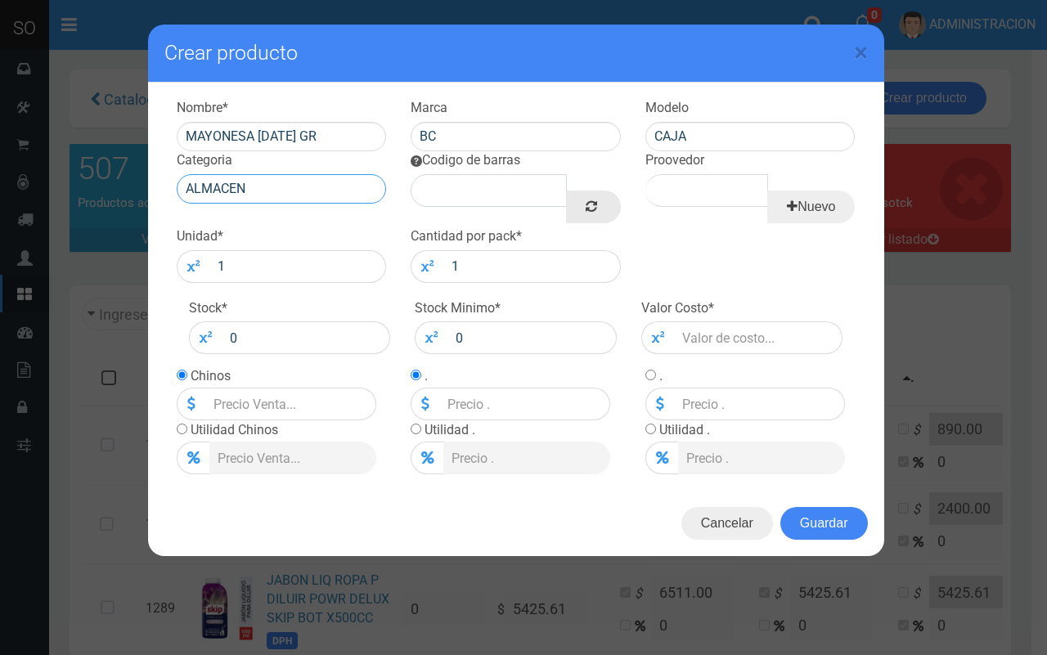
type input "ALMACEN"
drag, startPoint x: 601, startPoint y: 205, endPoint x: 687, endPoint y: 213, distance: 86.2
click at [602, 206] on link at bounding box center [593, 207] width 54 height 33
click at [693, 210] on div "Nuevo" at bounding box center [751, 198] width 210 height 49
click at [696, 194] on input "Proovedor" at bounding box center [707, 190] width 123 height 33
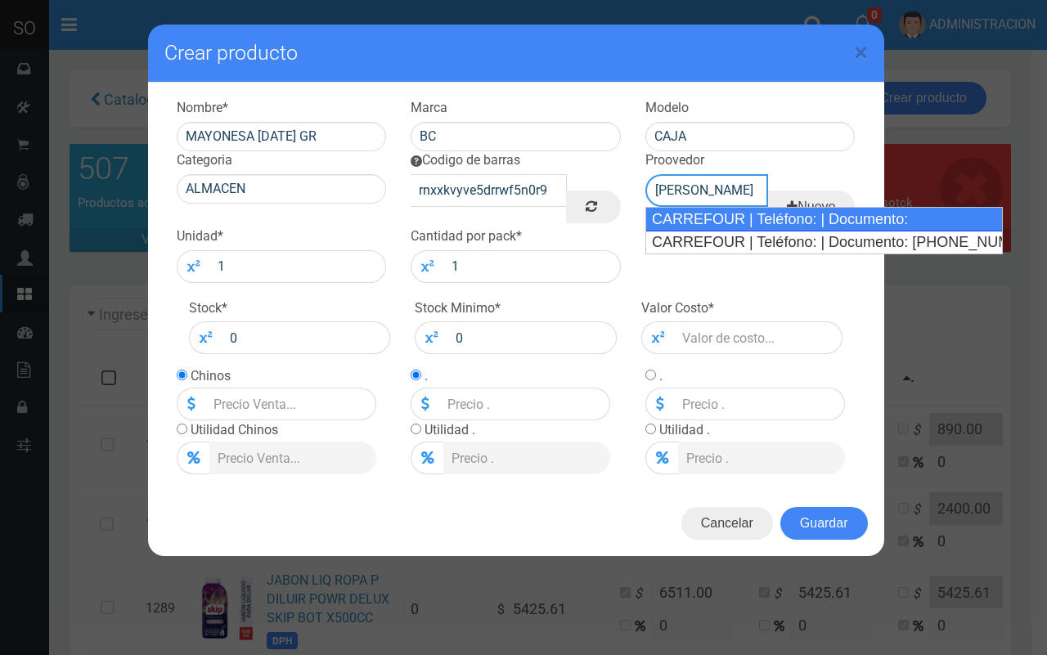
click at [710, 214] on div "CARREFOUR | Teléfono: | Documento:" at bounding box center [825, 219] width 358 height 25
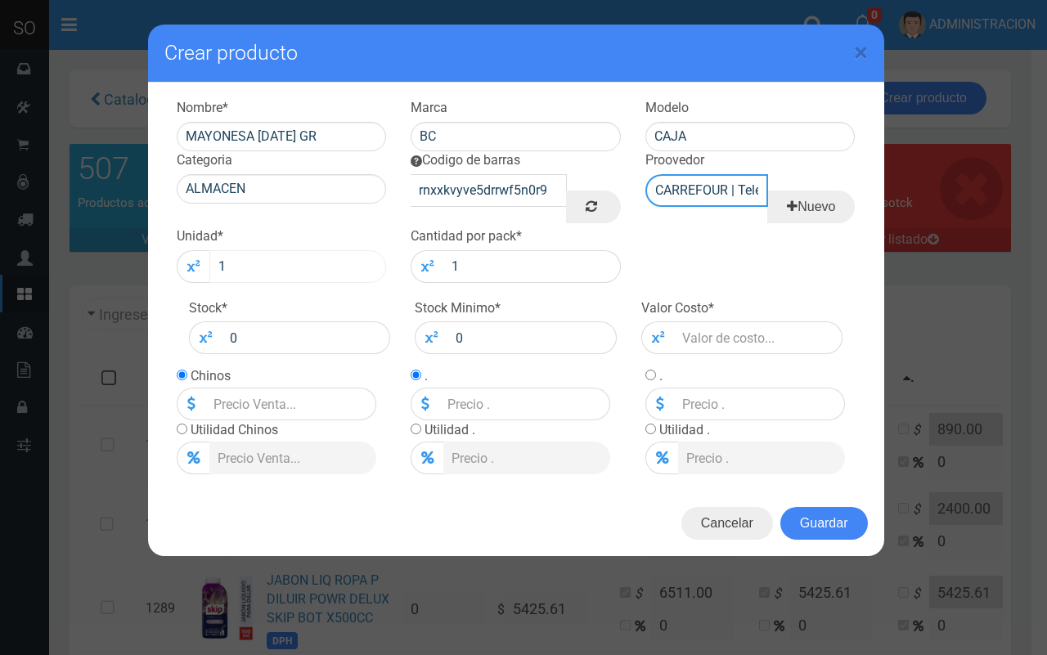
type input "CARREFOUR | Teléfono: | Documento:"
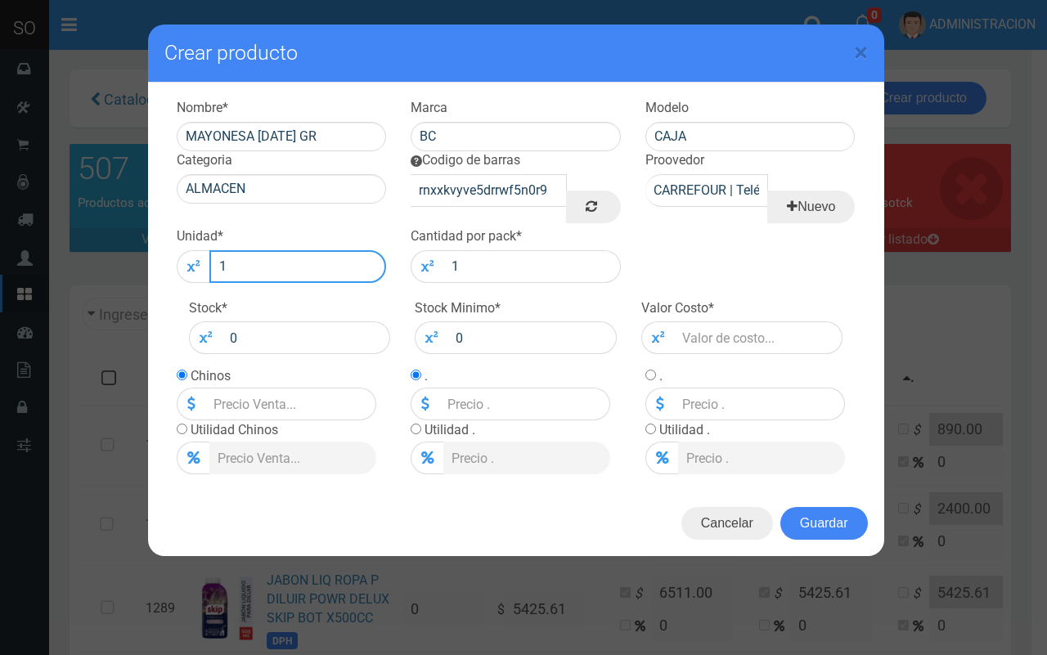
click at [307, 267] on input "1" at bounding box center [298, 266] width 178 height 33
type input "12"
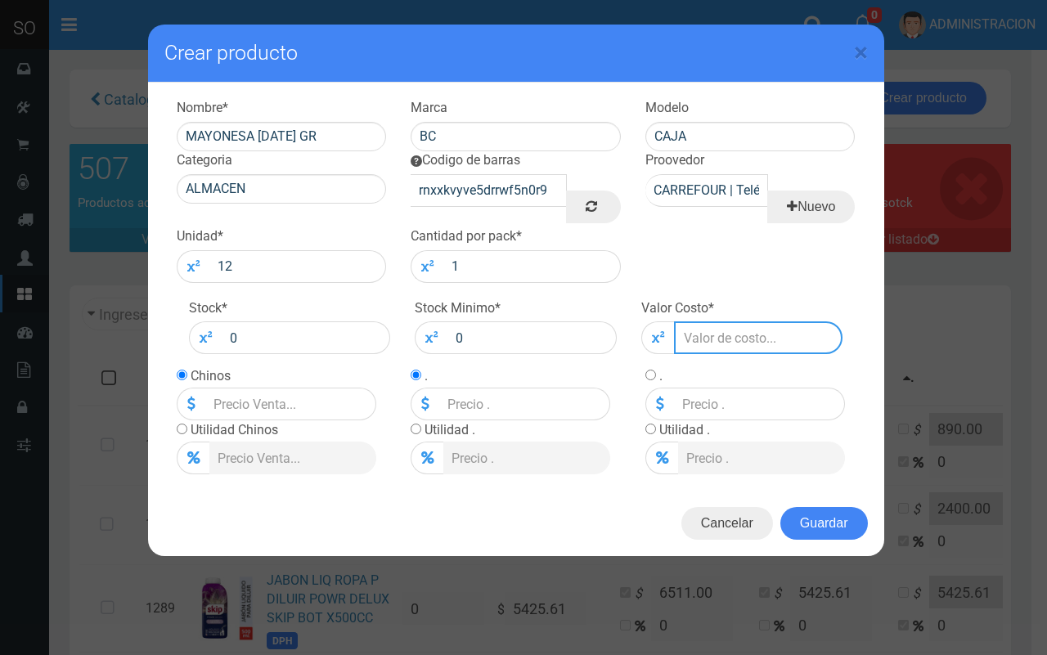
click at [769, 344] on input "number" at bounding box center [758, 338] width 169 height 33
type input "1"
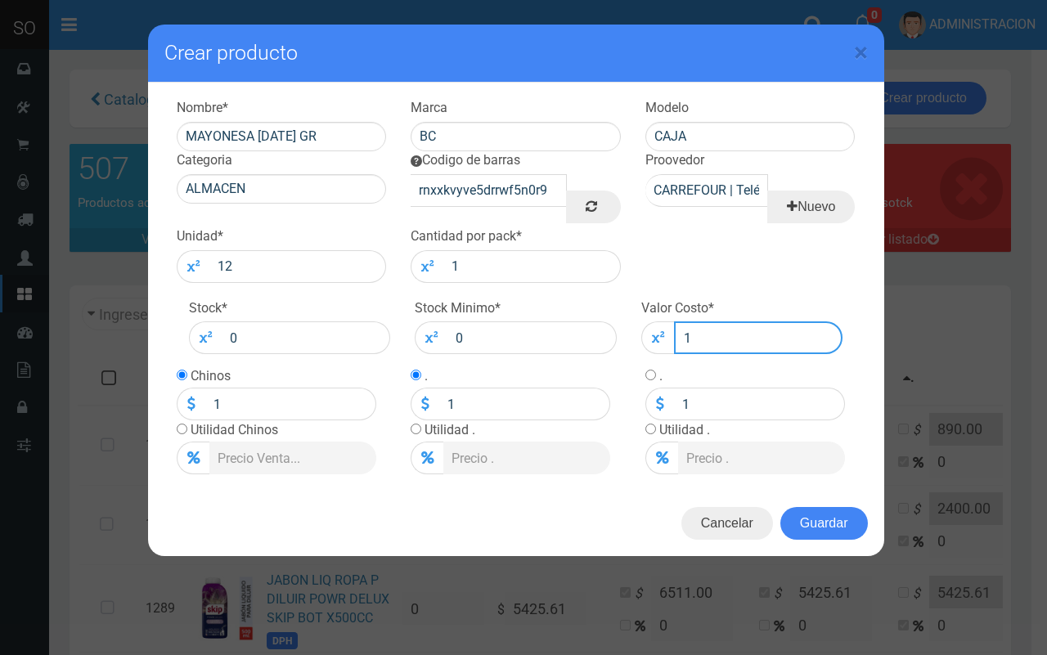
type input "11"
type input "114"
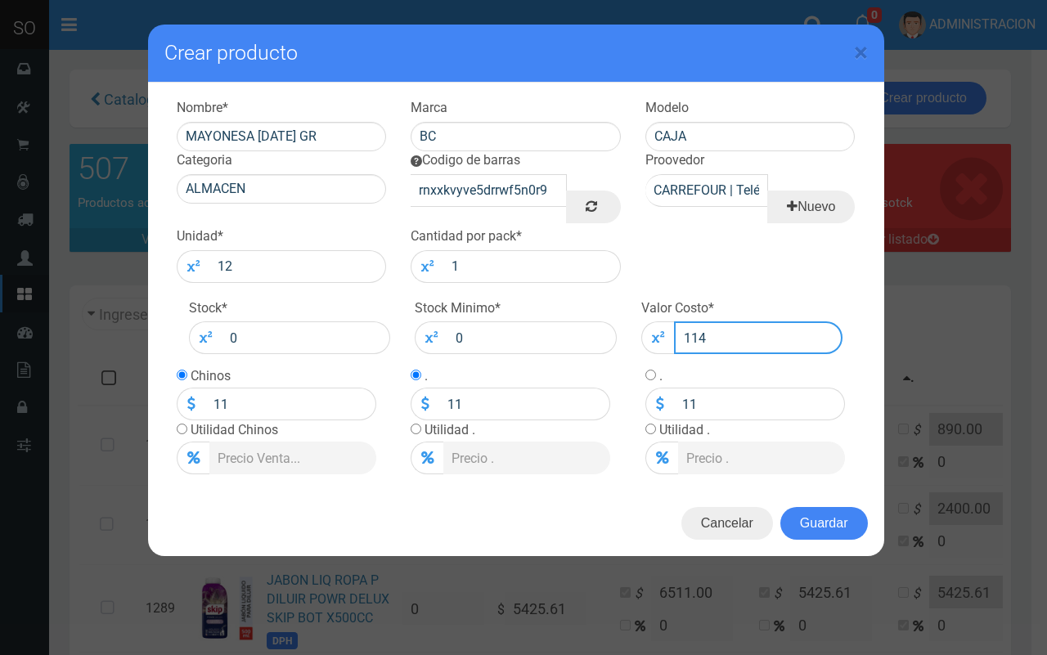
type input "114"
type input "1149"
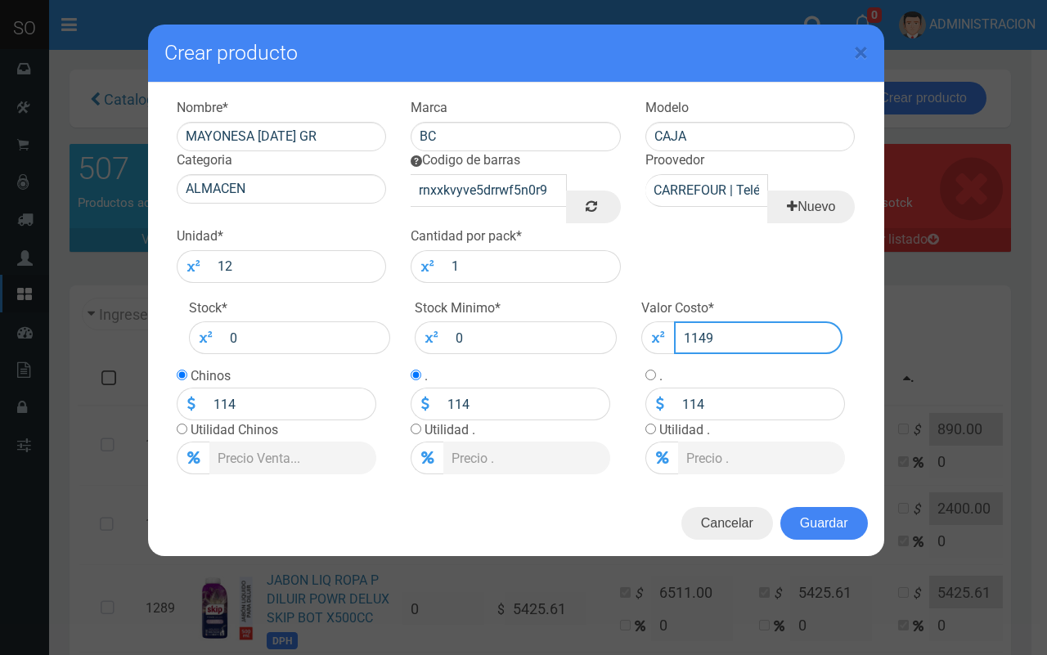
type input "1149"
type input "1149.0"
type input "1149"
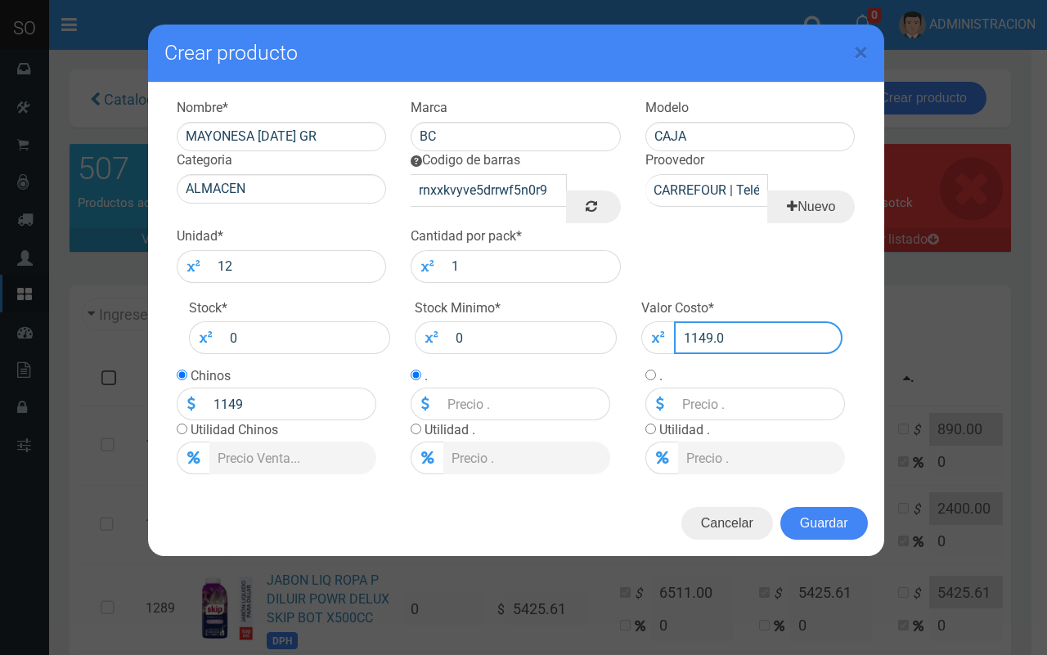
type input "1149"
type input "1149.00"
click at [182, 431] on input "radio" at bounding box center [182, 429] width 11 height 11
radio input "true"
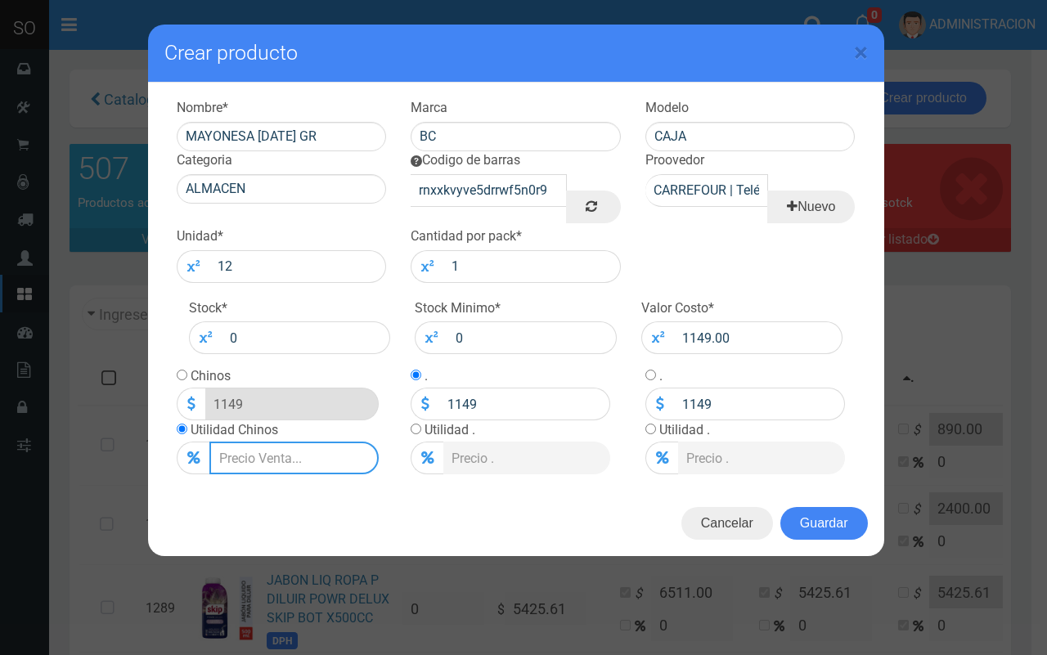
click at [227, 452] on input "Lista de precios" at bounding box center [293, 458] width 169 height 33
type input "2"
type input "1171.98"
type input "20"
type input "1378.8"
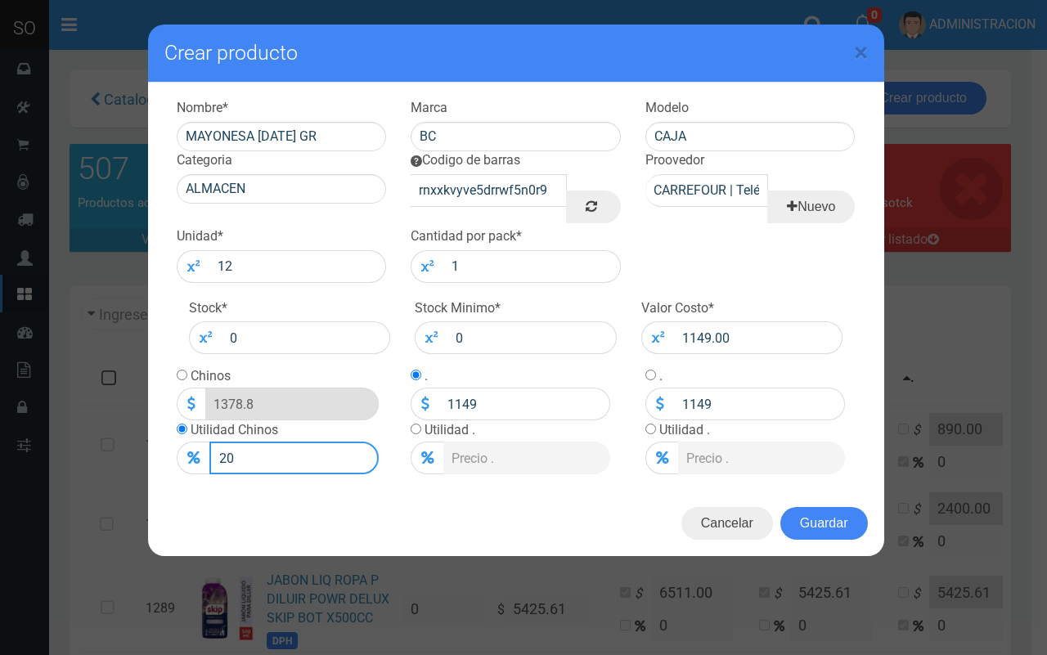
type input "20"
click at [182, 377] on input "radio" at bounding box center [182, 375] width 11 height 11
radio input "true"
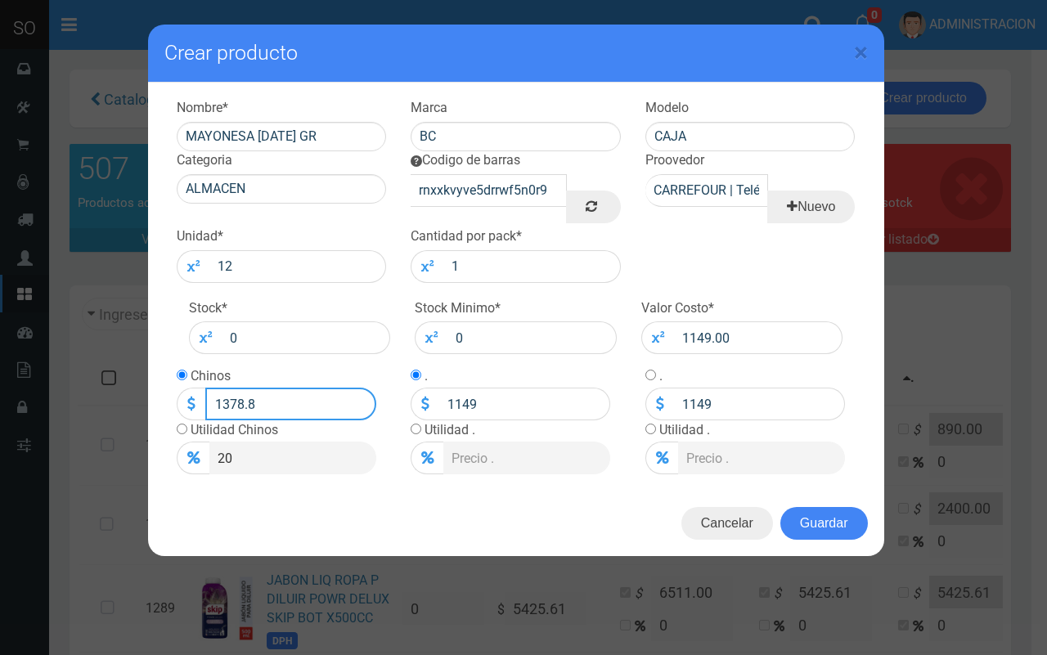
drag, startPoint x: 256, startPoint y: 403, endPoint x: 229, endPoint y: 403, distance: 27.0
click at [229, 403] on input "1378.8" at bounding box center [290, 404] width 171 height 33
type input "1308"
type input "1308.00"
click at [839, 520] on button "Guardar" at bounding box center [824, 523] width 88 height 33
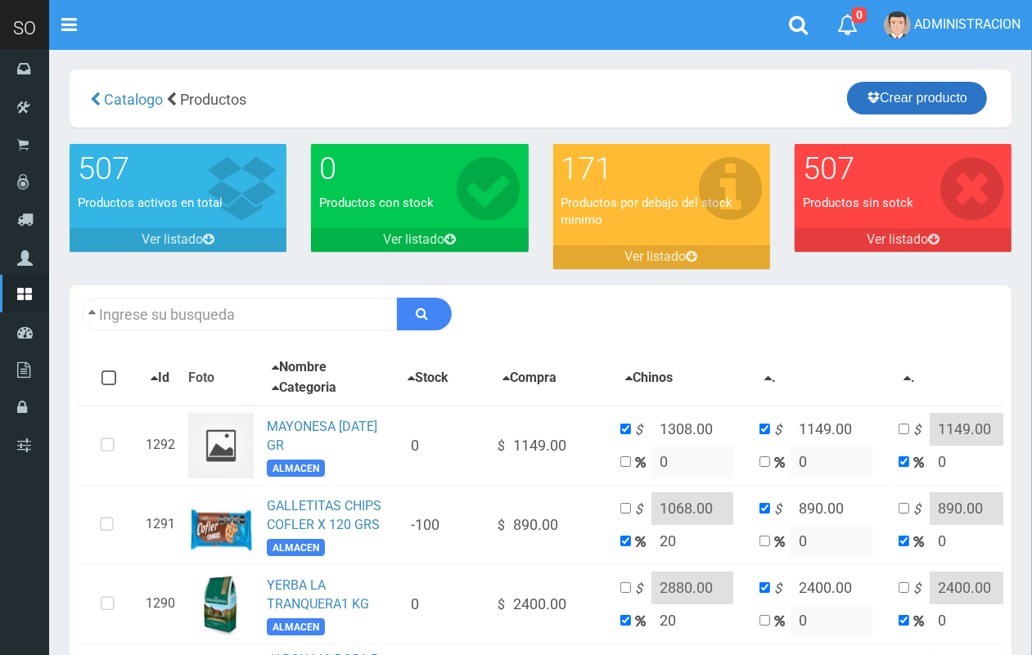
click at [920, 102] on link "Crear producto" at bounding box center [917, 98] width 140 height 33
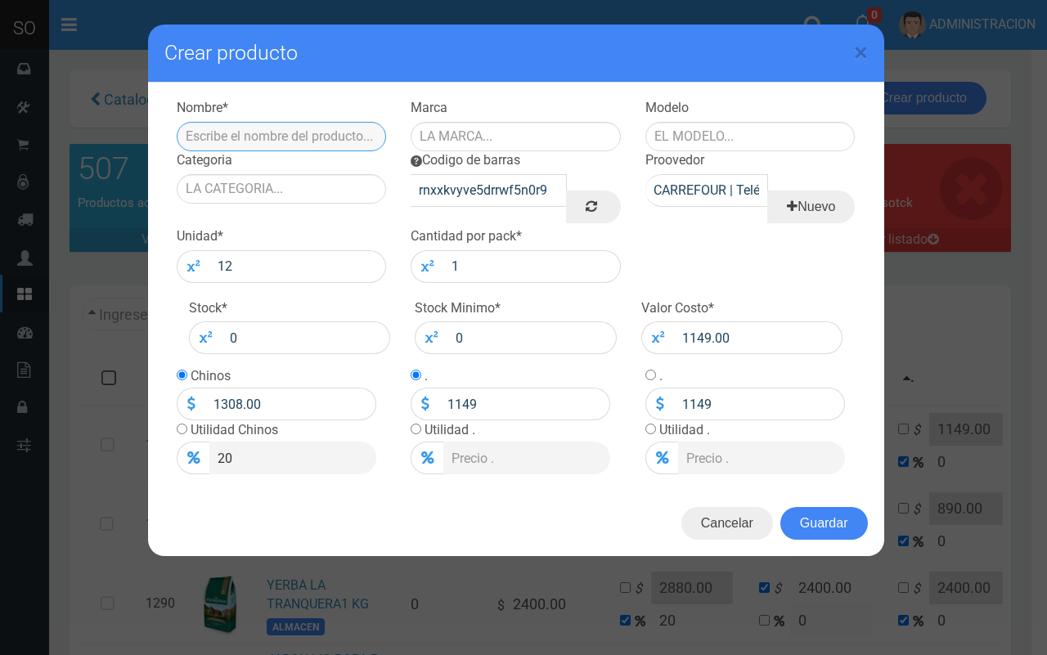
click at [349, 150] on input "text" at bounding box center [282, 136] width 210 height 29
type input "N"
paste input "CACAO EN POLVO NESCAO X 150 GRS"
type input "CACAO EN POLVO NESCAO X 150 GRS"
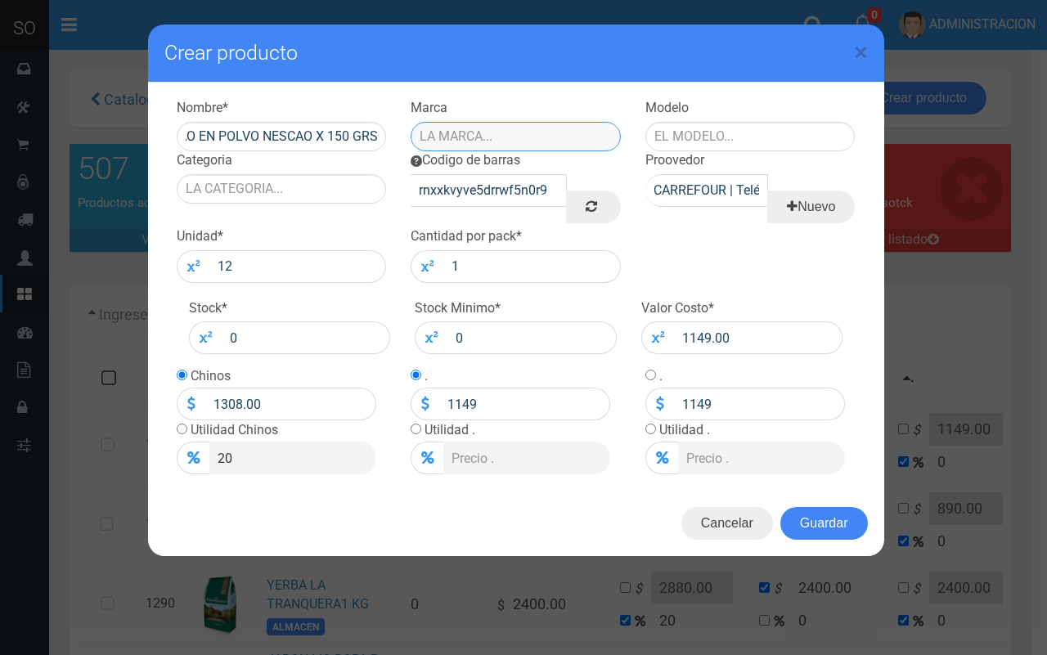
scroll to position [0, 0]
click at [479, 131] on input "text" at bounding box center [516, 136] width 210 height 29
type input "NESCAO"
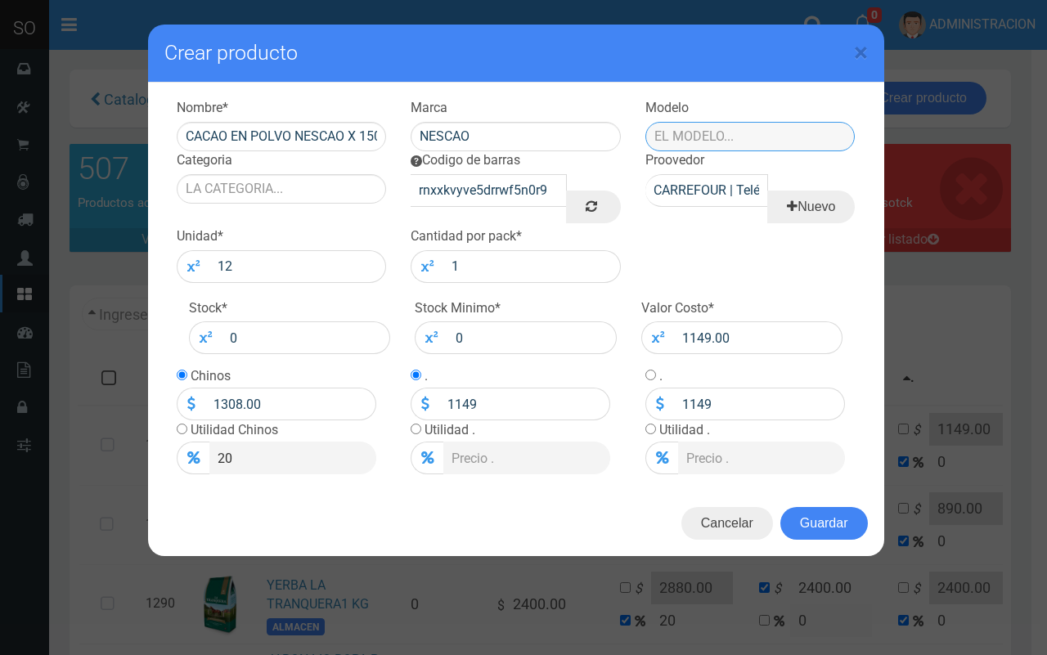
click at [755, 123] on input "text" at bounding box center [751, 136] width 210 height 29
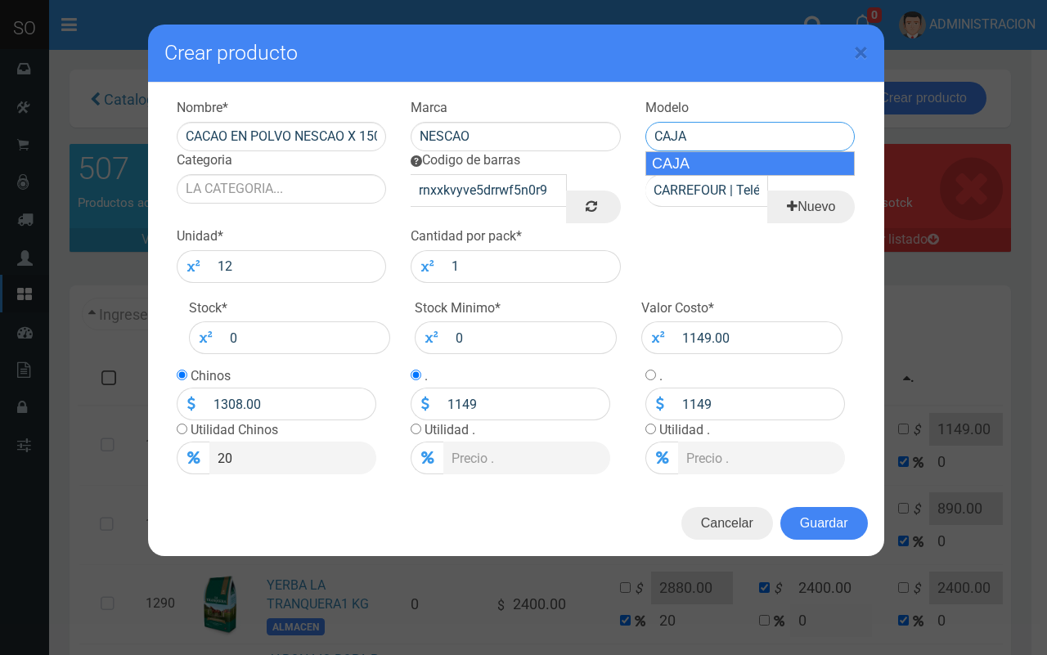
click at [736, 157] on div "CAJA" at bounding box center [751, 163] width 210 height 25
type input "CAJA"
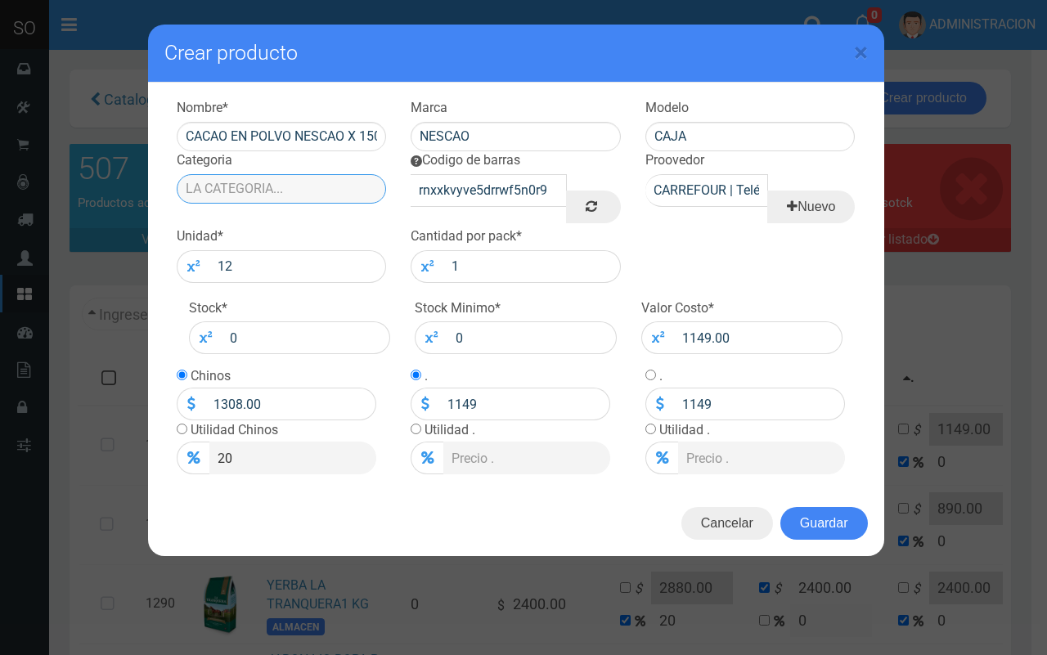
click at [242, 180] on input "Categoria" at bounding box center [282, 188] width 210 height 29
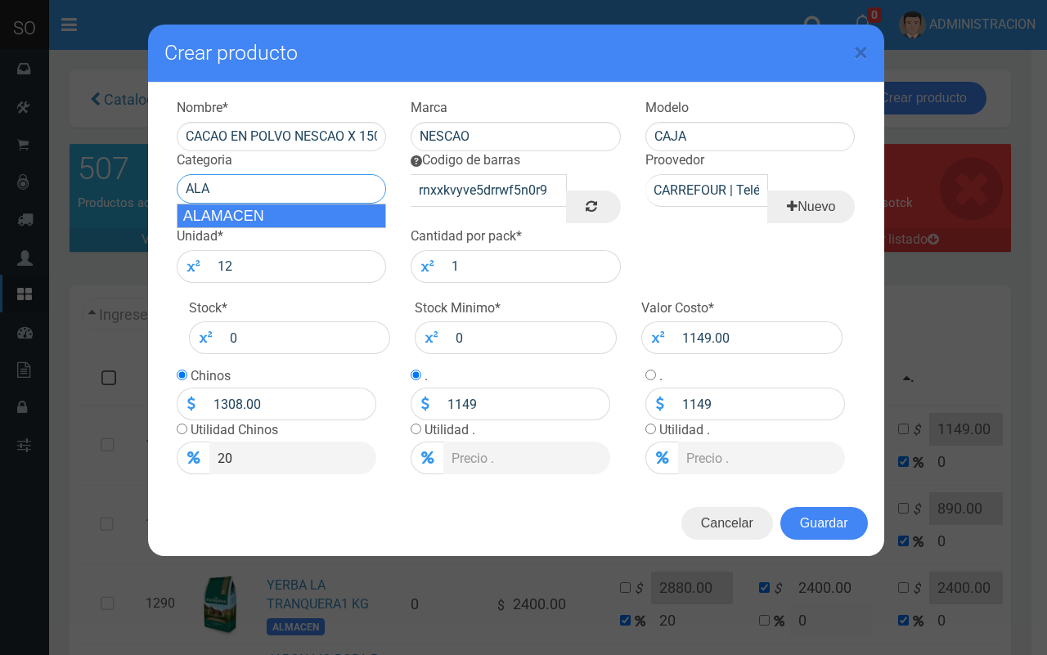
click at [259, 214] on div "ALAMACEN" at bounding box center [282, 216] width 210 height 25
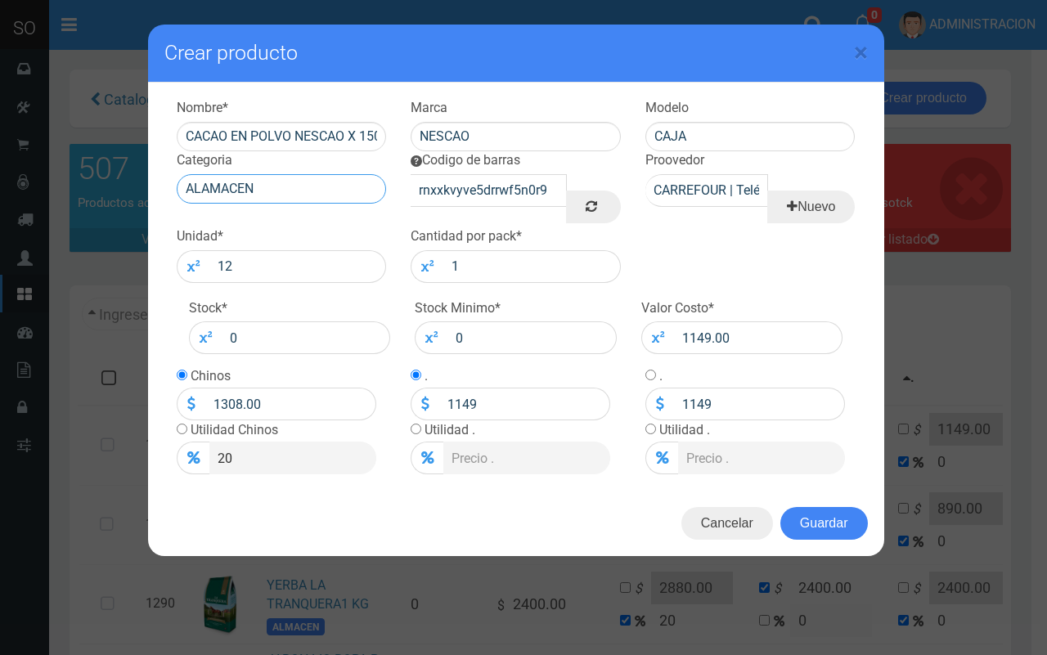
type input "ALAMACEN"
drag, startPoint x: 749, startPoint y: 344, endPoint x: 664, endPoint y: 337, distance: 84.5
click at [664, 337] on div "1149.00" at bounding box center [742, 338] width 202 height 33
type input "8"
type input "9.6"
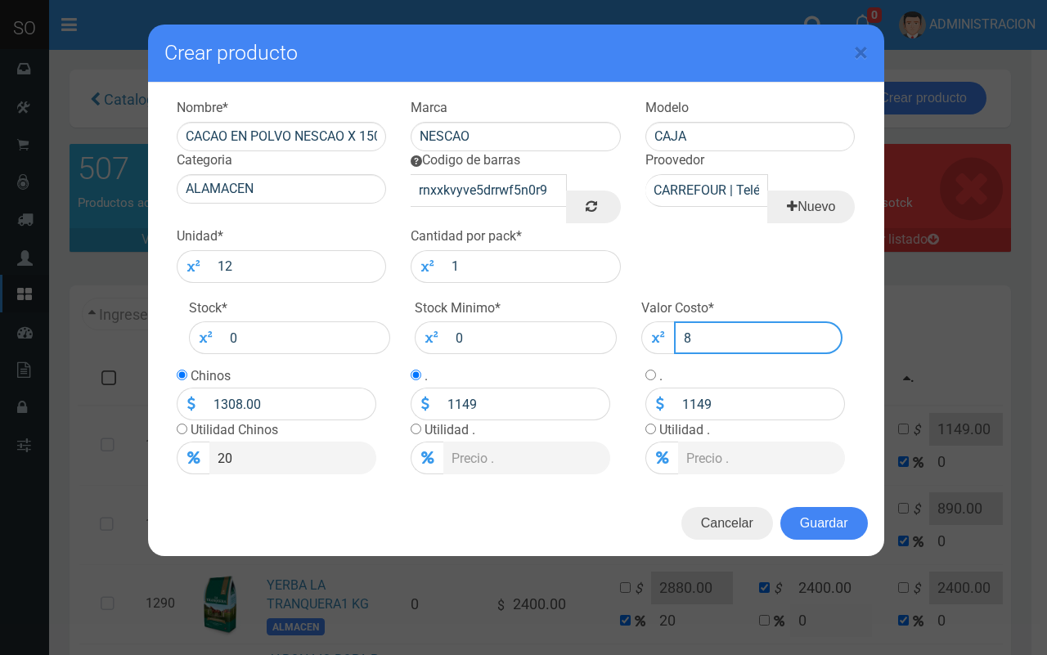
type input "8"
type input "89"
type input "106.8"
type input "89"
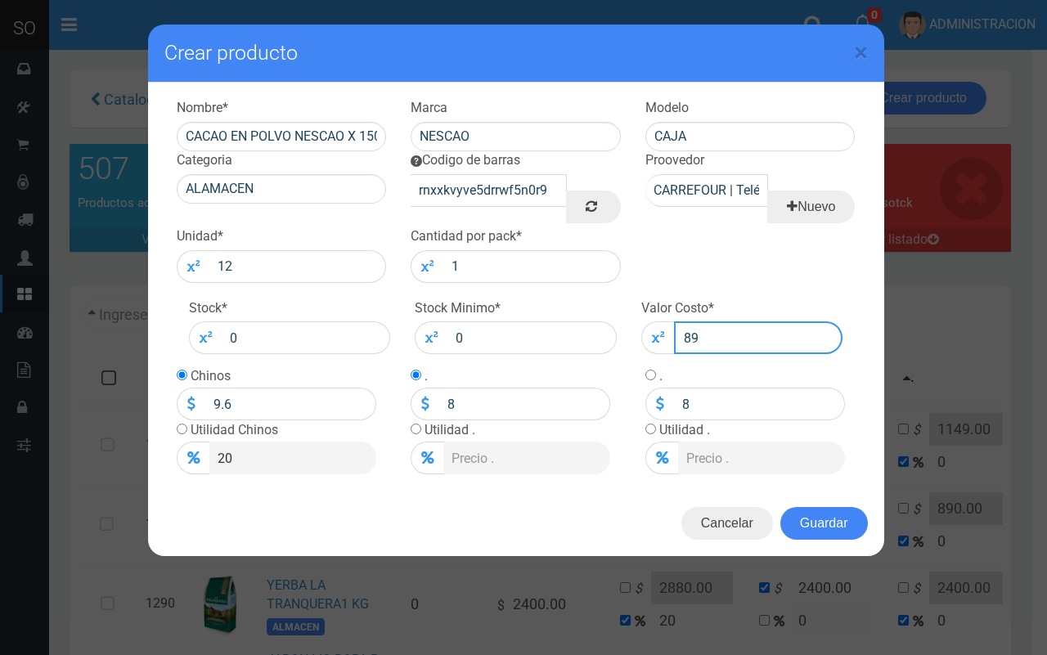
type input "89"
type input "890"
type input "1068"
type input "890"
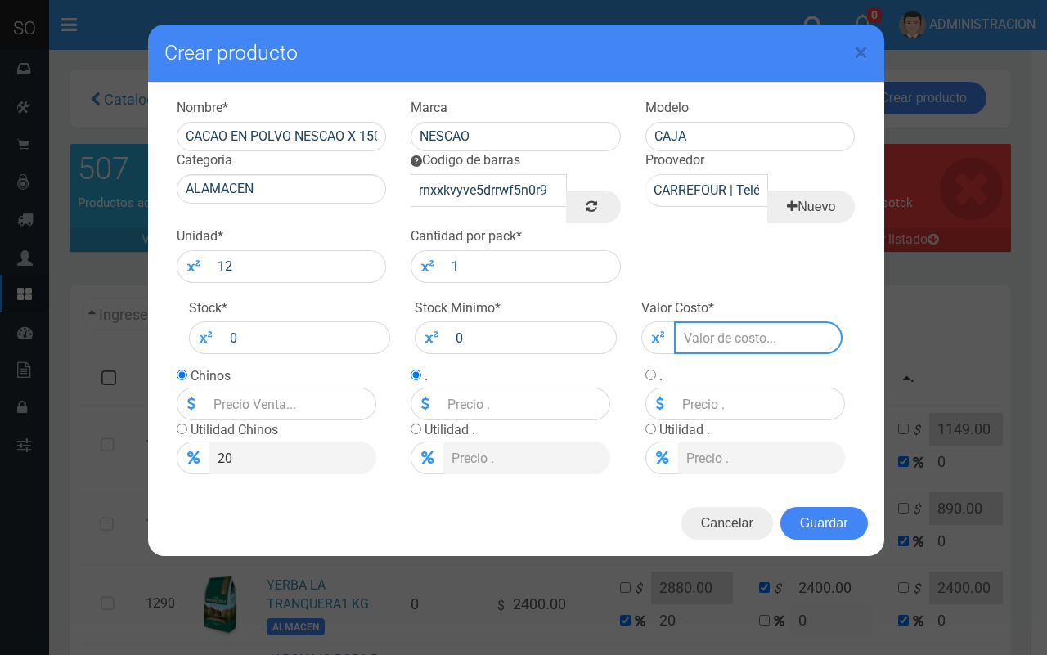
type input "890.4"
type input "1068.48"
type input "890.4"
type input "890.45"
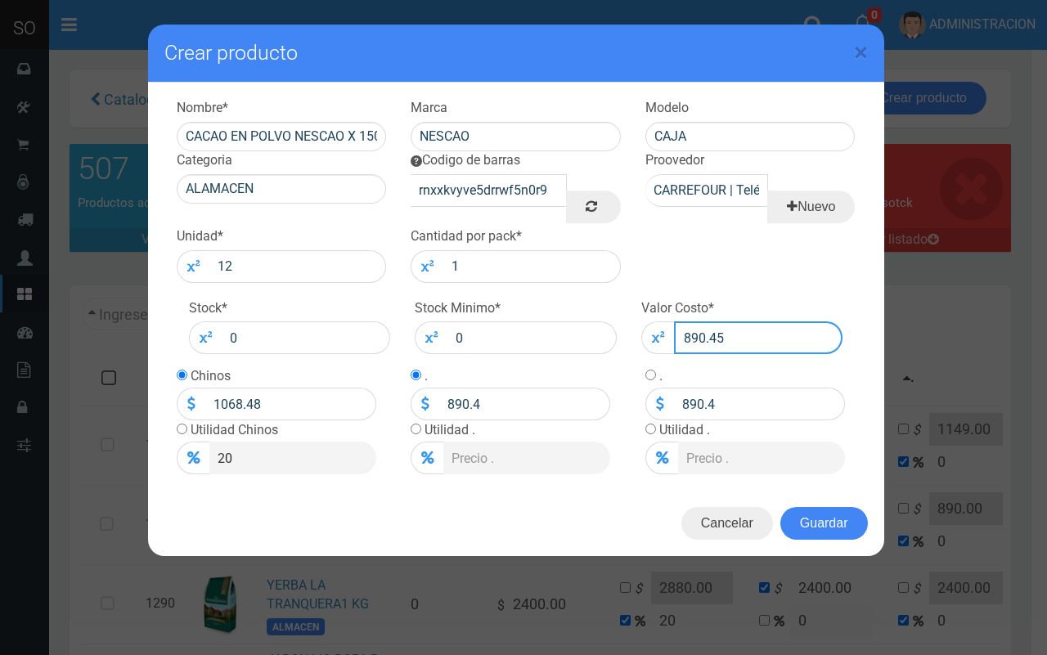
type input "1068.54"
type input "890.45"
drag, startPoint x: 262, startPoint y: 407, endPoint x: 236, endPoint y: 402, distance: 26.6
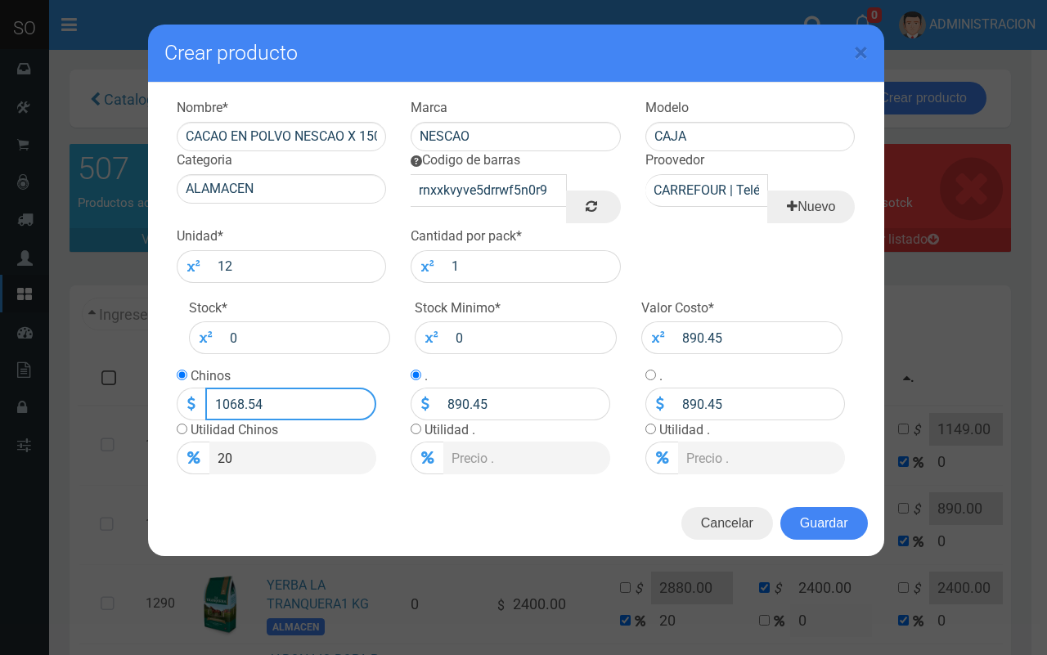
click at [236, 402] on input "1068.54" at bounding box center [290, 404] width 171 height 33
type input "1067"
type input "1067.0"
type input "1069"
type input "1069.00"
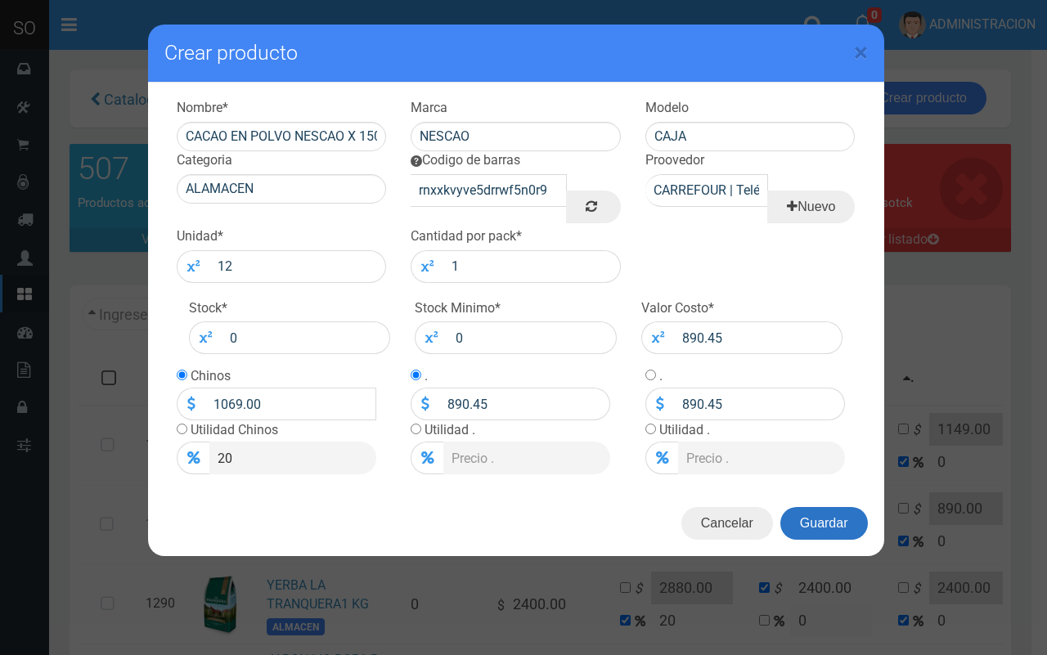
click at [829, 517] on button "Guardar" at bounding box center [824, 523] width 88 height 33
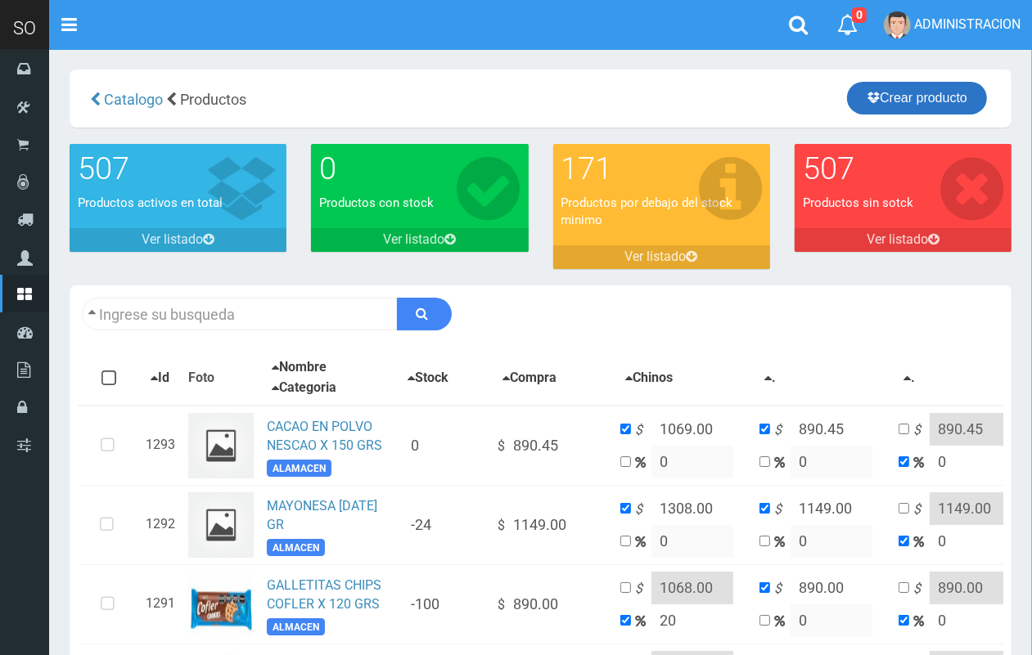
click at [893, 90] on link "Crear producto" at bounding box center [917, 98] width 140 height 33
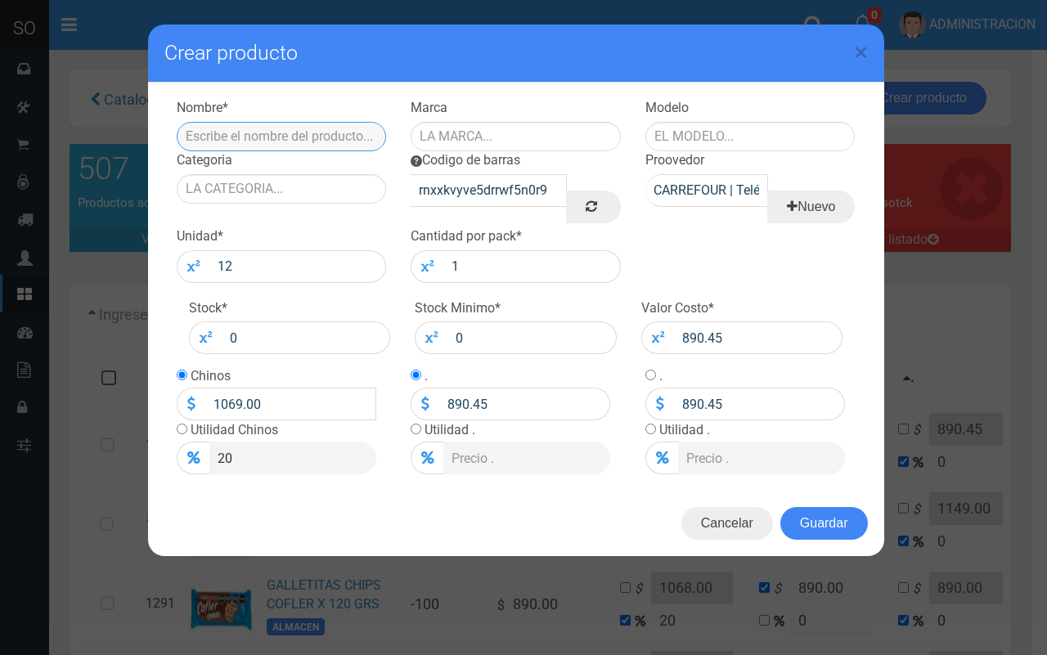
click at [286, 140] on input "text" at bounding box center [282, 136] width 210 height 29
click at [731, 522] on button "Cancelar" at bounding box center [727, 523] width 92 height 33
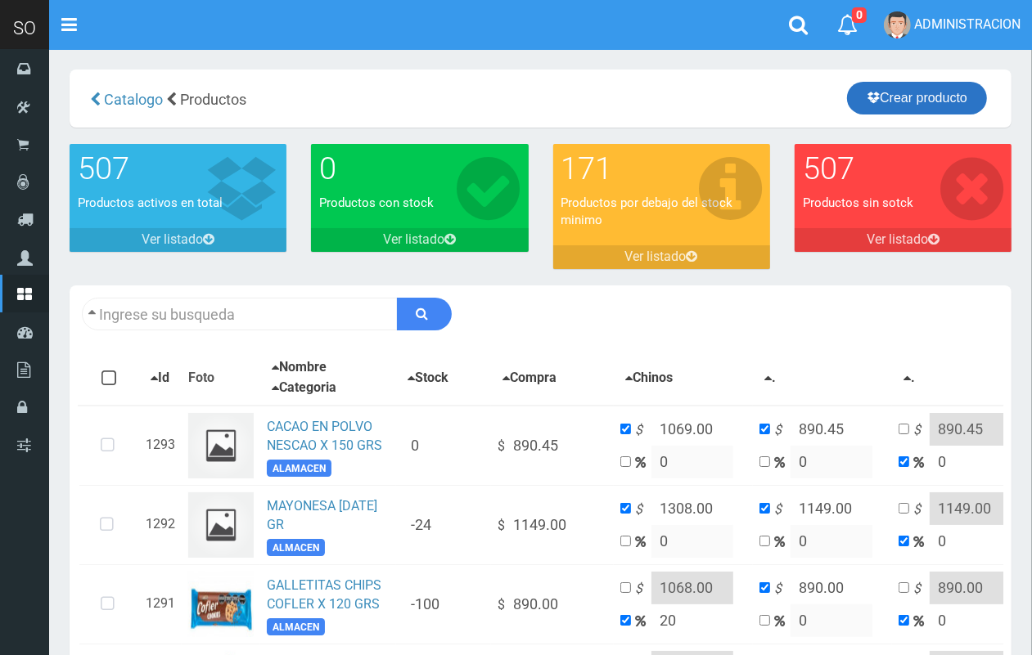
click at [878, 99] on link "Crear producto" at bounding box center [917, 98] width 140 height 33
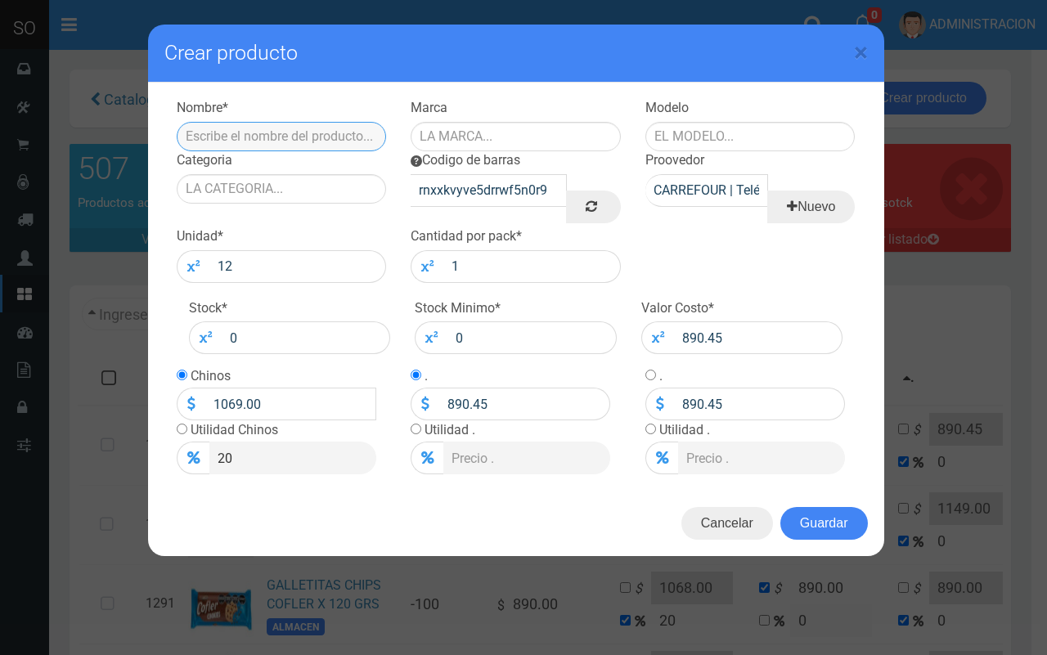
paste input "CACAO EN POLVO NESCAO X 300 GRS"
type input "CACAO EN POLVO NESCAO X 300 GRS"
click at [515, 140] on input "text" at bounding box center [516, 136] width 210 height 29
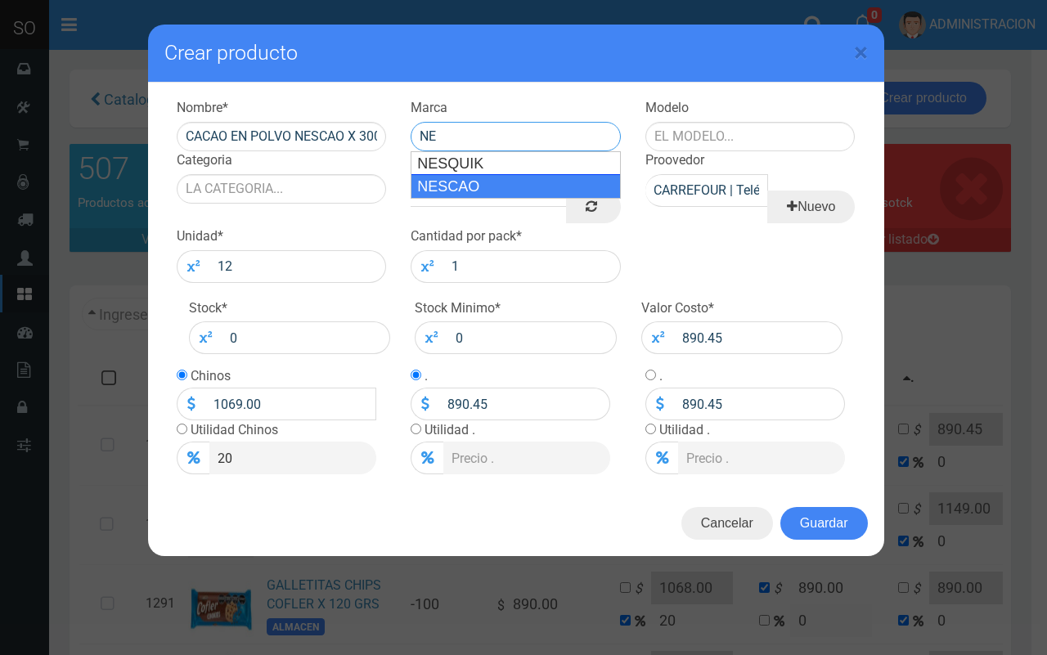
click at [514, 180] on div "NESCAO" at bounding box center [516, 186] width 210 height 25
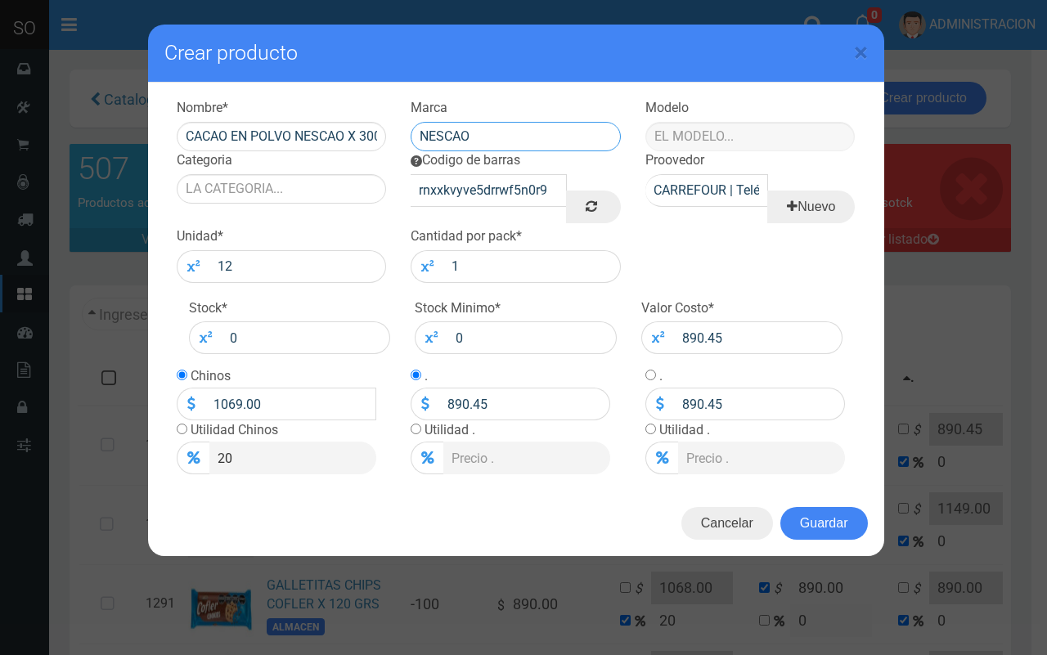
type input "NESCAO"
click at [709, 139] on input "text" at bounding box center [751, 136] width 210 height 29
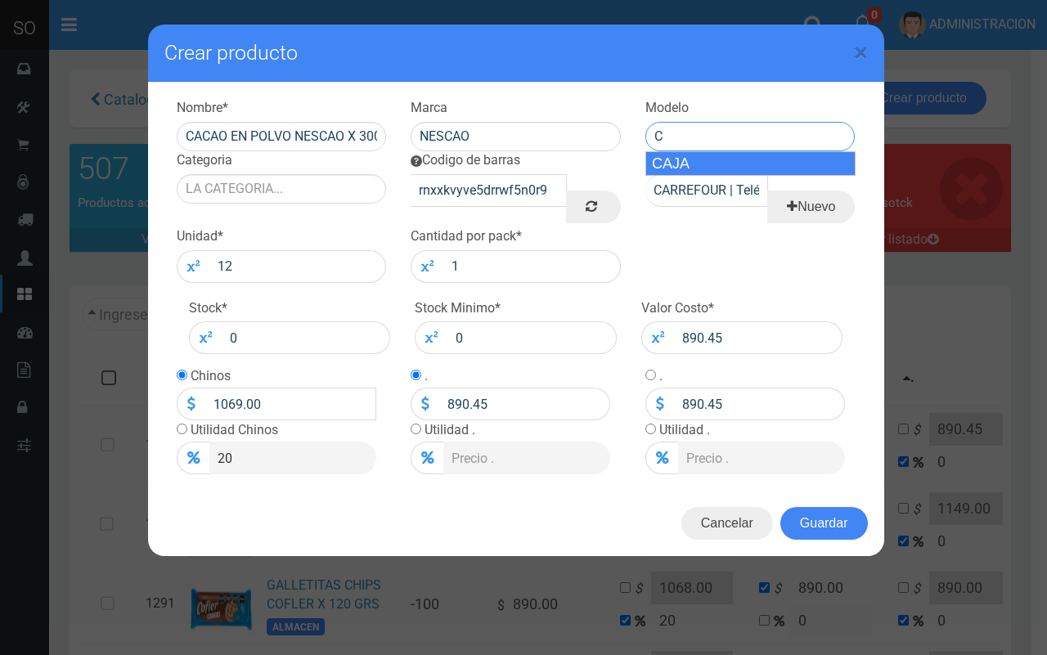
click at [722, 165] on div "CAJA" at bounding box center [751, 163] width 210 height 25
type input "CAJA"
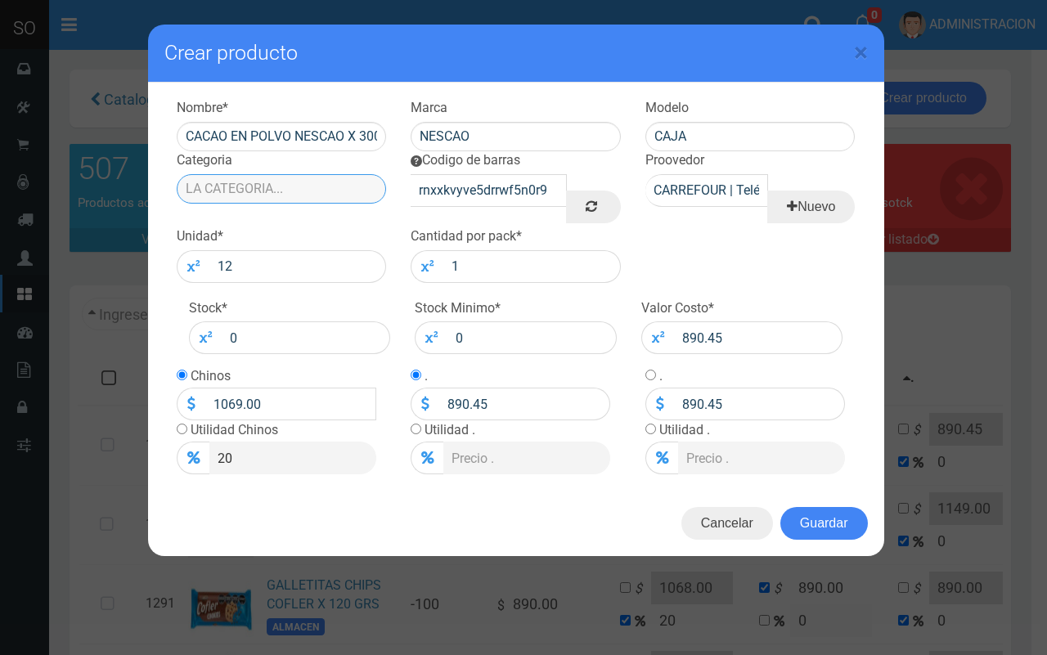
click at [295, 181] on input "Categoria" at bounding box center [282, 188] width 210 height 29
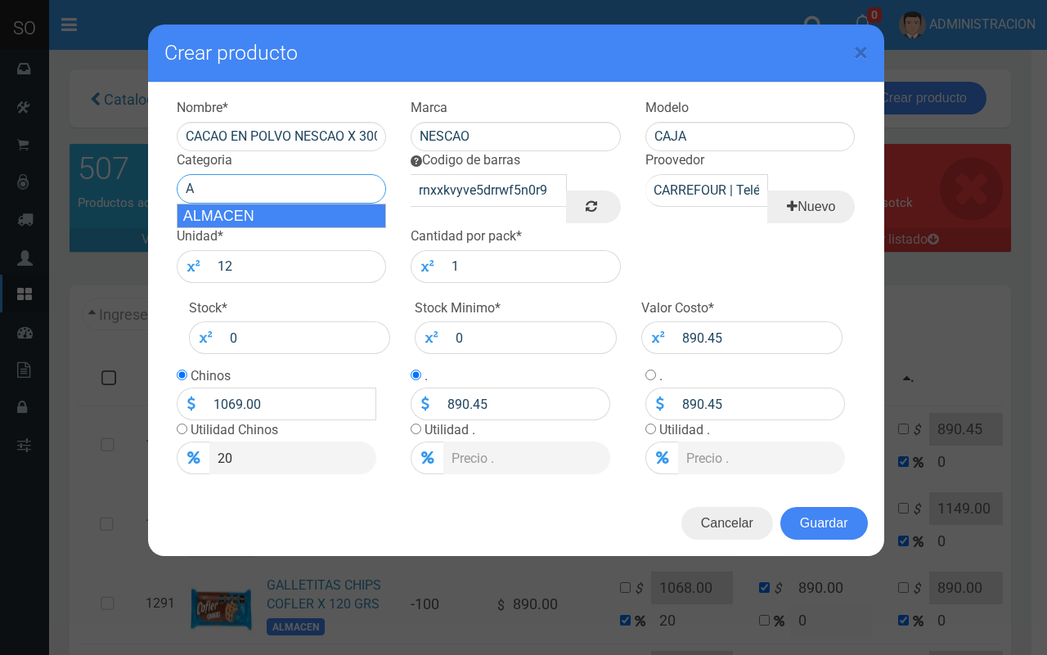
click at [304, 219] on div "ALMACEN" at bounding box center [282, 216] width 210 height 25
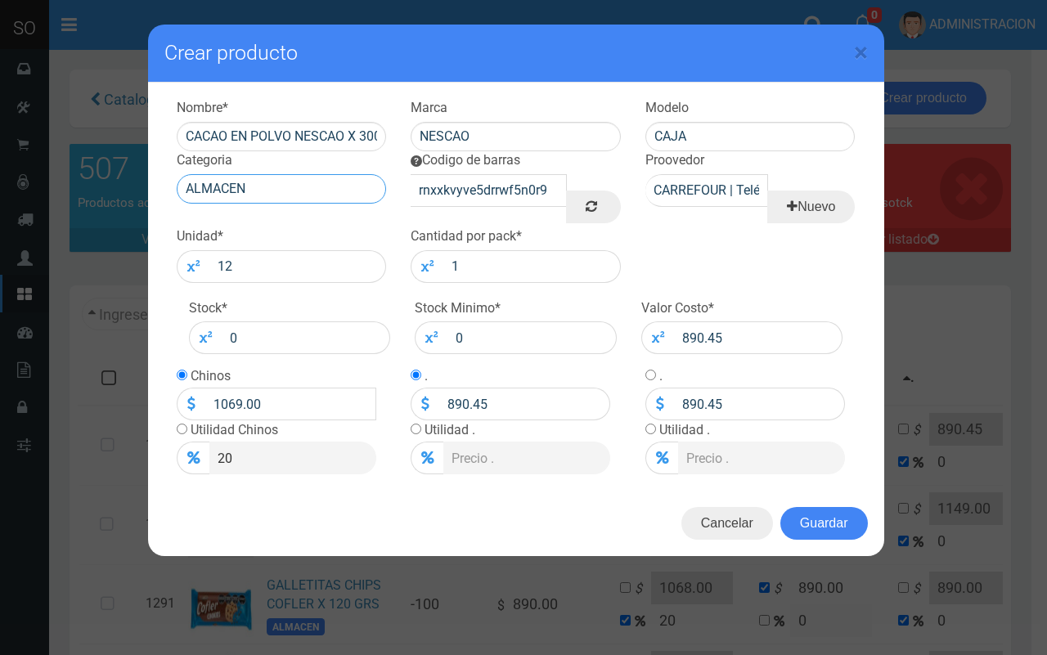
type input "ALMACEN"
drag, startPoint x: 744, startPoint y: 344, endPoint x: 681, endPoint y: 331, distance: 64.3
click at [681, 331] on input "890.45" at bounding box center [758, 338] width 169 height 33
type input "1"
type input "1.2"
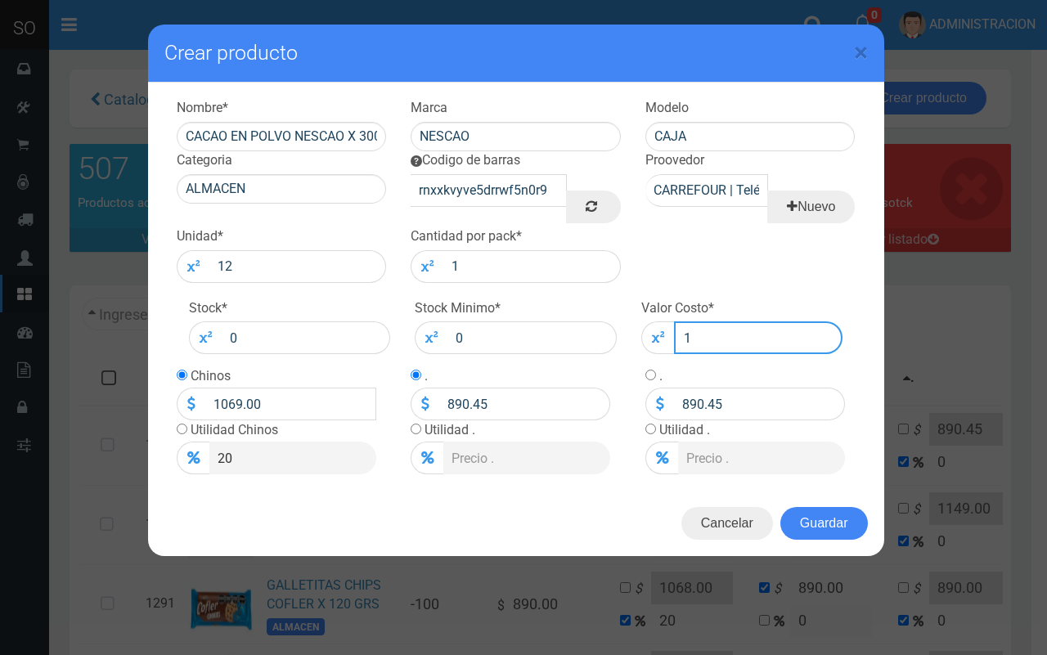
type input "1"
type input "15"
type input "18"
type input "15"
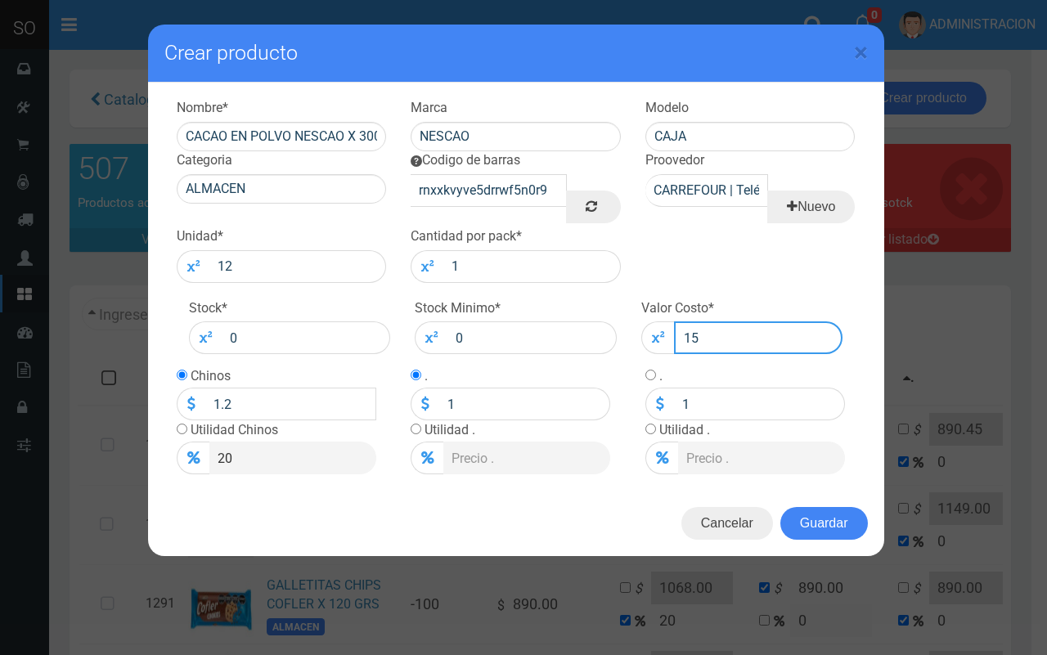
type input "15"
type input "154"
type input "184.8"
type input "154"
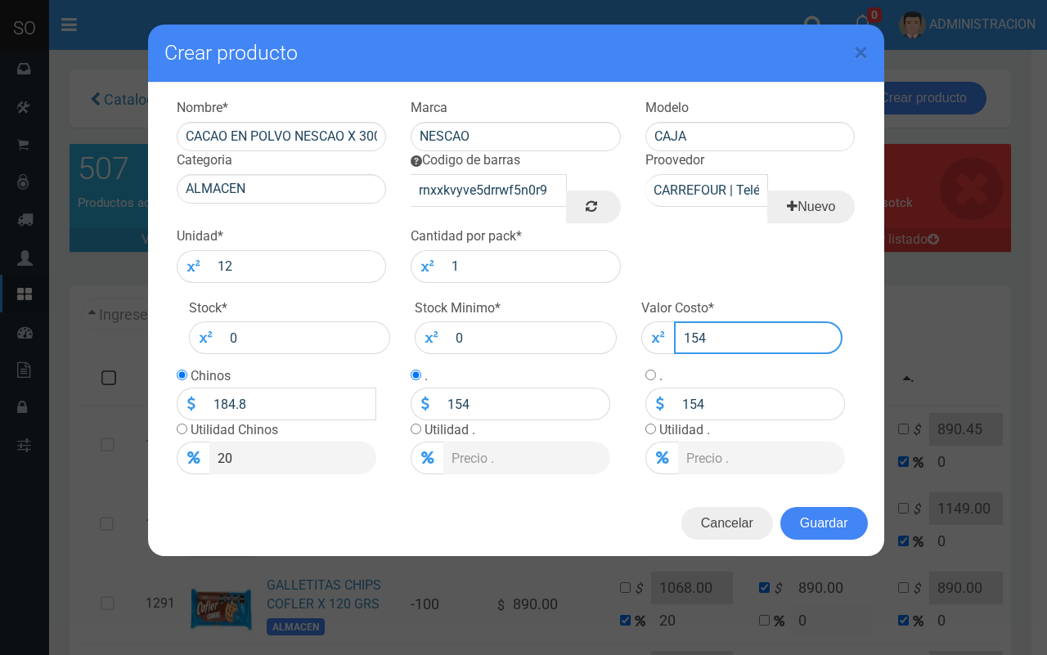
type input "1549"
type input "1858.8"
type input "1549"
type input "1549.0"
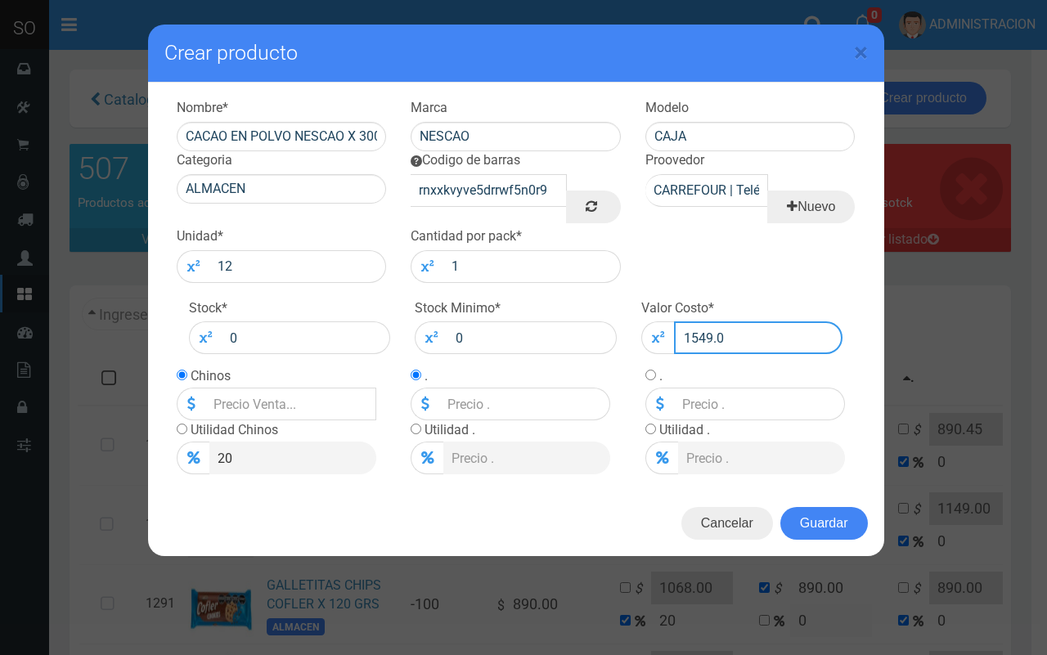
type input "1858.8"
type input "1549"
type input "1549.00"
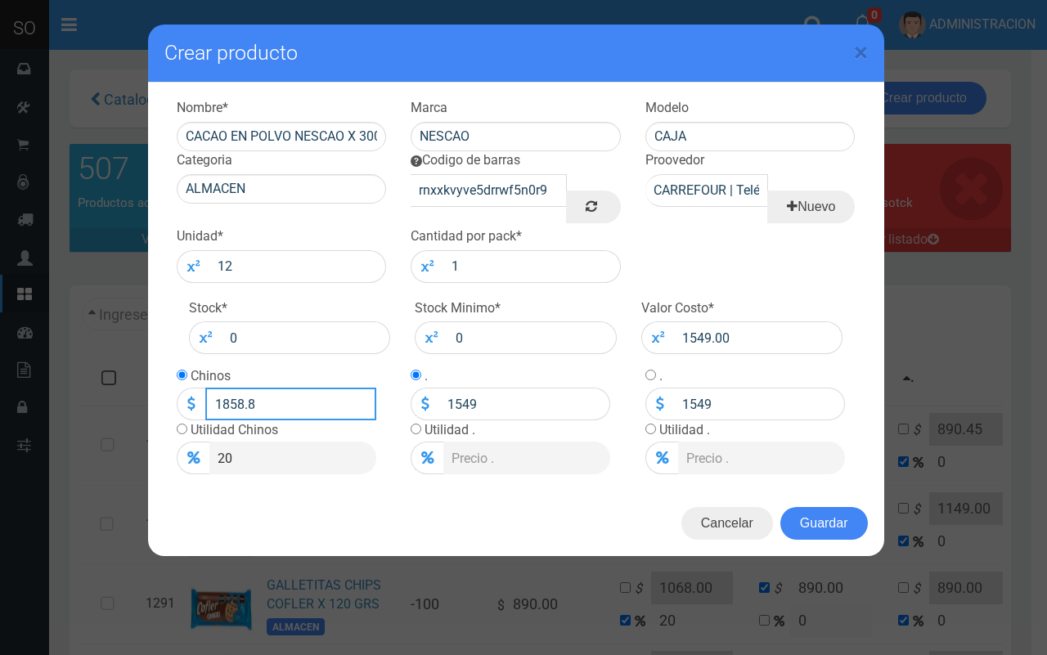
click at [244, 402] on input "1858.8" at bounding box center [290, 404] width 171 height 33
type input "18589"
click at [244, 402] on input "18589.00" at bounding box center [290, 404] width 171 height 33
type input "1859.00"
click at [816, 521] on button "Guardar" at bounding box center [824, 523] width 88 height 33
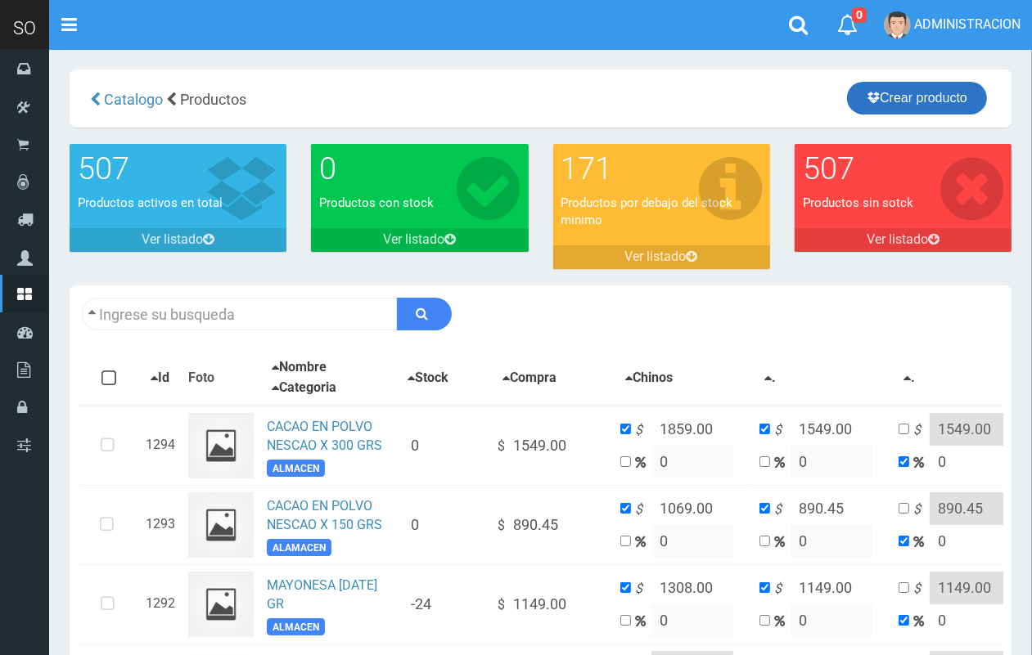
click at [942, 106] on link "Crear producto" at bounding box center [917, 98] width 140 height 33
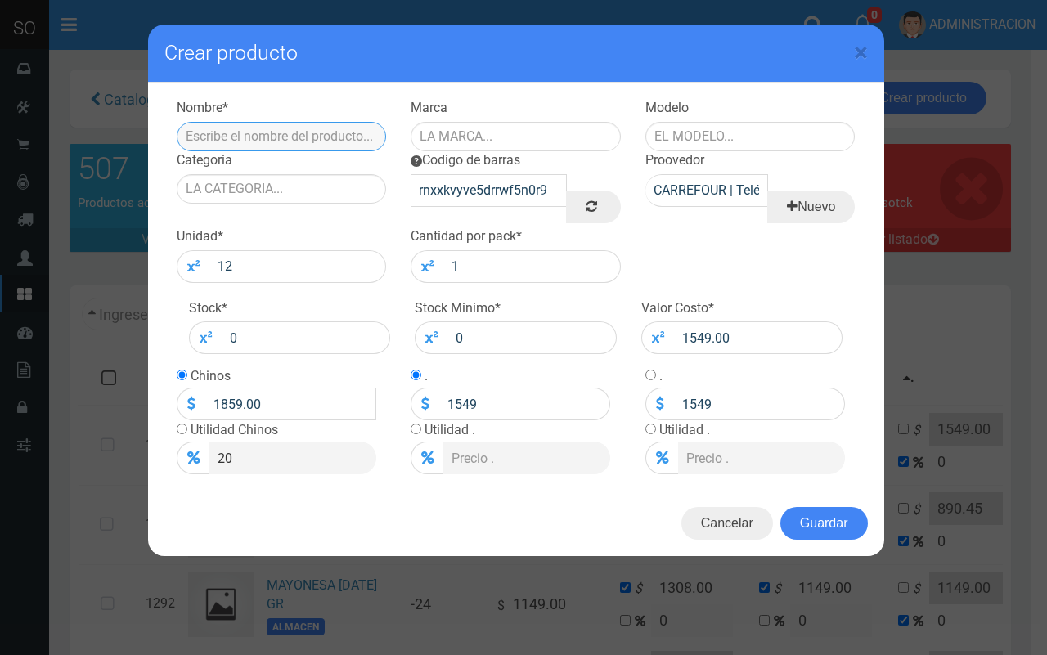
paste input "TE EN SAQUITOS LA MORENITA X 25 UNI"
type input "TE EN SAQUITOS LA MORENITA X 25 UNI"
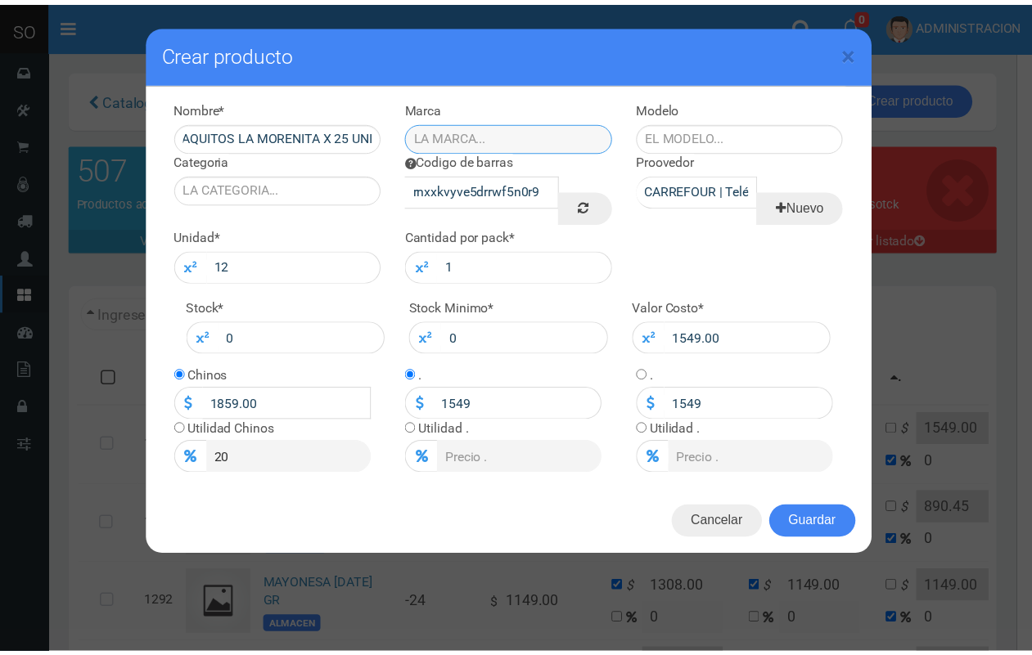
scroll to position [0, 0]
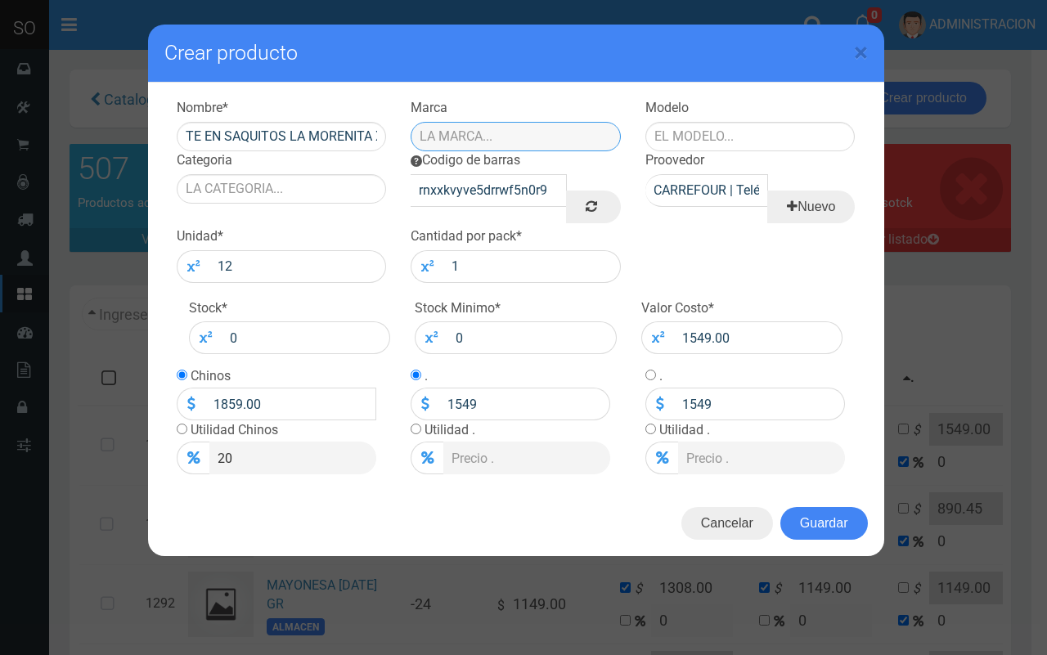
click at [493, 141] on input "text" at bounding box center [516, 136] width 210 height 29
type input "MORENITA"
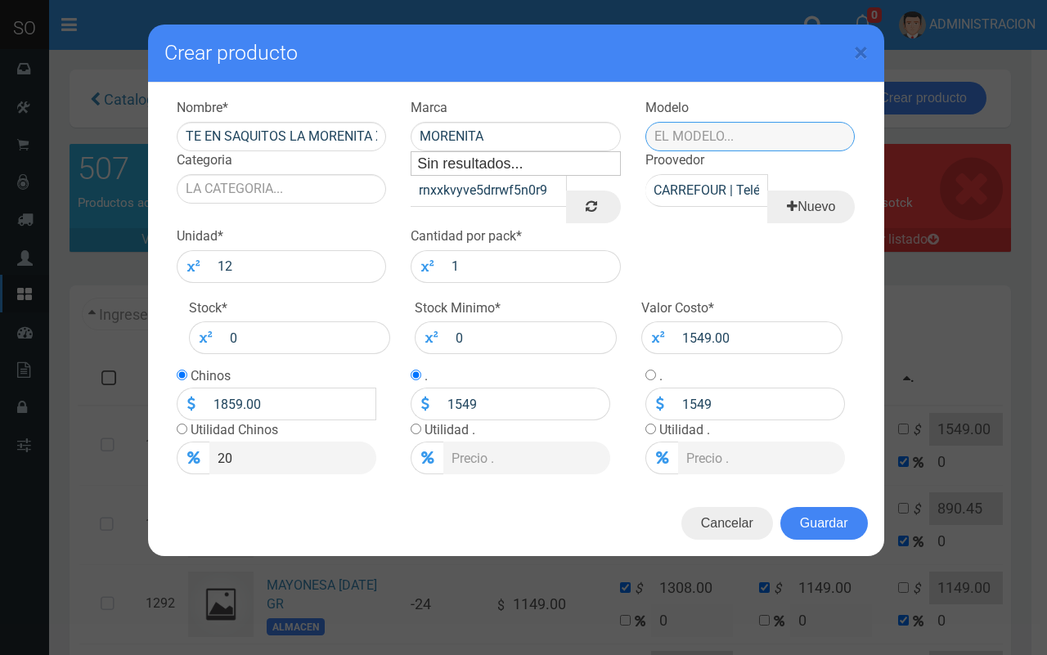
click at [688, 132] on input "text" at bounding box center [751, 136] width 210 height 29
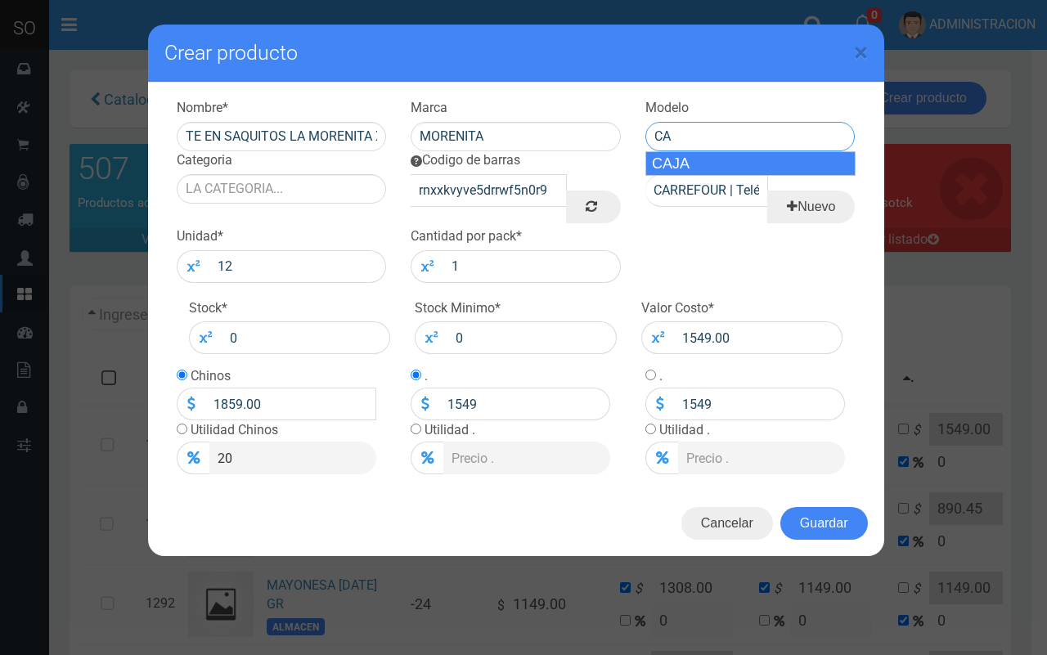
click at [713, 169] on div "CAJA" at bounding box center [751, 163] width 210 height 25
type input "CAJA"
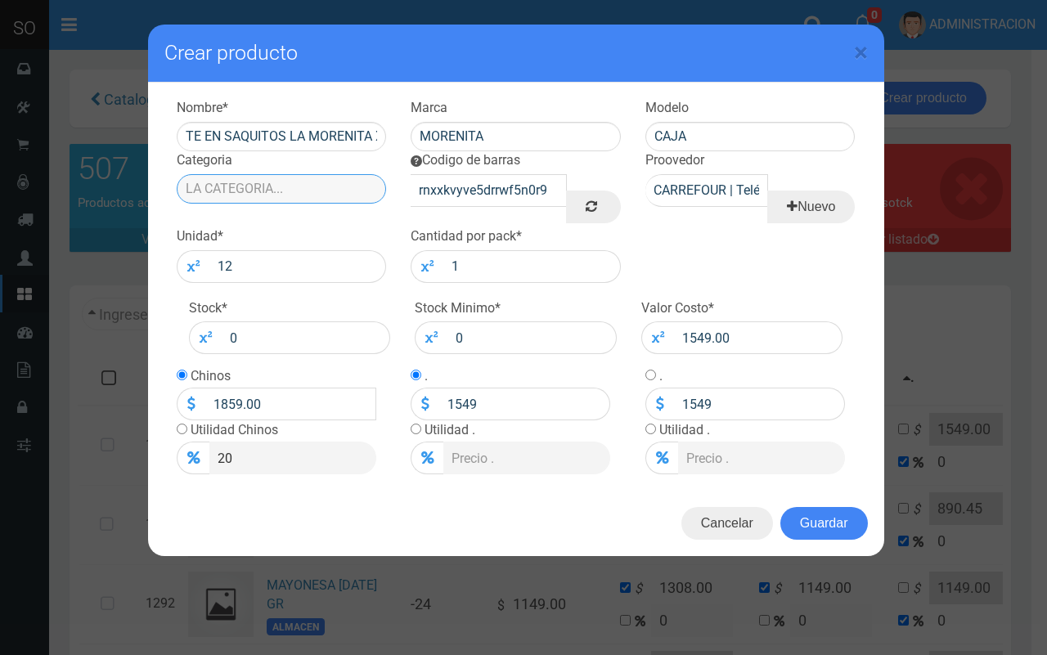
click at [365, 176] on input "Categoria" at bounding box center [282, 188] width 210 height 29
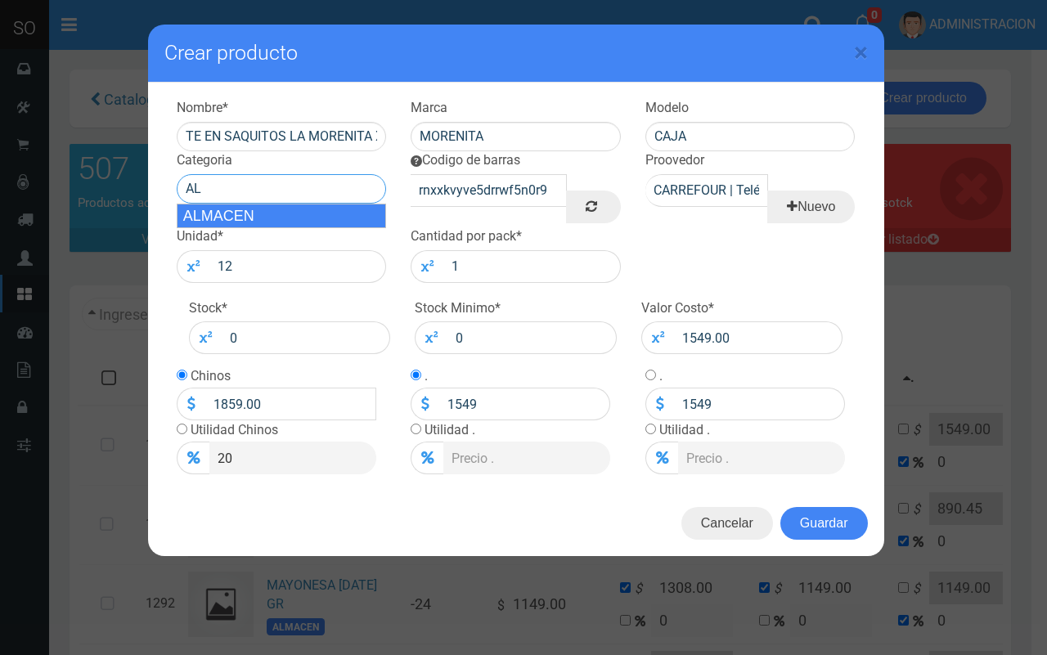
click at [331, 214] on div "ALMACEN" at bounding box center [282, 216] width 210 height 25
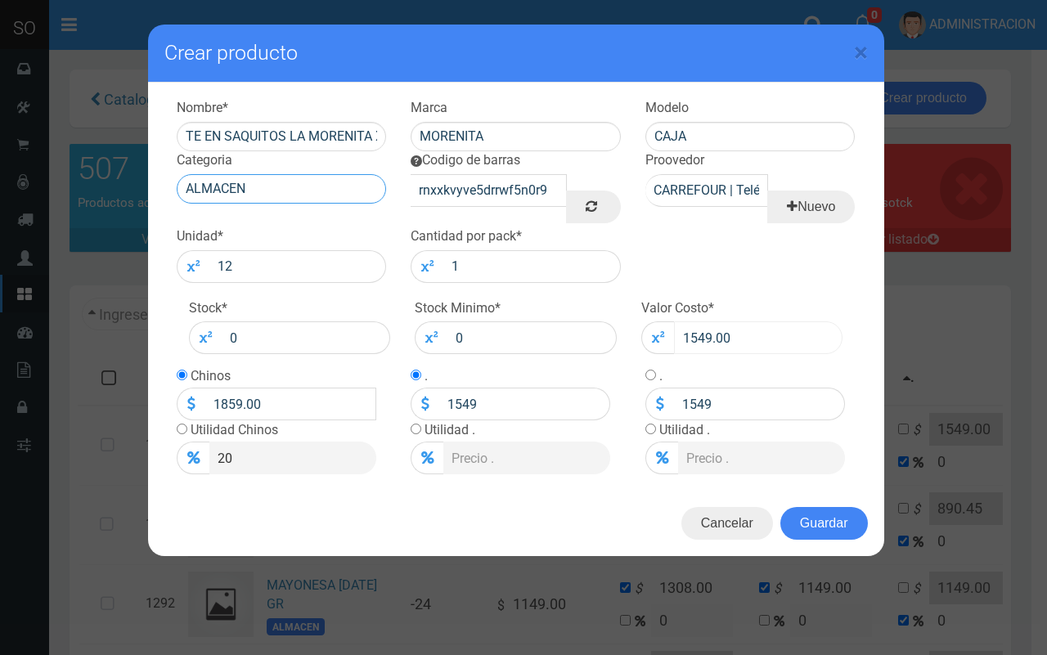
type input "ALMACEN"
drag, startPoint x: 784, startPoint y: 348, endPoint x: 673, endPoint y: 340, distance: 110.7
click at [674, 340] on input "1549.00" at bounding box center [758, 338] width 169 height 33
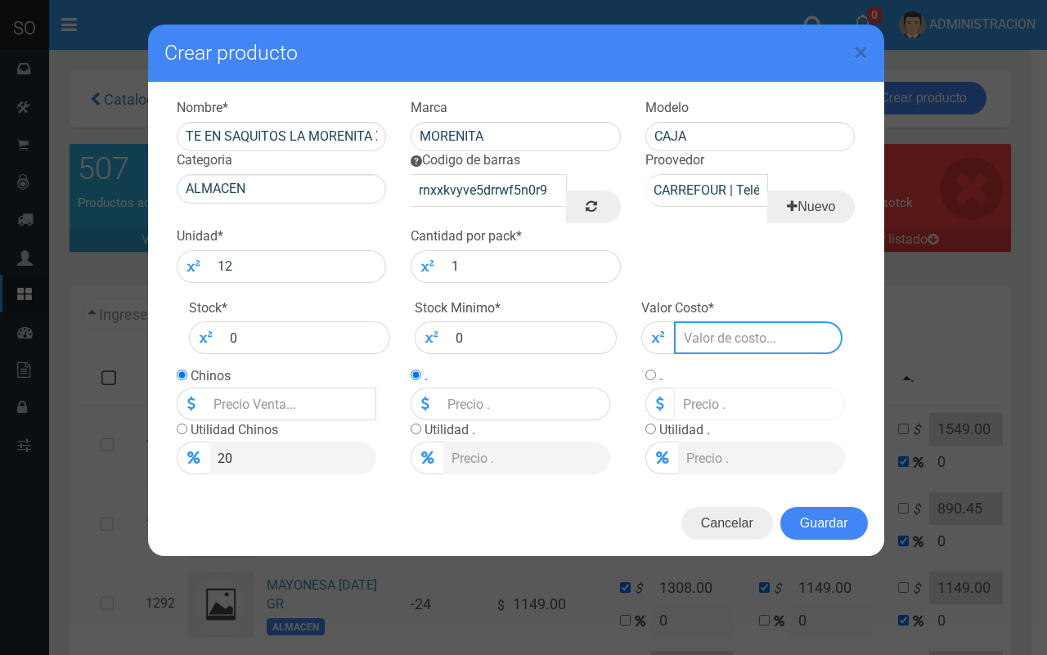
type input "5"
type input "6"
type input "5"
type input "59"
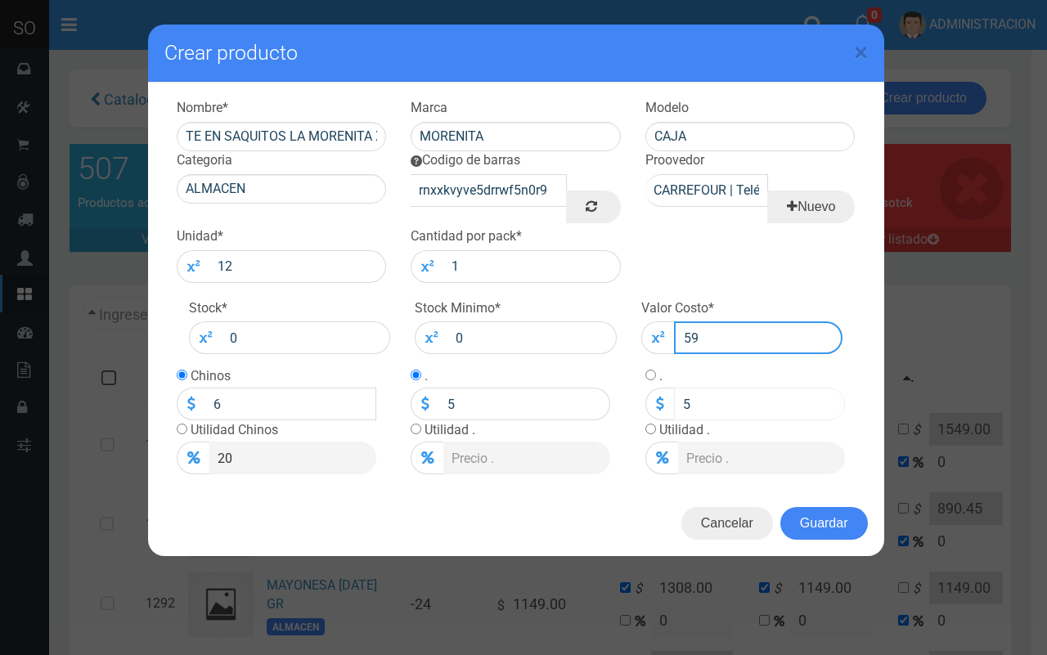
type input "70.8"
type input "59"
type input "599"
type input "718.8"
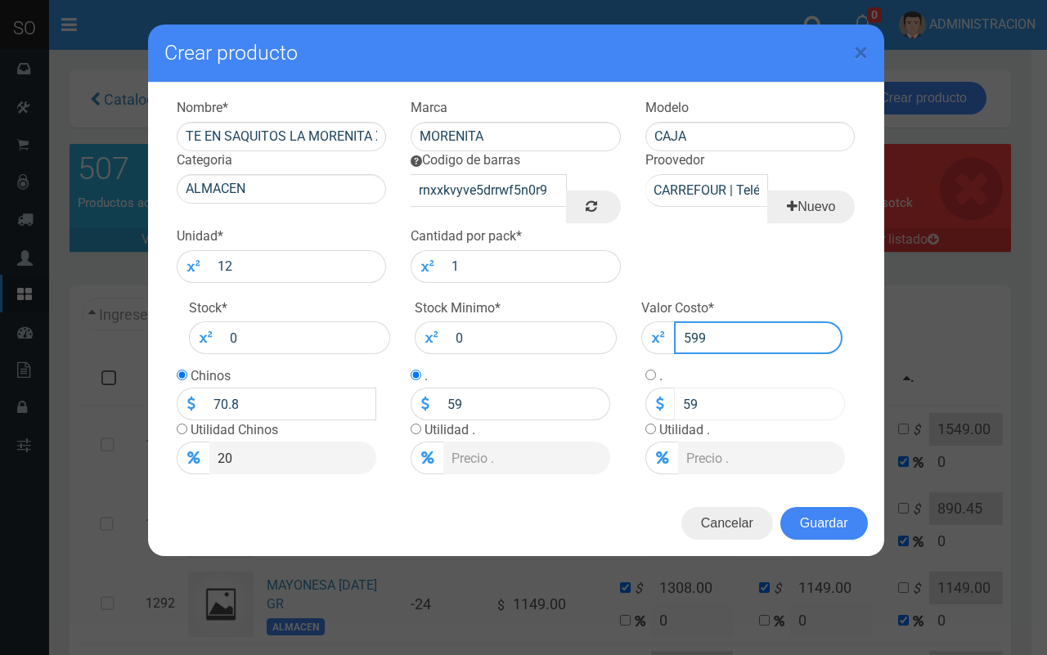
type input "599"
type input "599.0"
type input "718.8"
type input "599"
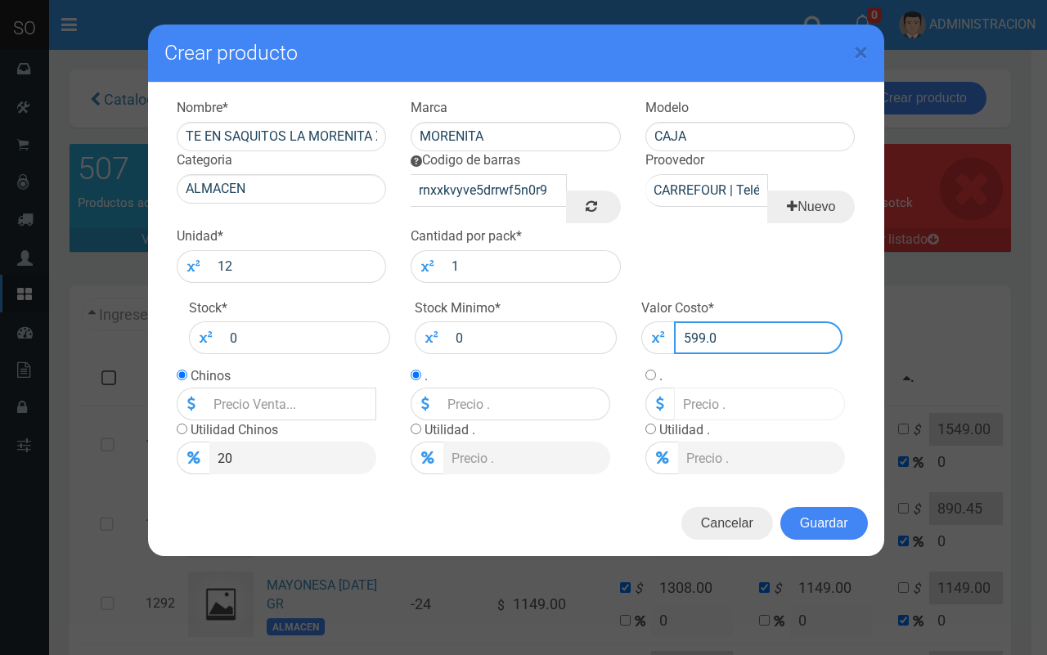
type input "599"
type input "599.00"
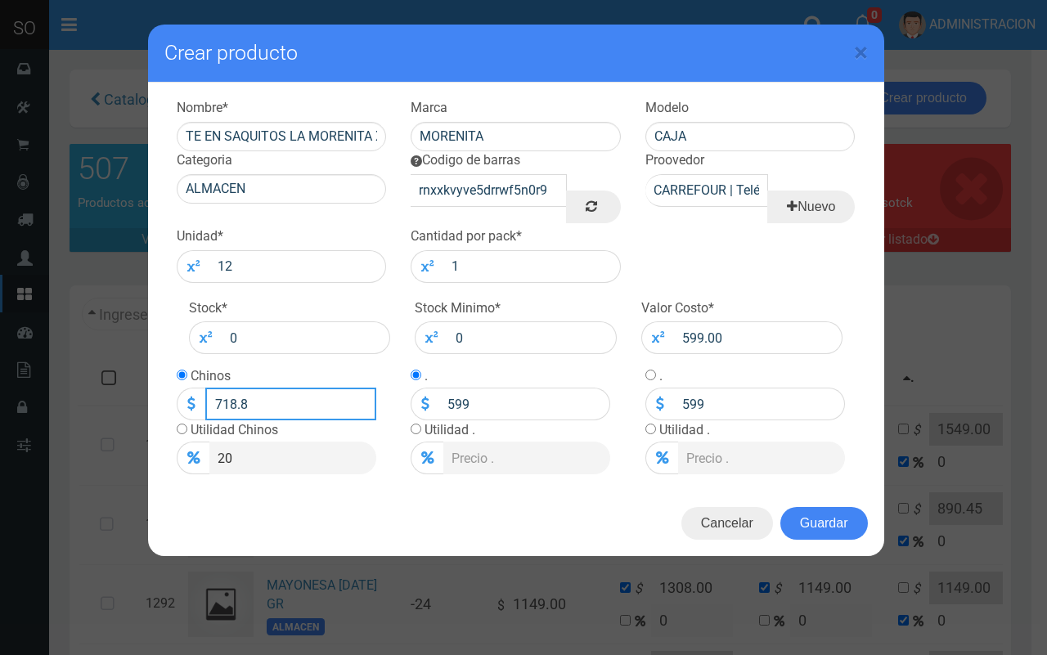
drag, startPoint x: 247, startPoint y: 394, endPoint x: 231, endPoint y: 394, distance: 16.4
click at [231, 394] on input "718.8" at bounding box center [290, 404] width 171 height 33
type input "719"
drag, startPoint x: 295, startPoint y: 383, endPoint x: 283, endPoint y: 385, distance: 12.4
click at [283, 385] on td "Chinos 719.00 Falta el precio de venta" at bounding box center [277, 394] width 200 height 54
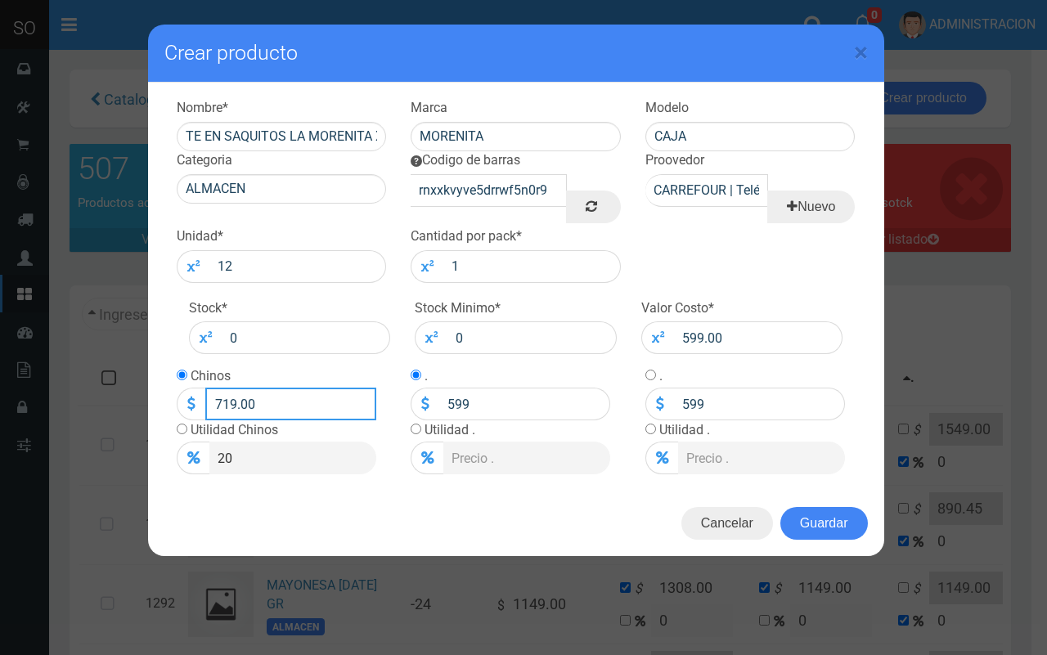
drag, startPoint x: 286, startPoint y: 402, endPoint x: 210, endPoint y: 387, distance: 77.5
click at [210, 391] on input "719.00" at bounding box center [290, 404] width 171 height 33
type input "1199"
type input "1199.00"
click at [825, 534] on button "Guardar" at bounding box center [824, 523] width 88 height 33
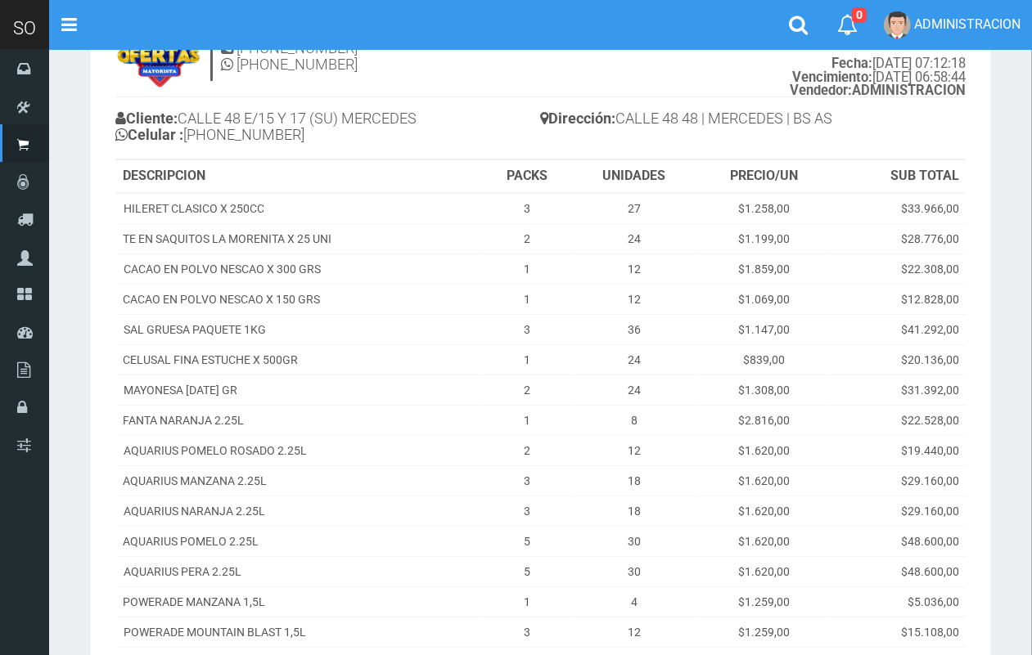
scroll to position [18, 0]
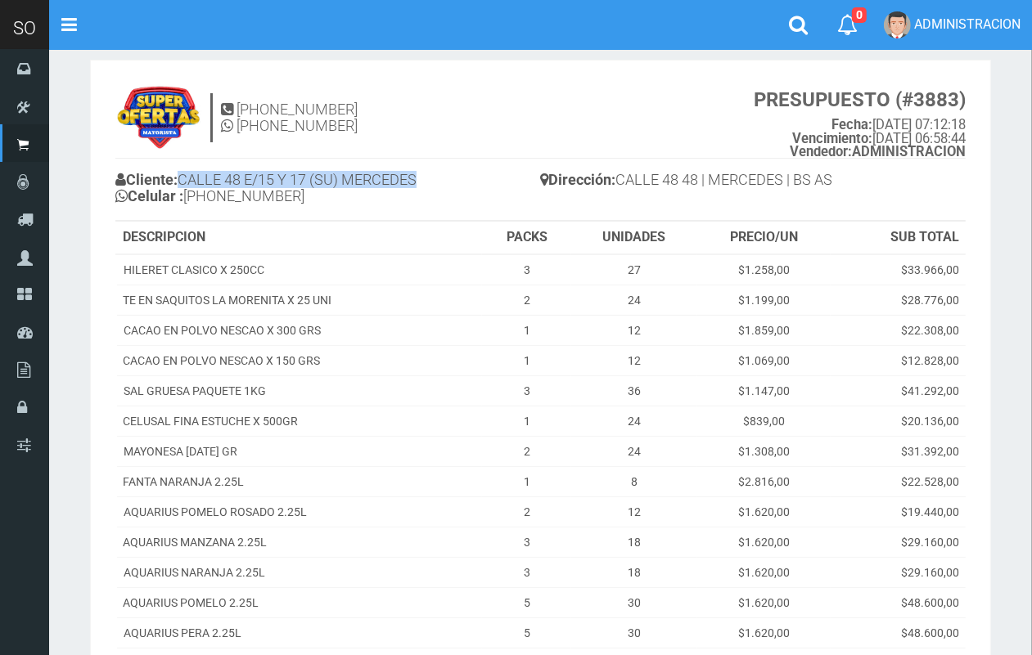
drag, startPoint x: 443, startPoint y: 181, endPoint x: 193, endPoint y: 176, distance: 249.6
click at [188, 174] on h4 "Cliente: CALLE 48 E/15 Y 17 (SU) MERCEDES Celular : [PHONE_NUMBER]" at bounding box center [327, 190] width 425 height 45
copy h4 "CALLE 48 E/15 Y 17 (SU) MERCEDES"
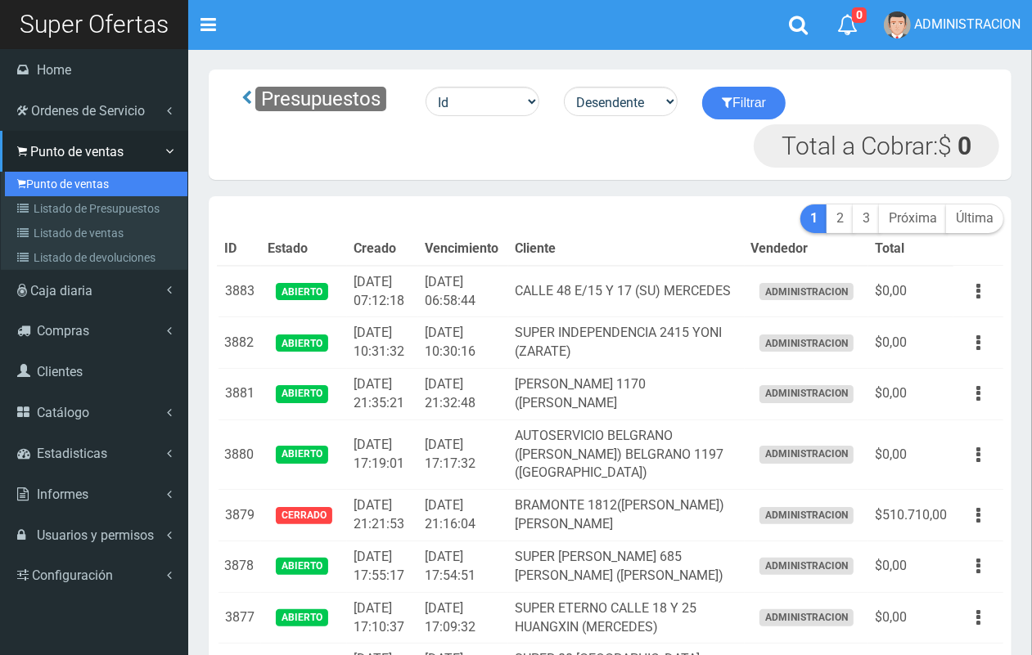
click at [41, 187] on link "Punto de ventas" at bounding box center [96, 184] width 182 height 25
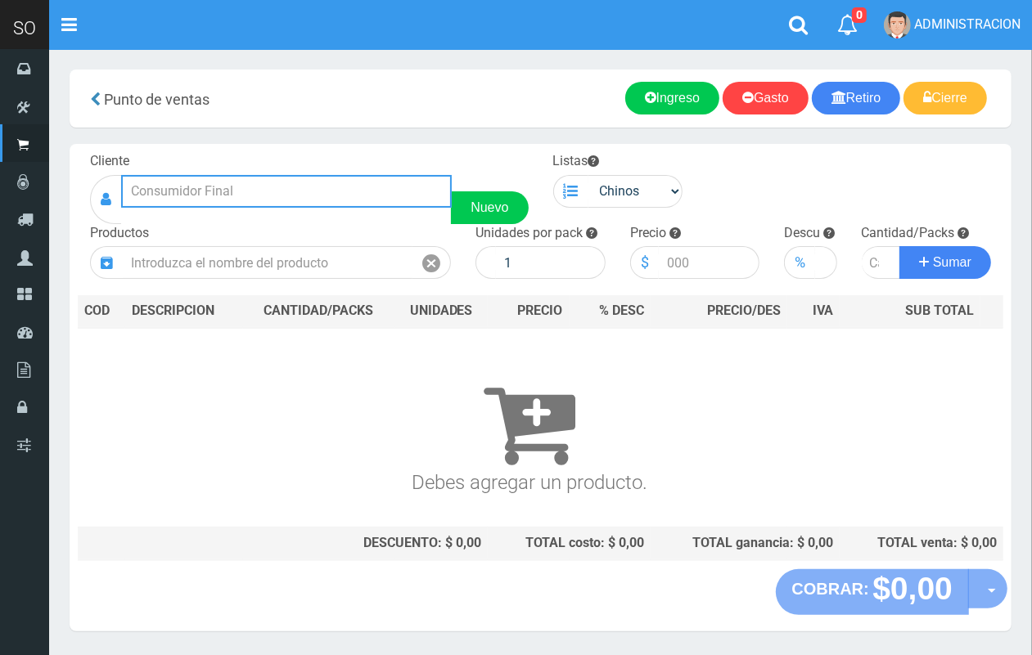
click at [256, 189] on input "text" at bounding box center [286, 191] width 331 height 33
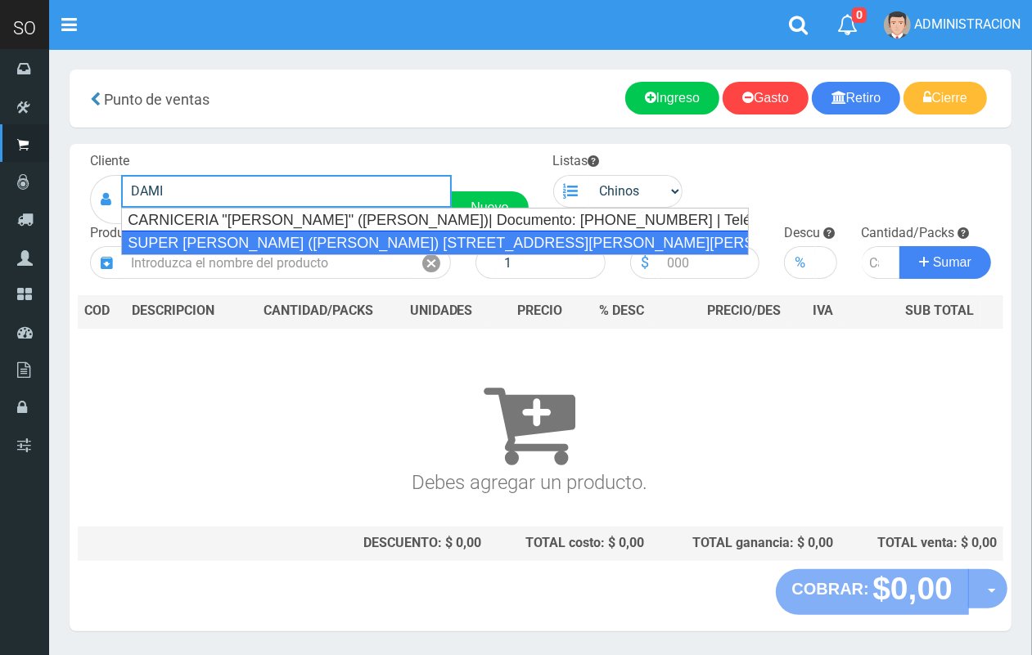
click at [278, 240] on div "SUPER GHESSI (DAMIAN) AV CAMPORA 2668 (GILES)| Documento: 45587788 | Teléfono:" at bounding box center [435, 243] width 628 height 25
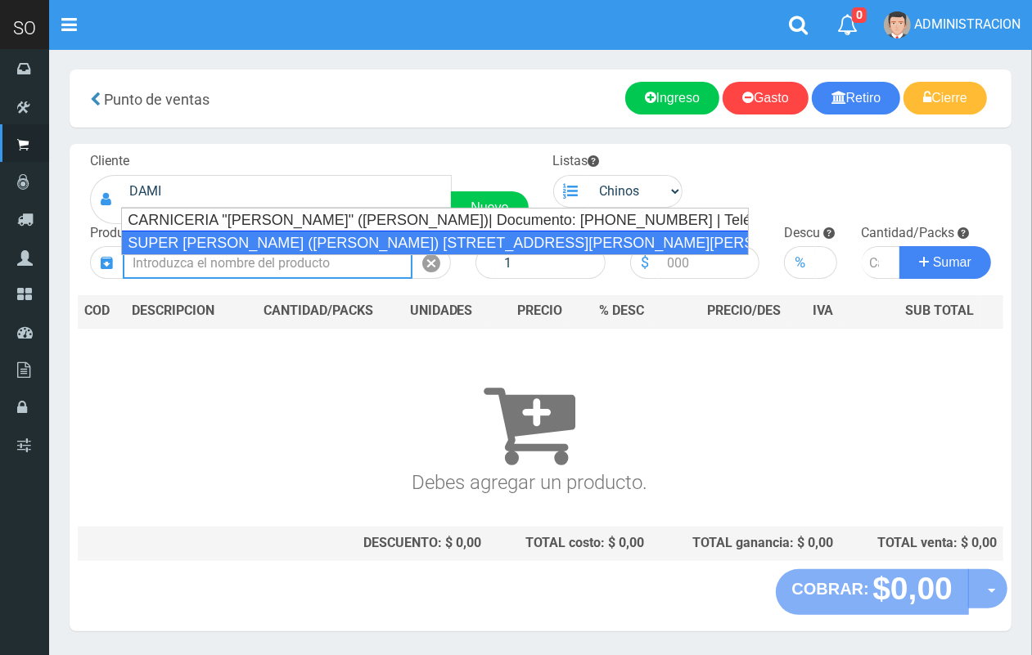
type input "SUPER GHESSI (DAMIAN) AV CAMPORA 2668 (GILES)| Documento: 45587788 | Teléfono:"
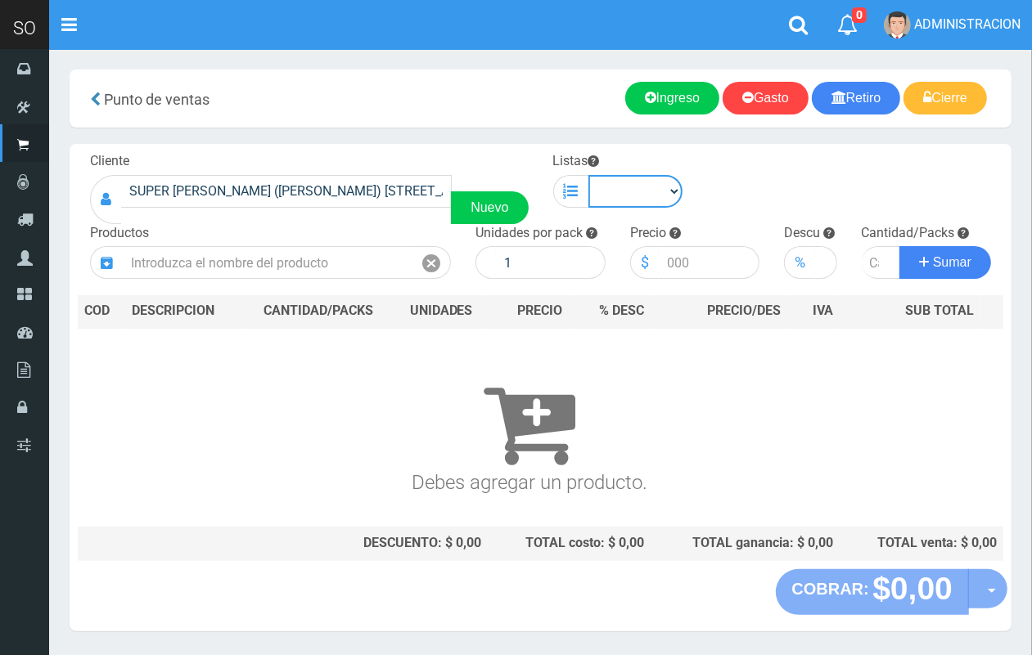
click at [632, 190] on select "Chinos . ." at bounding box center [635, 191] width 95 height 33
select select "1"
click at [588, 175] on select "Chinos . ." at bounding box center [635, 191] width 95 height 33
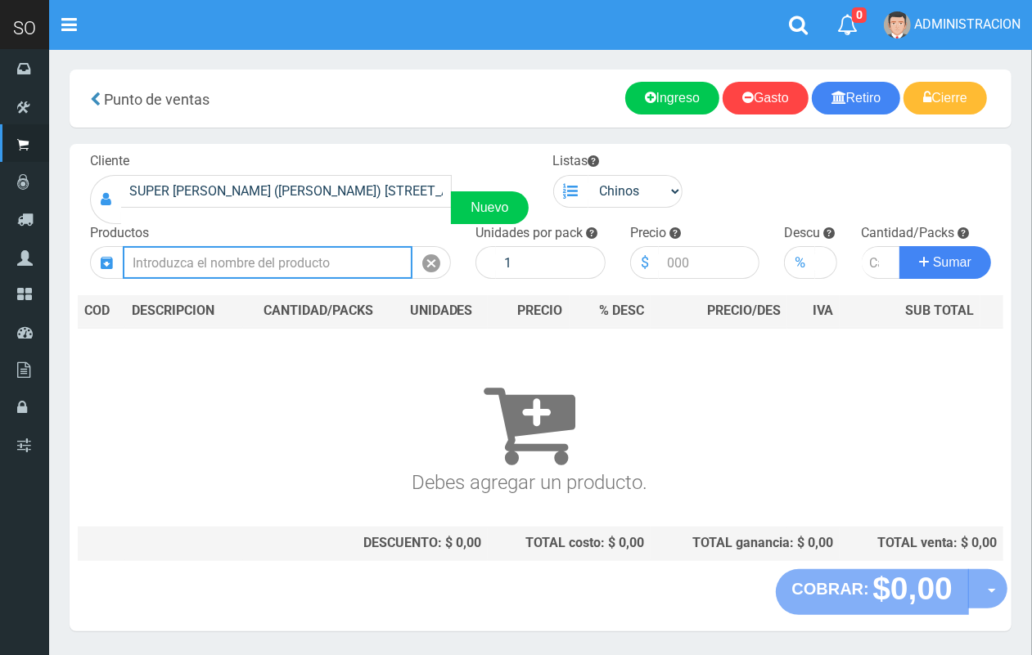
click at [321, 259] on input "text" at bounding box center [268, 262] width 290 height 33
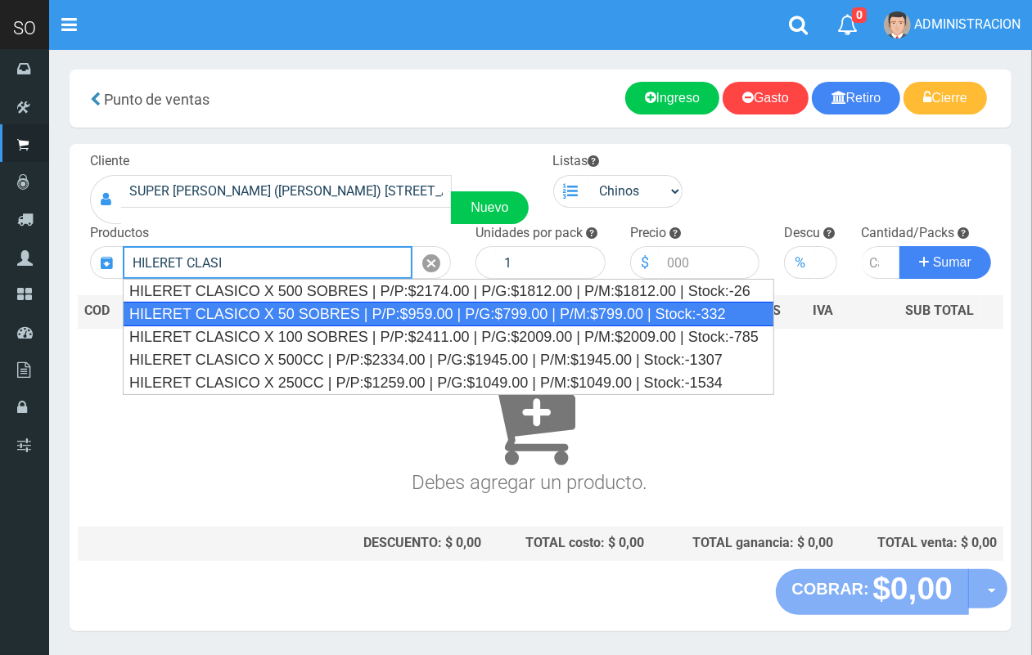
click at [287, 312] on div "HILERET CLASICO X 50 SOBRES | P/P:$959.00 | P/G:$799.00 | P/M:$799.00 | Stock:-…" at bounding box center [448, 314] width 651 height 25
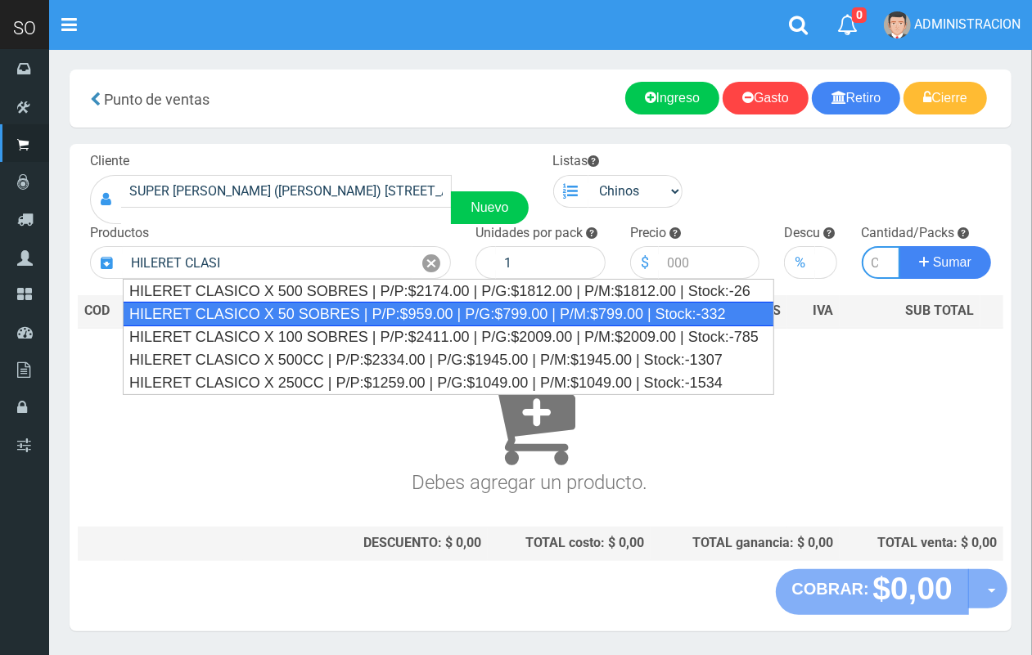
type input "HILERET CLASICO X 50 SOBRES | P/P:$959.00 | P/G:$799.00 | P/M:$799.00 | Stock:-…"
type input "8"
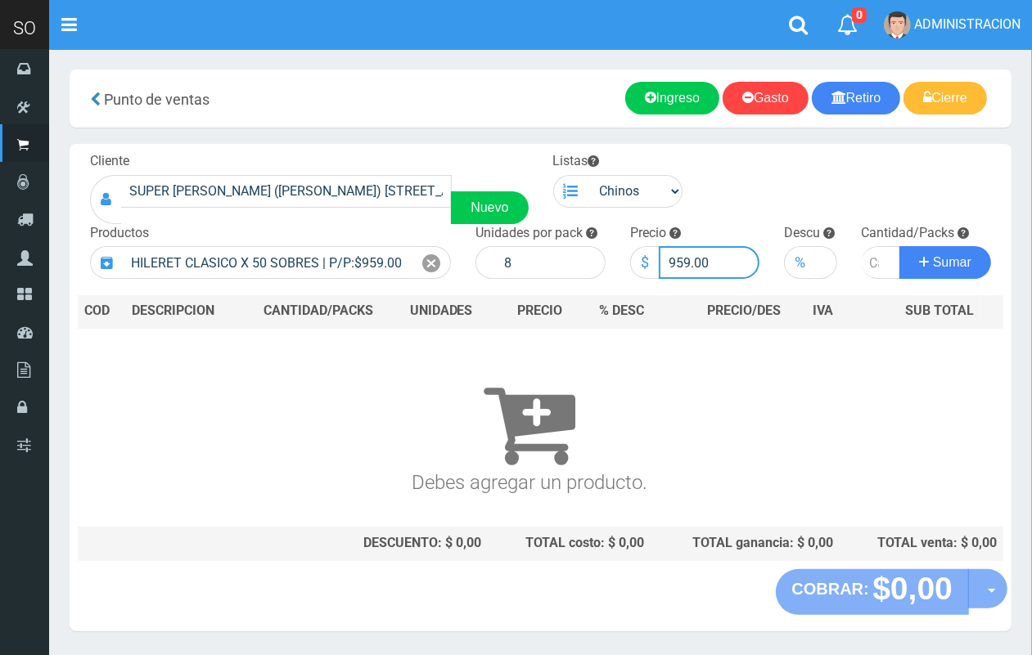
click at [683, 256] on input "959.00" at bounding box center [709, 262] width 101 height 33
type input "919.00"
click at [870, 264] on input "number" at bounding box center [880, 262] width 39 height 33
type input "3"
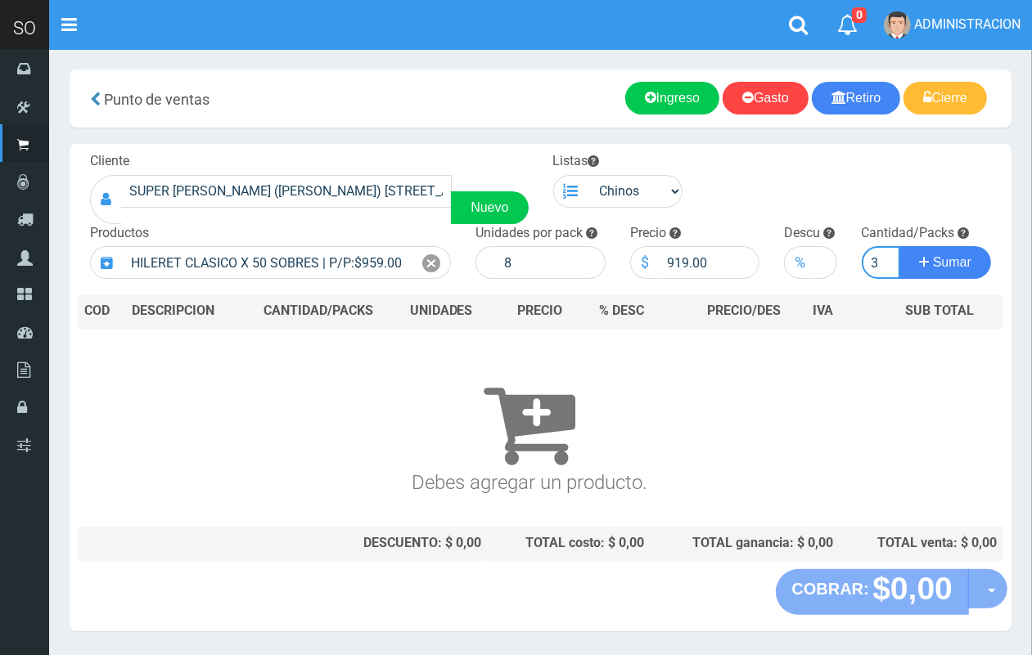
click at [899, 246] on button "Sumar" at bounding box center [945, 262] width 92 height 33
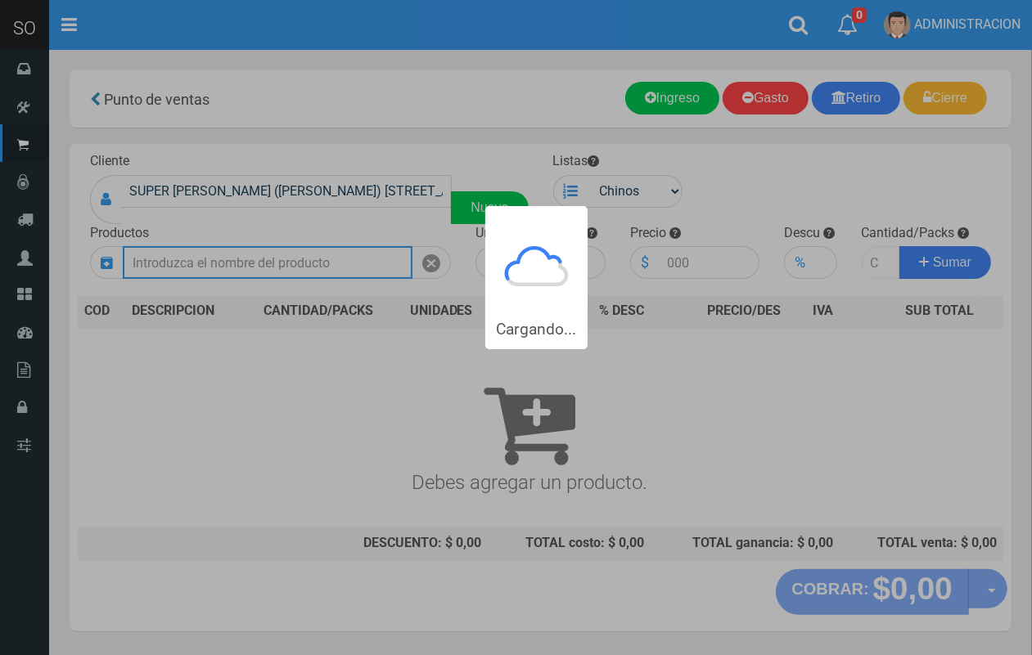
scroll to position [0, 0]
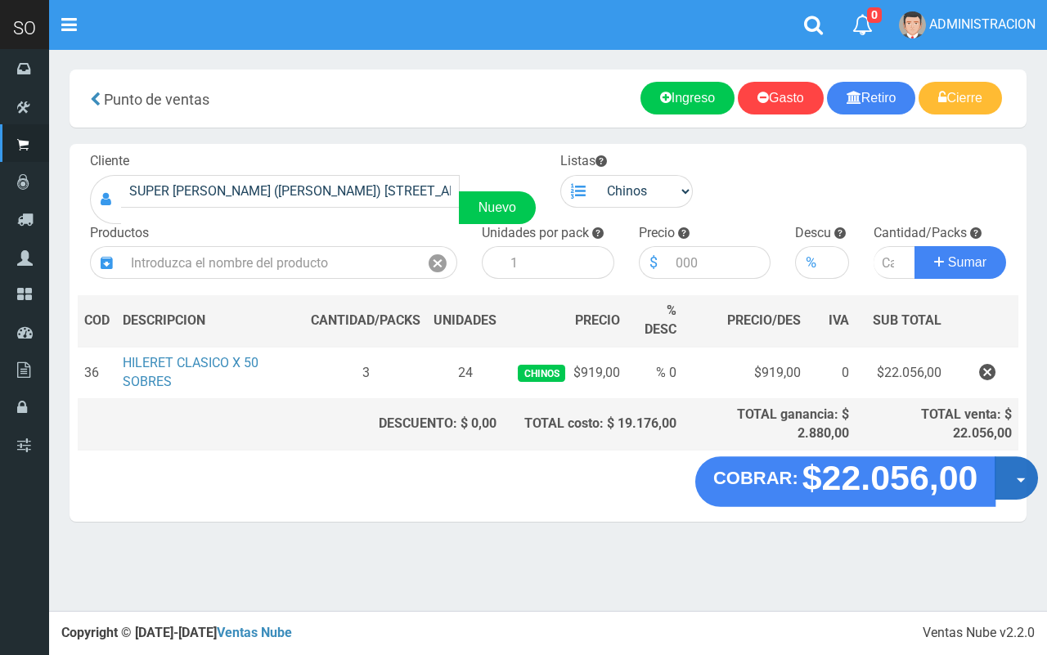
click at [1021, 491] on button "Opciones" at bounding box center [1016, 478] width 43 height 43
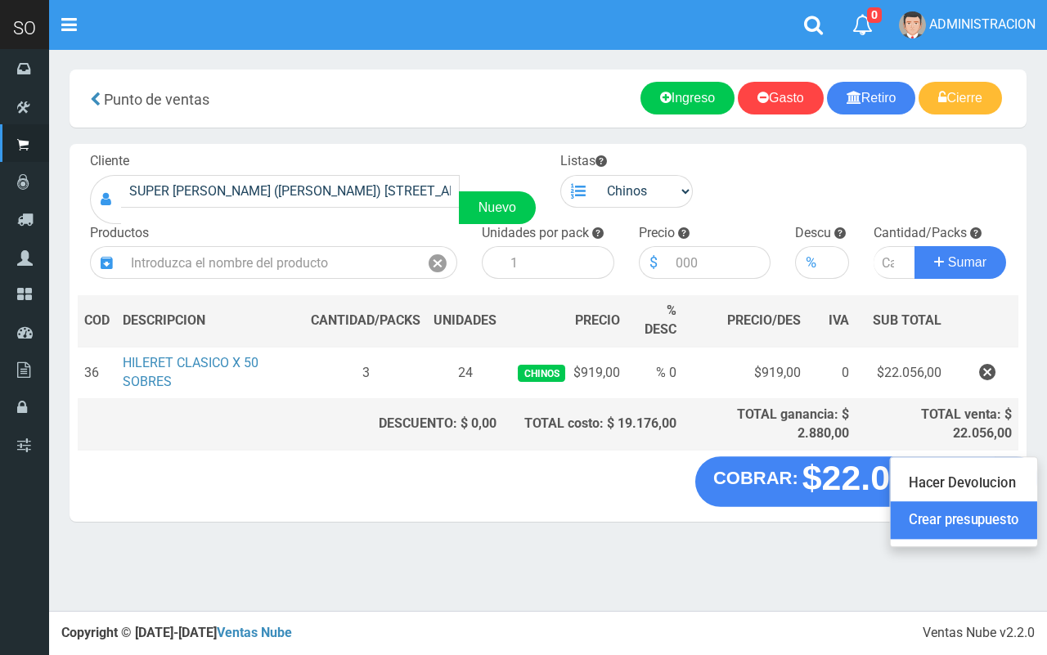
click at [931, 520] on link "Crear presupuesto" at bounding box center [964, 521] width 146 height 38
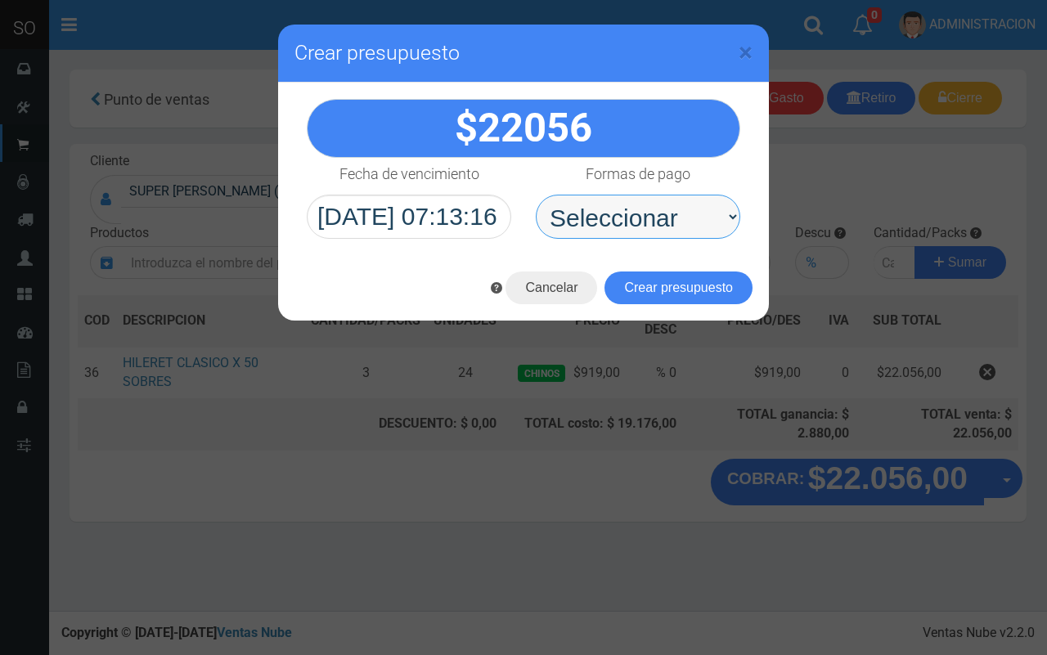
drag, startPoint x: 691, startPoint y: 219, endPoint x: 679, endPoint y: 236, distance: 20.5
click at [690, 221] on select "Seleccionar Efectivo Tarjeta de Crédito Depósito Débito" at bounding box center [638, 217] width 205 height 44
select select "Efectivo"
click at [536, 195] on select "Seleccionar Efectivo Tarjeta de Crédito Depósito Débito" at bounding box center [638, 217] width 205 height 44
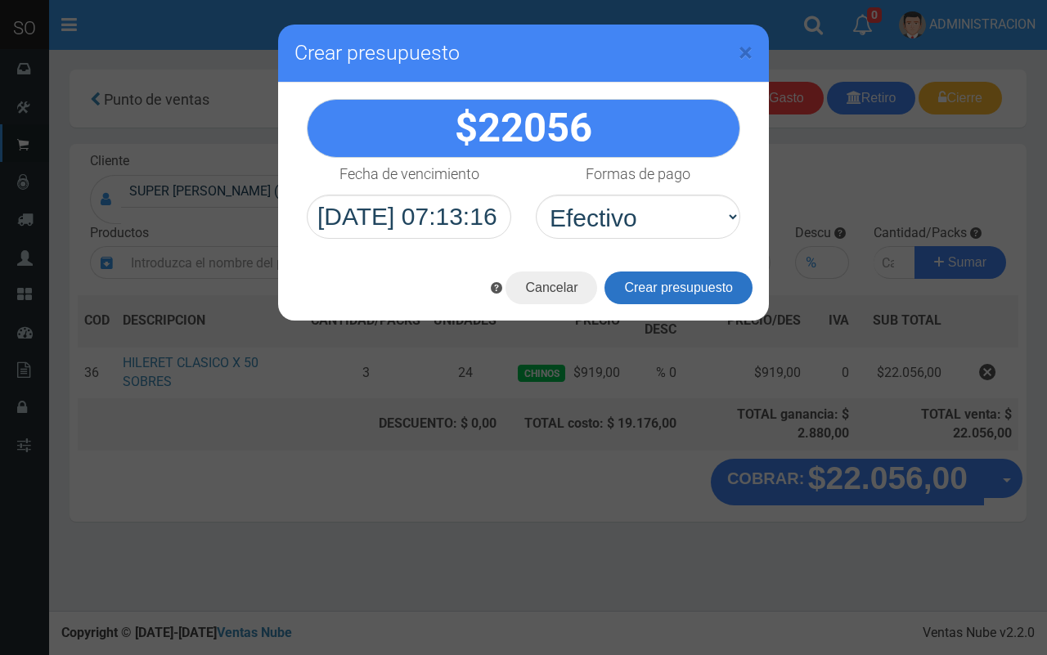
click at [705, 289] on button "Crear presupuesto" at bounding box center [679, 288] width 148 height 33
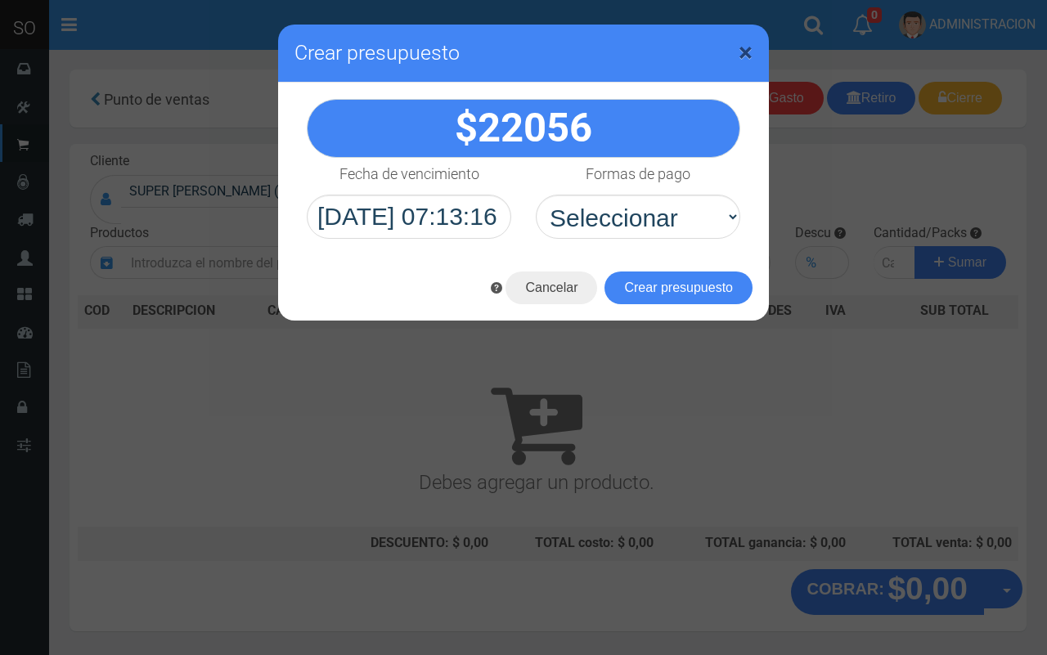
click at [745, 53] on span "×" at bounding box center [746, 52] width 14 height 31
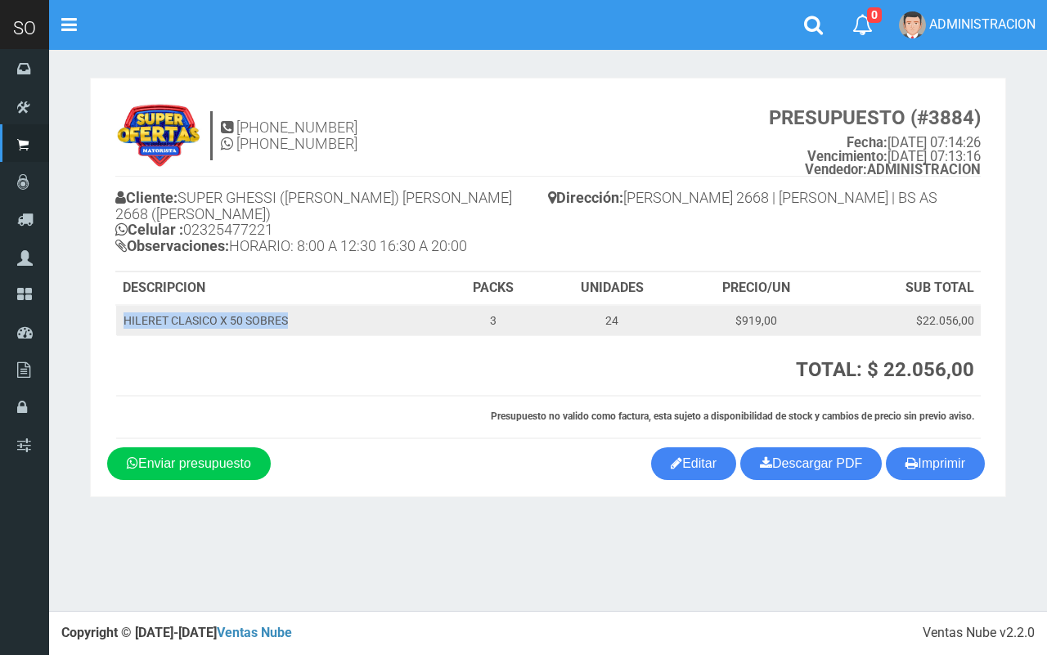
drag, startPoint x: 288, startPoint y: 303, endPoint x: 123, endPoint y: 303, distance: 165.3
click at [123, 305] on td "HILERET CLASICO X 50 SOBRES" at bounding box center [279, 320] width 327 height 31
copy td "HILERET CLASICO X 50 SOBRES"
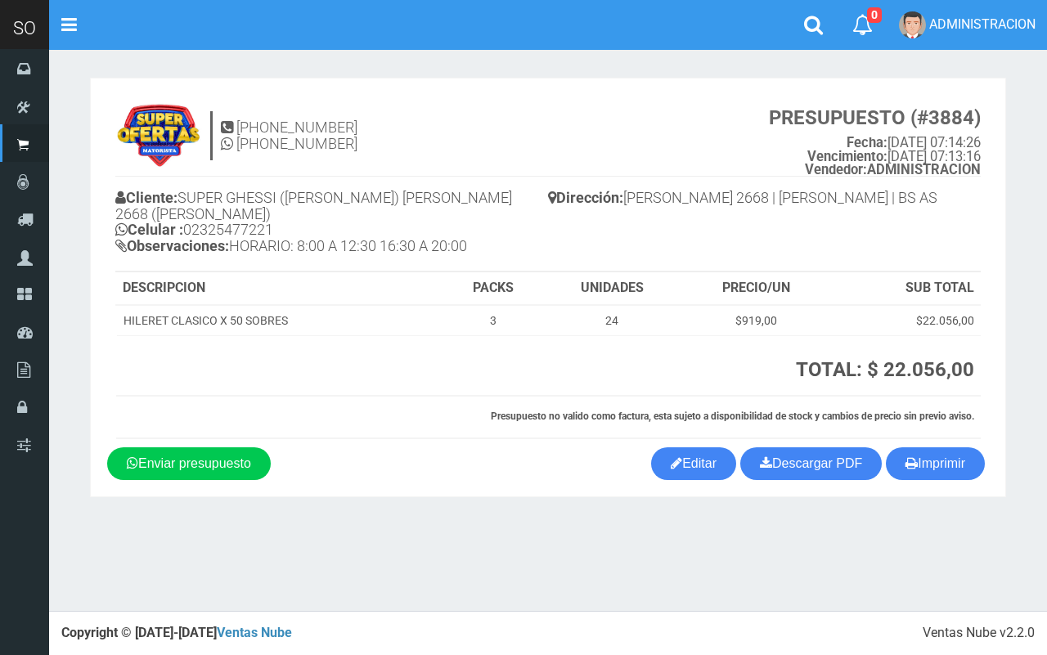
click at [394, 457] on div "Imprimir Descargar PDF Enviar presupuesto Editar" at bounding box center [548, 464] width 906 height 33
